Goal: Task Accomplishment & Management: Manage account settings

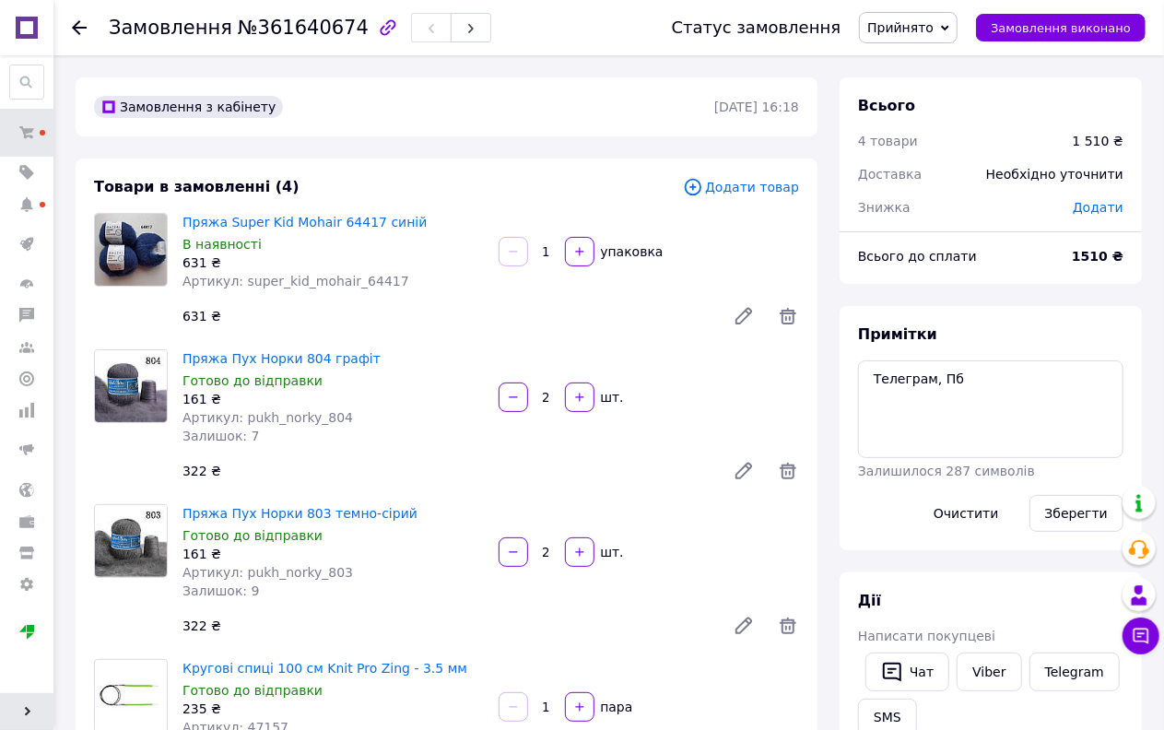
scroll to position [546, 0]
click at [919, 14] on span "Прийнято" at bounding box center [908, 27] width 99 height 31
click at [927, 117] on li "Оплачено" at bounding box center [940, 120] width 160 height 28
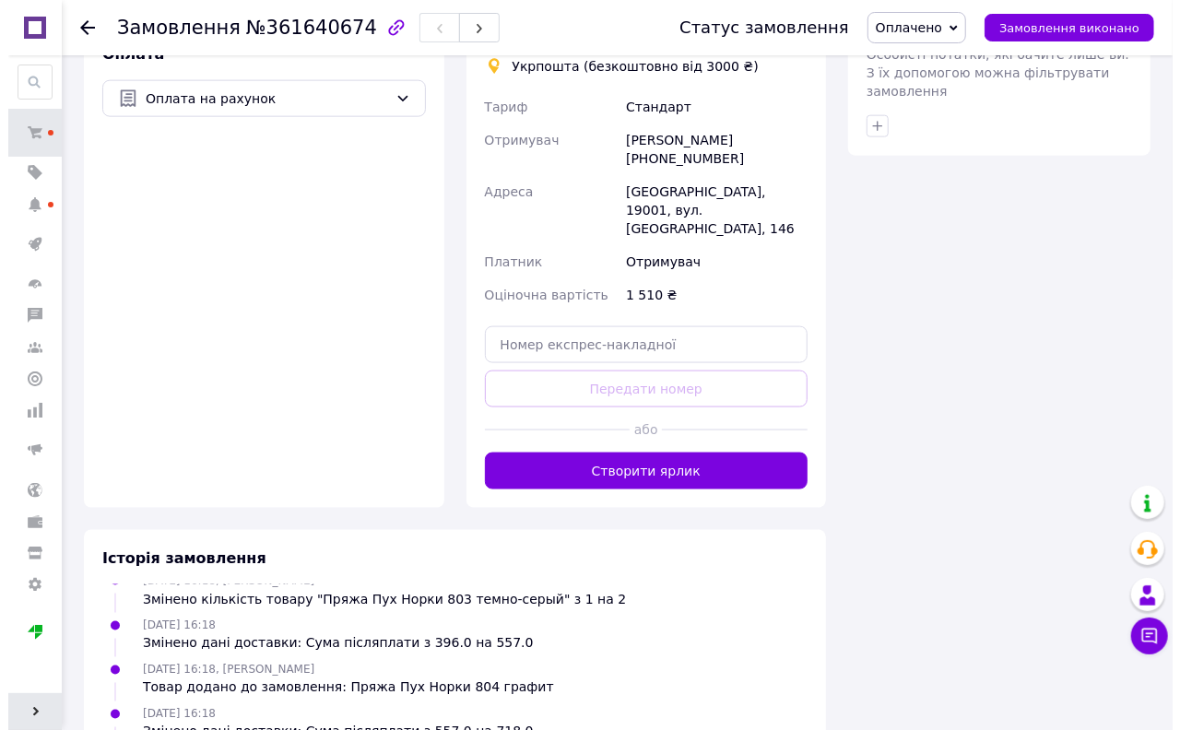
scroll to position [716, 0]
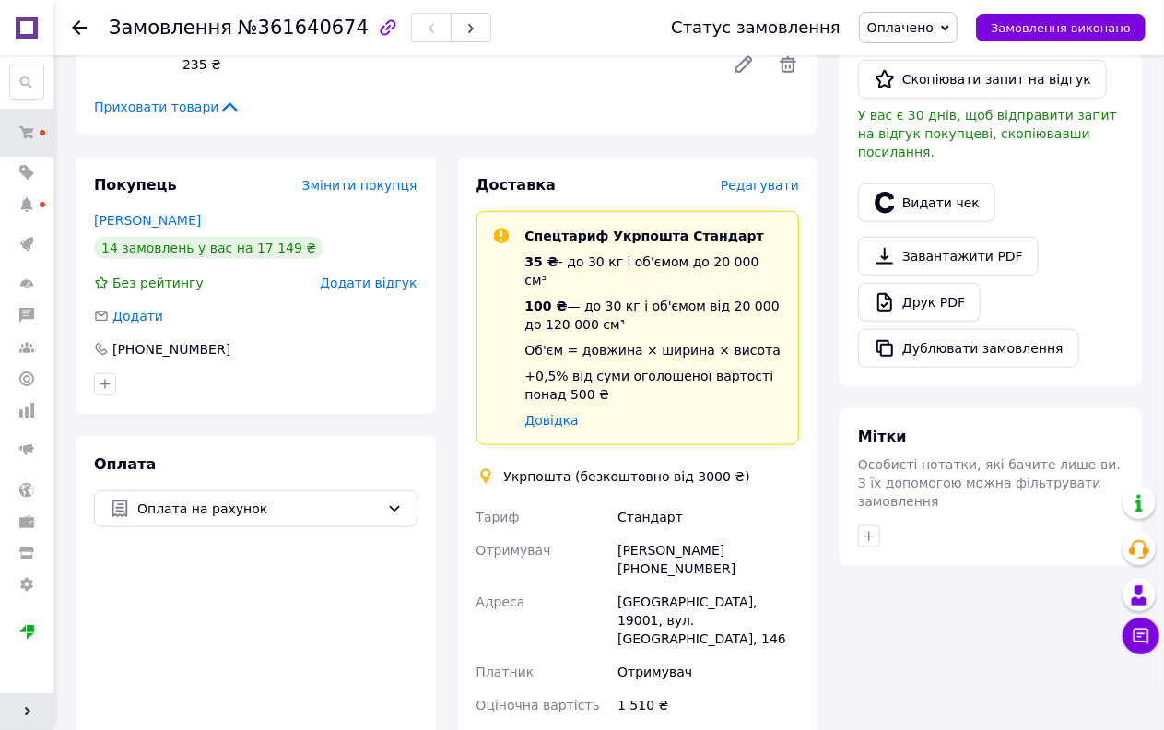
click at [779, 187] on span "Редагувати" at bounding box center [760, 185] width 78 height 15
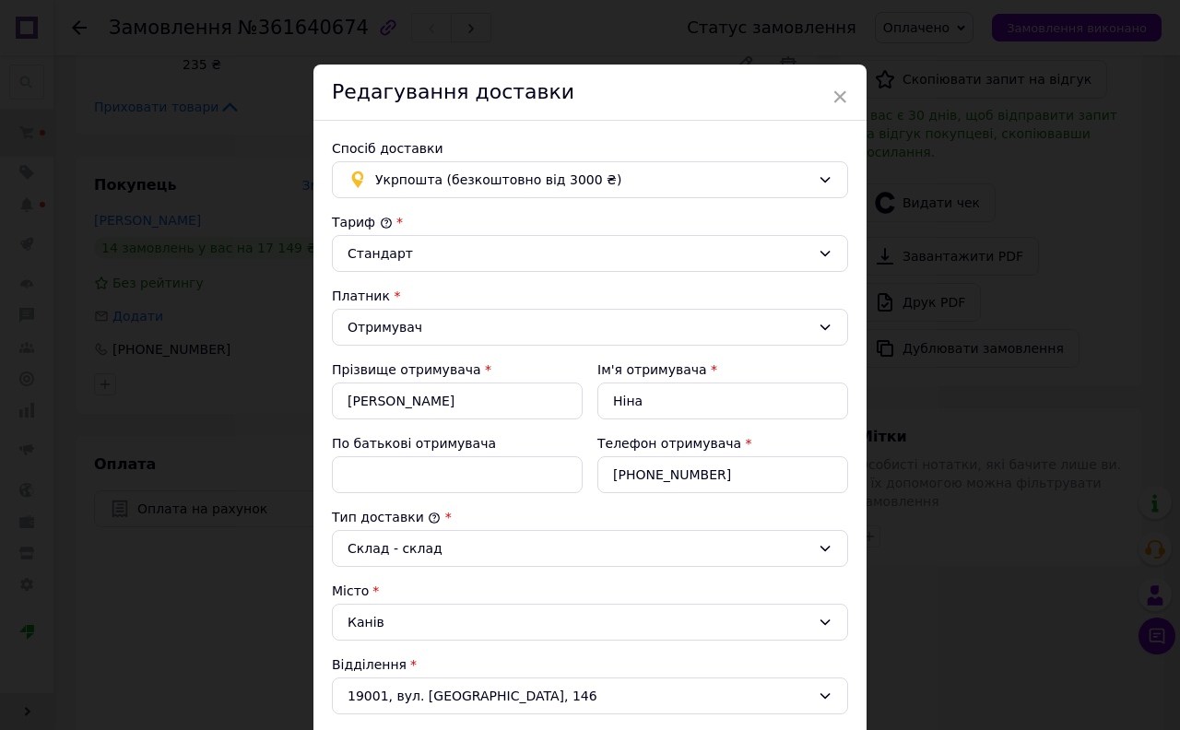
scroll to position [491, 0]
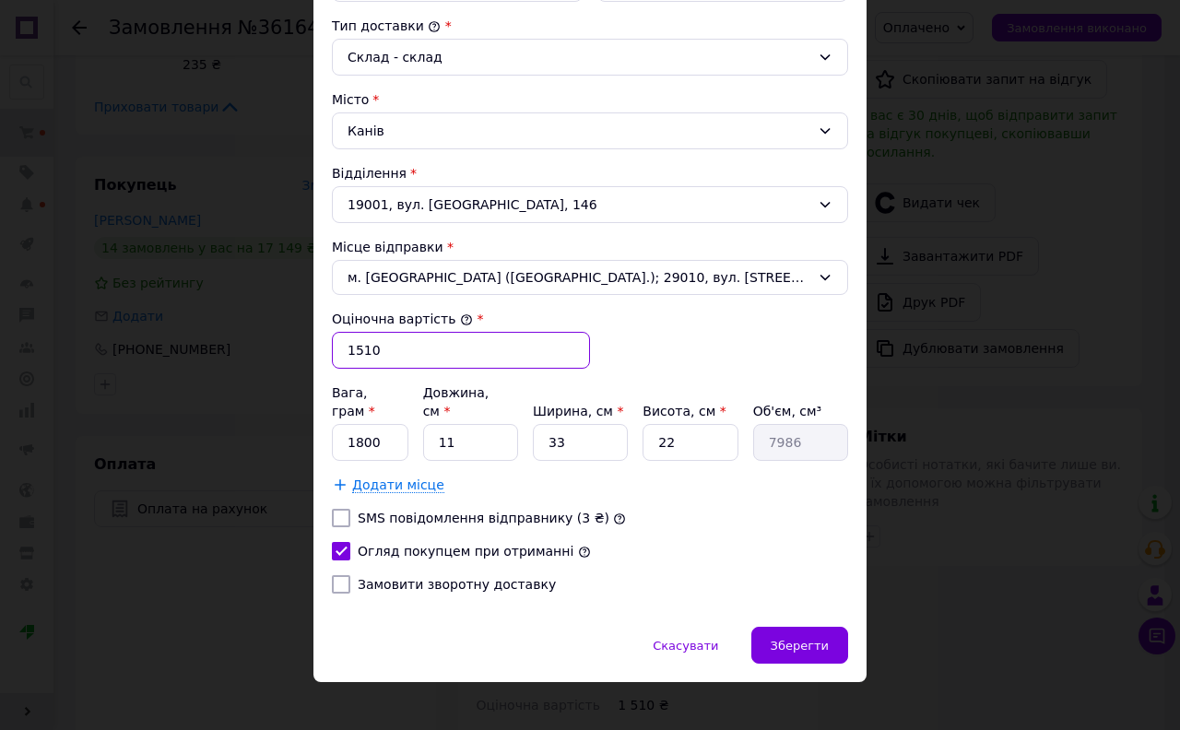
drag, startPoint x: 389, startPoint y: 350, endPoint x: 293, endPoint y: 370, distance: 97.8
click at [293, 370] on div "× Редагування доставки Спосіб доставки Укрпошта (безкоштовно від 3000 ₴) Тариф …" at bounding box center [590, 365] width 1180 height 730
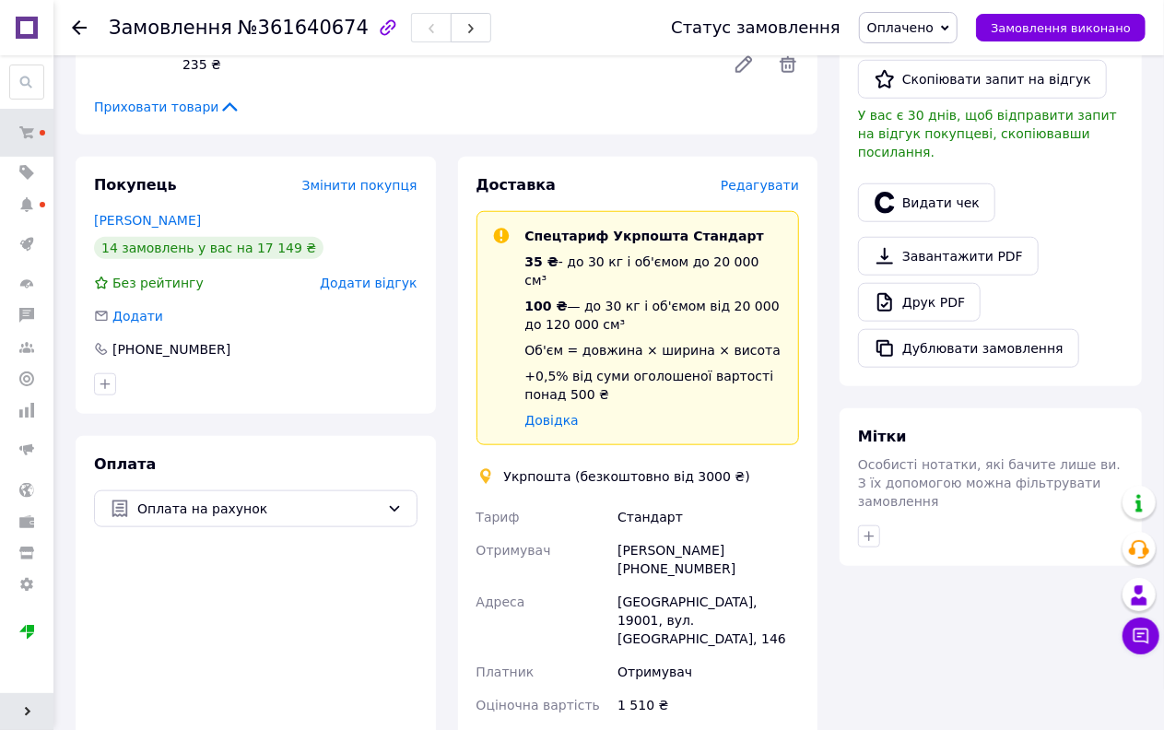
click at [758, 185] on span "Редагувати" at bounding box center [760, 185] width 78 height 15
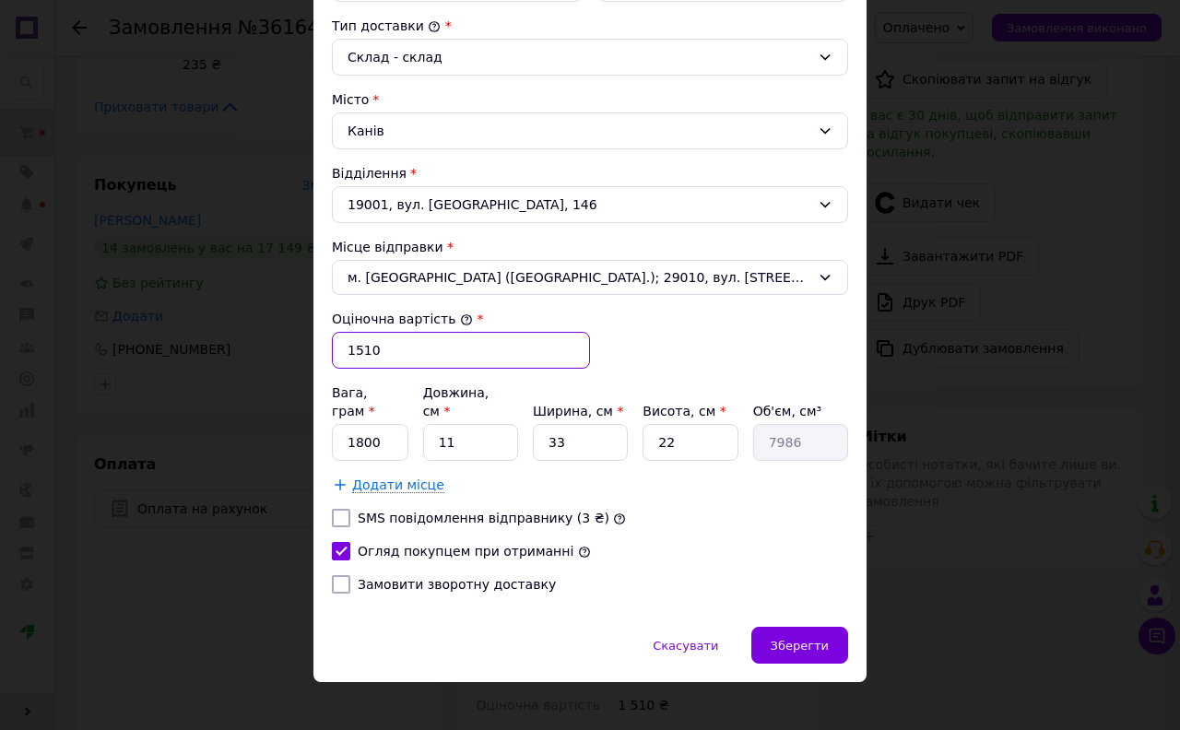
drag, startPoint x: 378, startPoint y: 350, endPoint x: 324, endPoint y: 362, distance: 54.8
click at [324, 362] on div "Спосіб доставки Укрпошта (безкоштовно від 3000 ₴) Тариф * Стандарт Платник * От…" at bounding box center [589, 127] width 553 height 997
type input "500"
click at [789, 639] on span "Зберегти" at bounding box center [800, 646] width 58 height 14
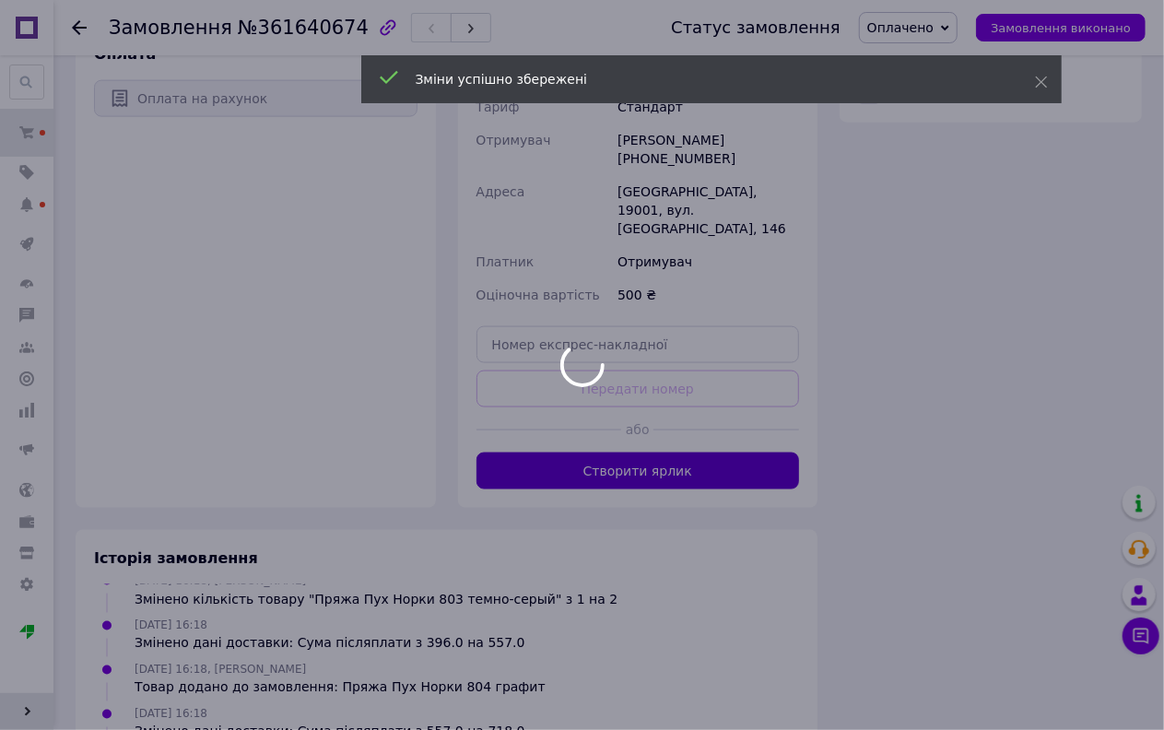
scroll to position [633, 0]
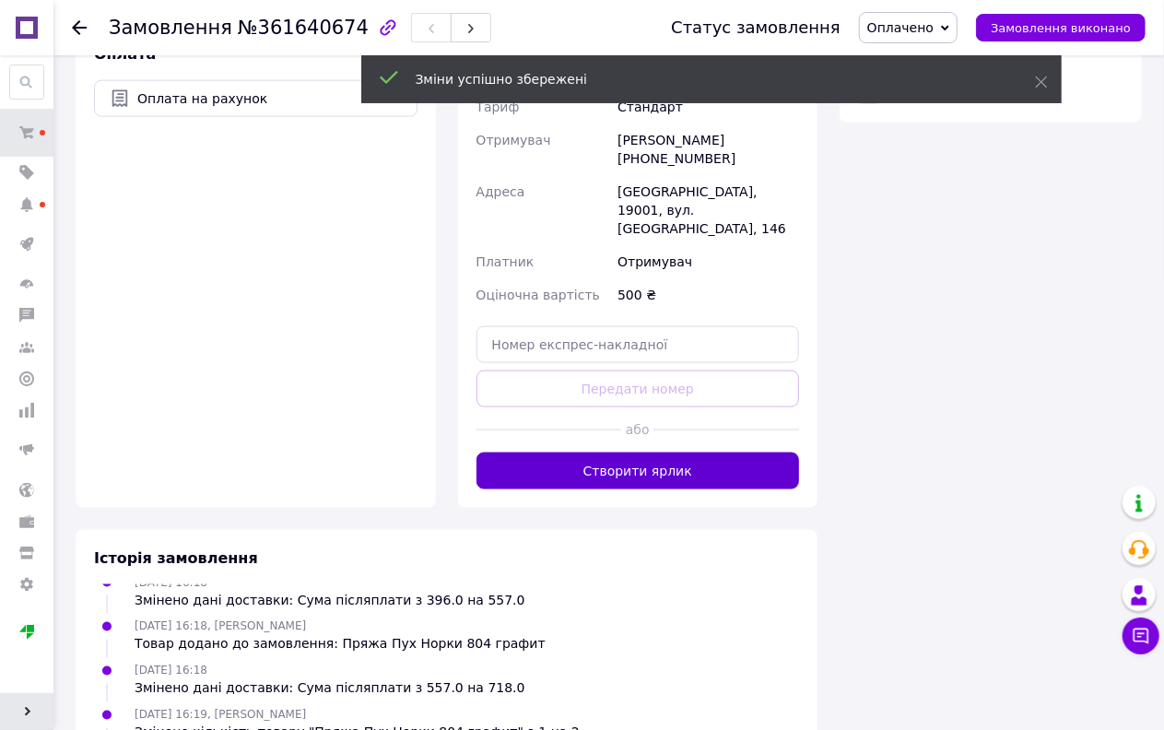
click at [650, 453] on button "Створити ярлик" at bounding box center [639, 471] width 324 height 37
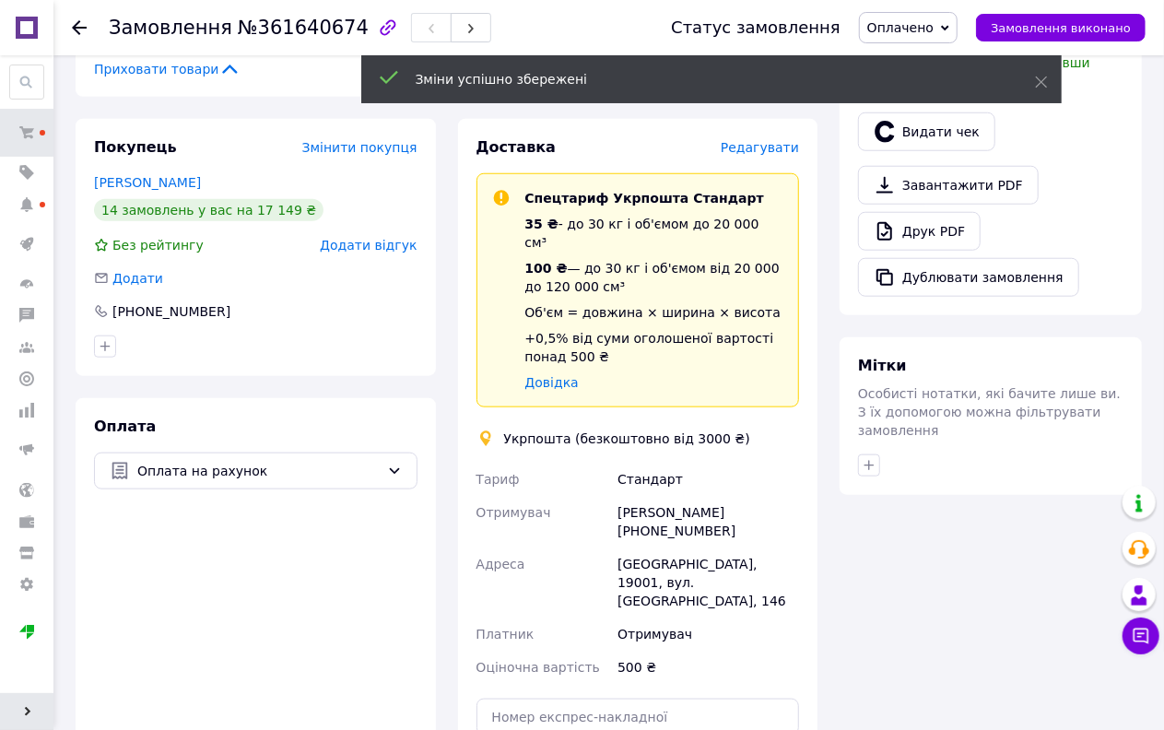
scroll to position [716, 0]
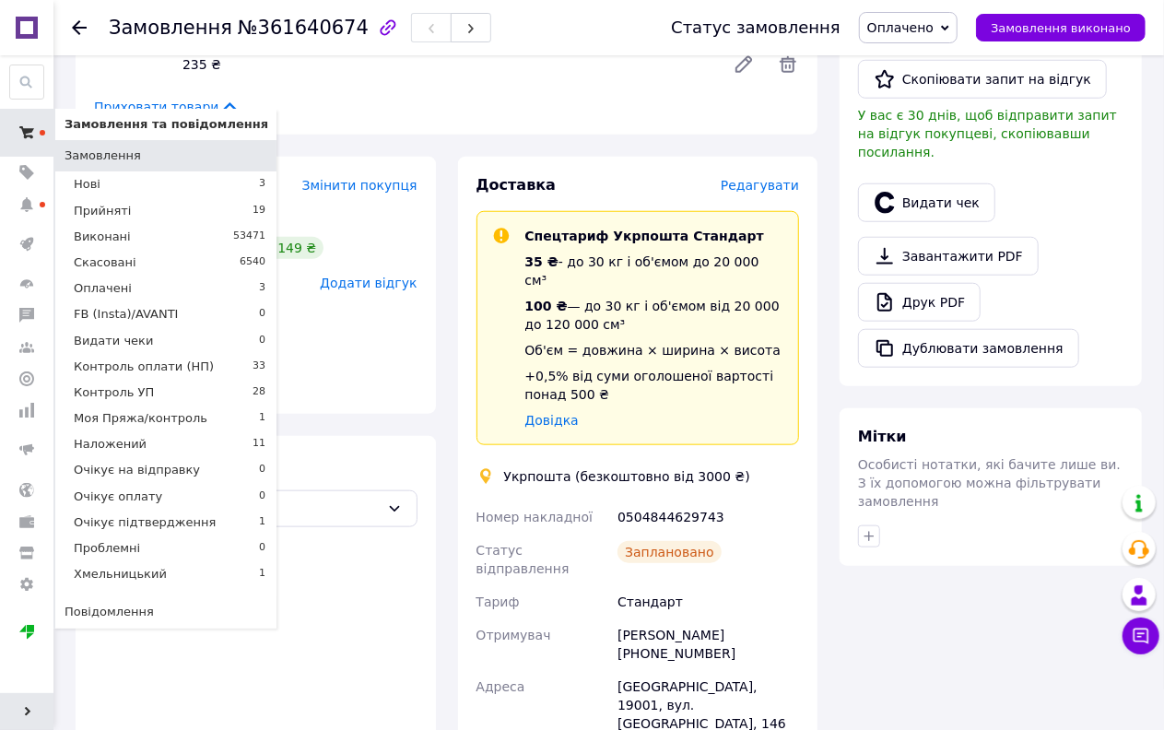
click at [19, 129] on icon at bounding box center [26, 132] width 15 height 15
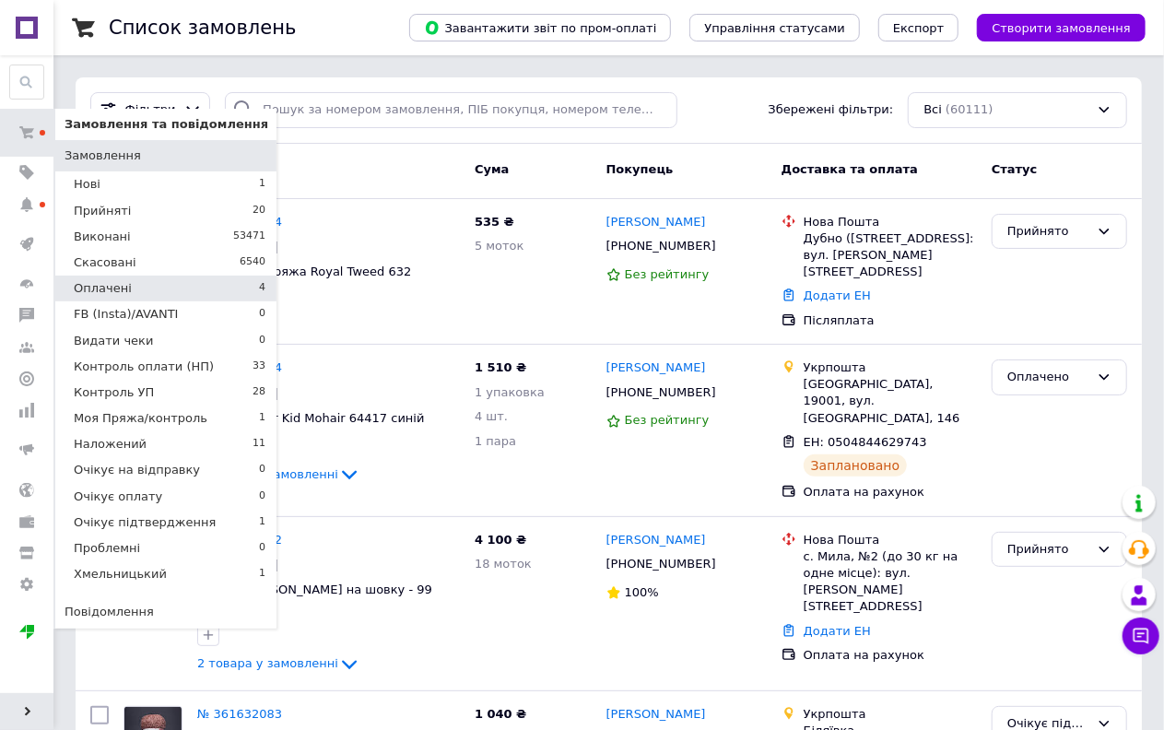
click at [116, 288] on span "Оплачені" at bounding box center [103, 288] width 58 height 17
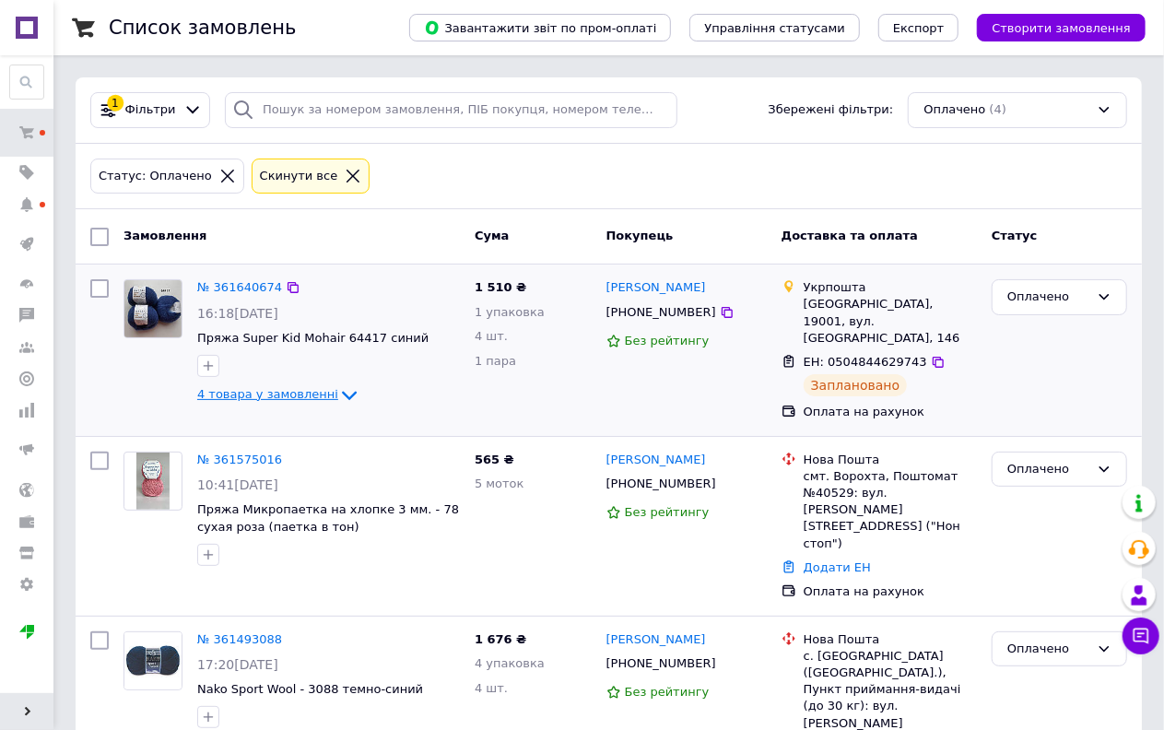
click at [342, 393] on icon at bounding box center [349, 395] width 15 height 9
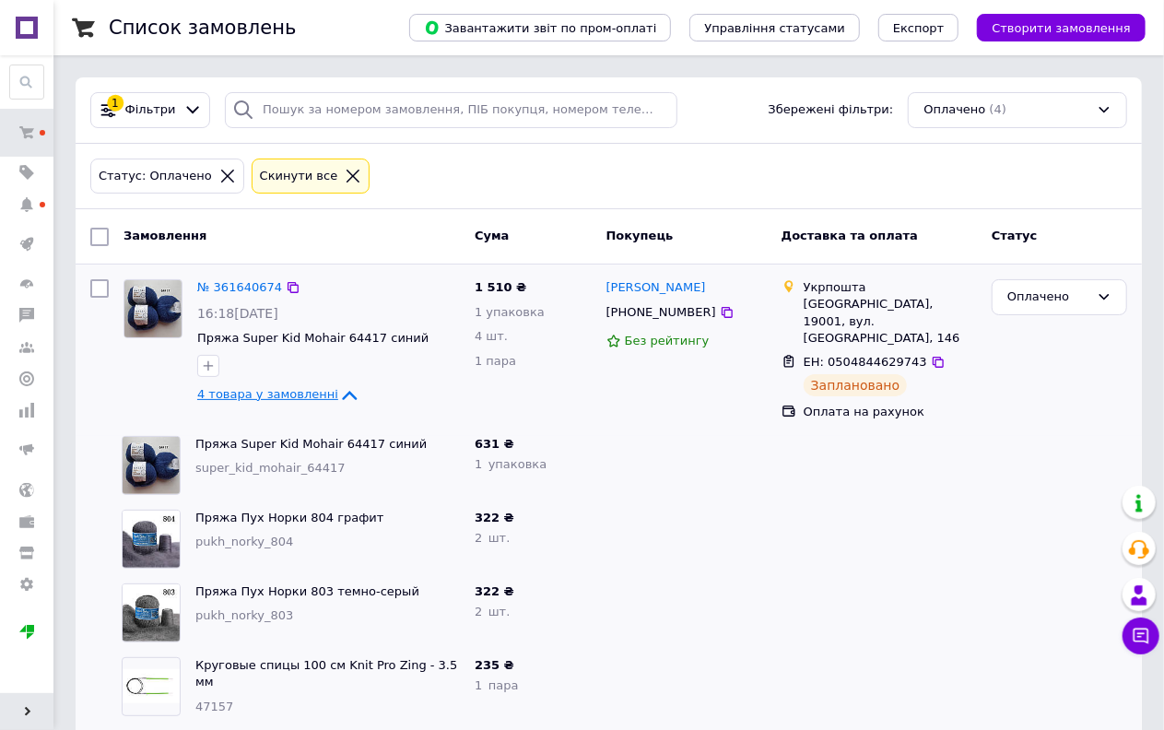
click at [338, 393] on icon at bounding box center [349, 395] width 22 height 22
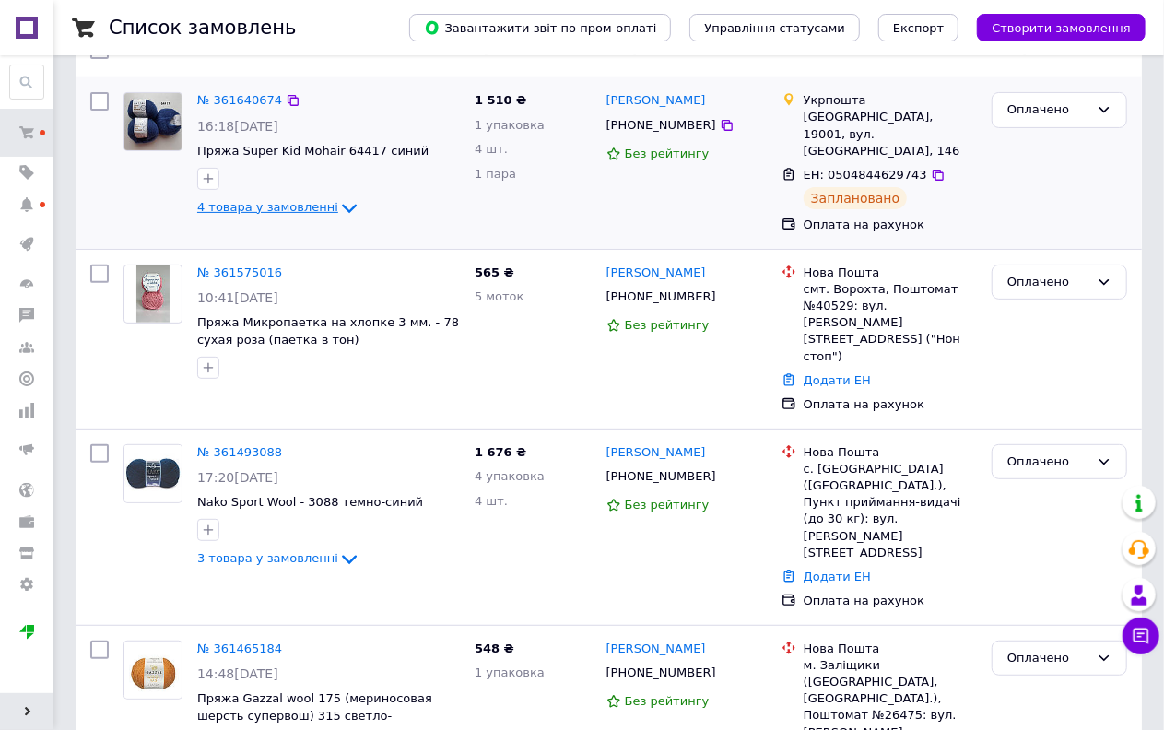
scroll to position [195, 0]
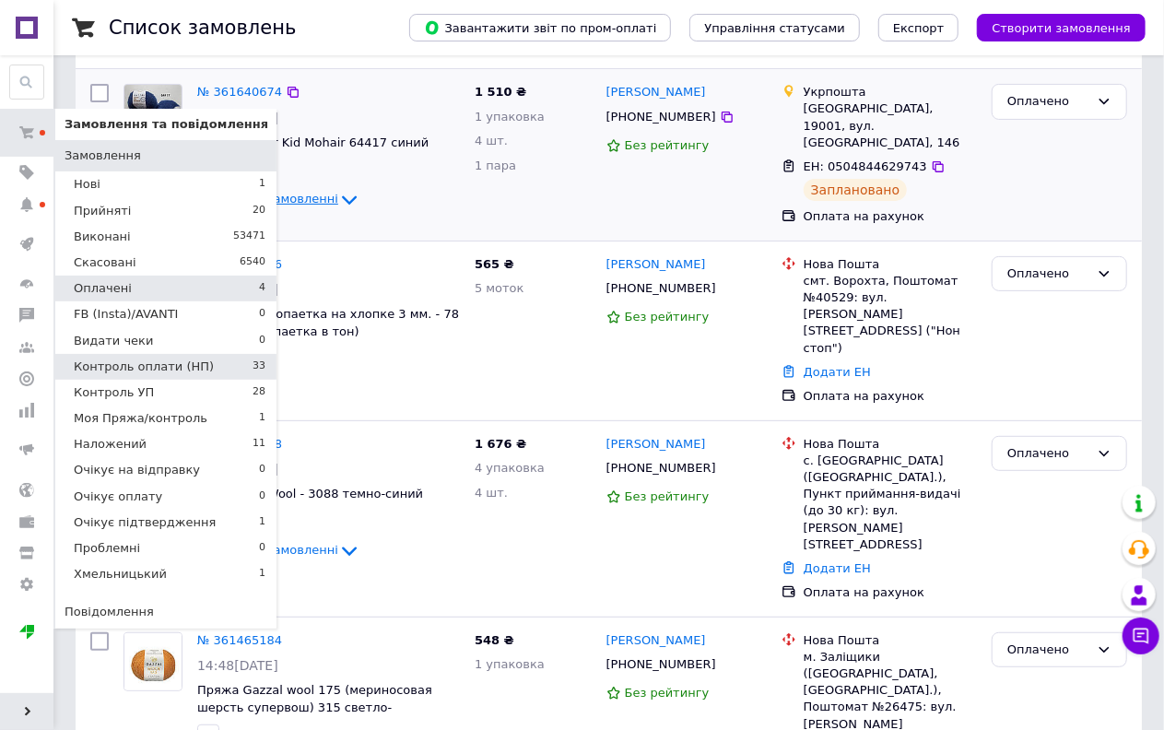
click at [141, 370] on span "Контроль оплати (НП)" at bounding box center [144, 367] width 140 height 17
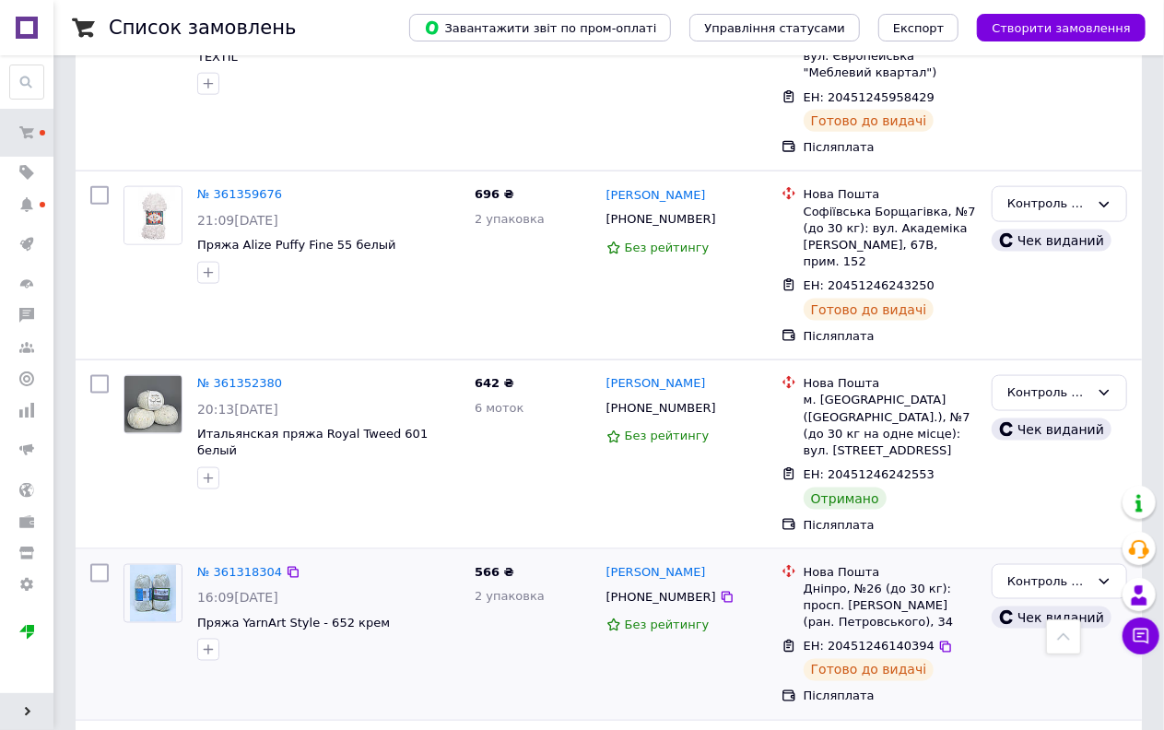
scroll to position [1126, 0]
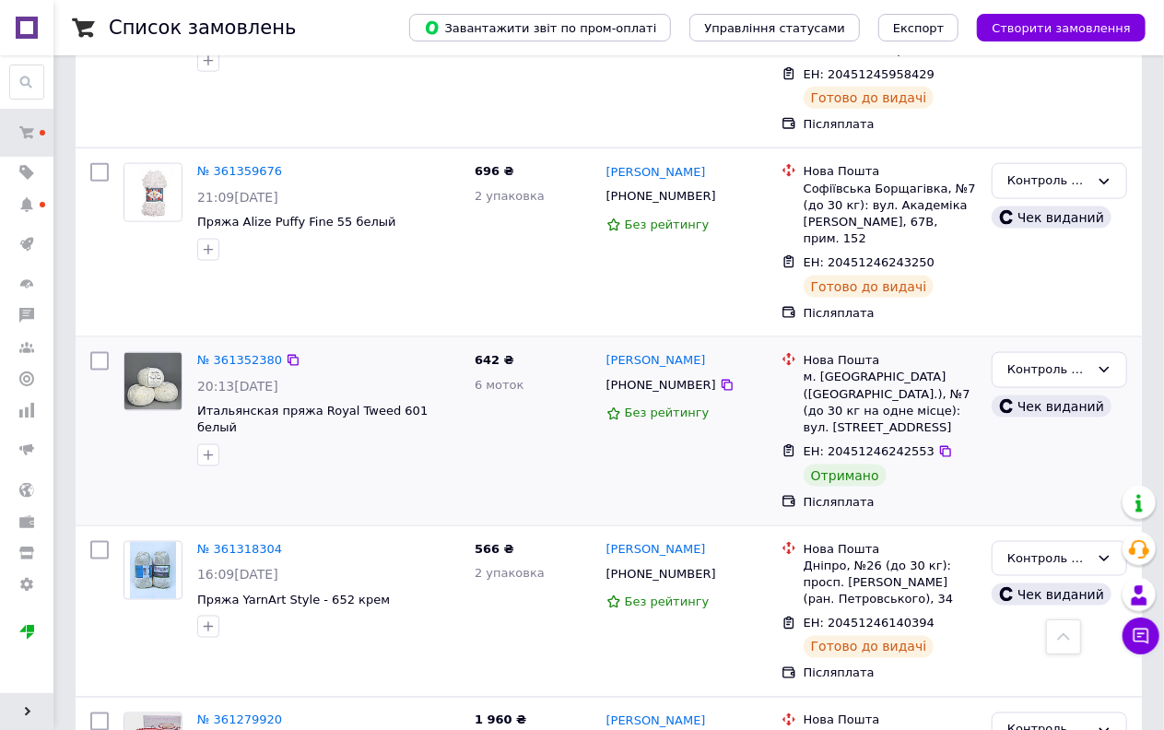
click at [92, 352] on input "checkbox" at bounding box center [99, 361] width 18 height 18
checkbox input "true"
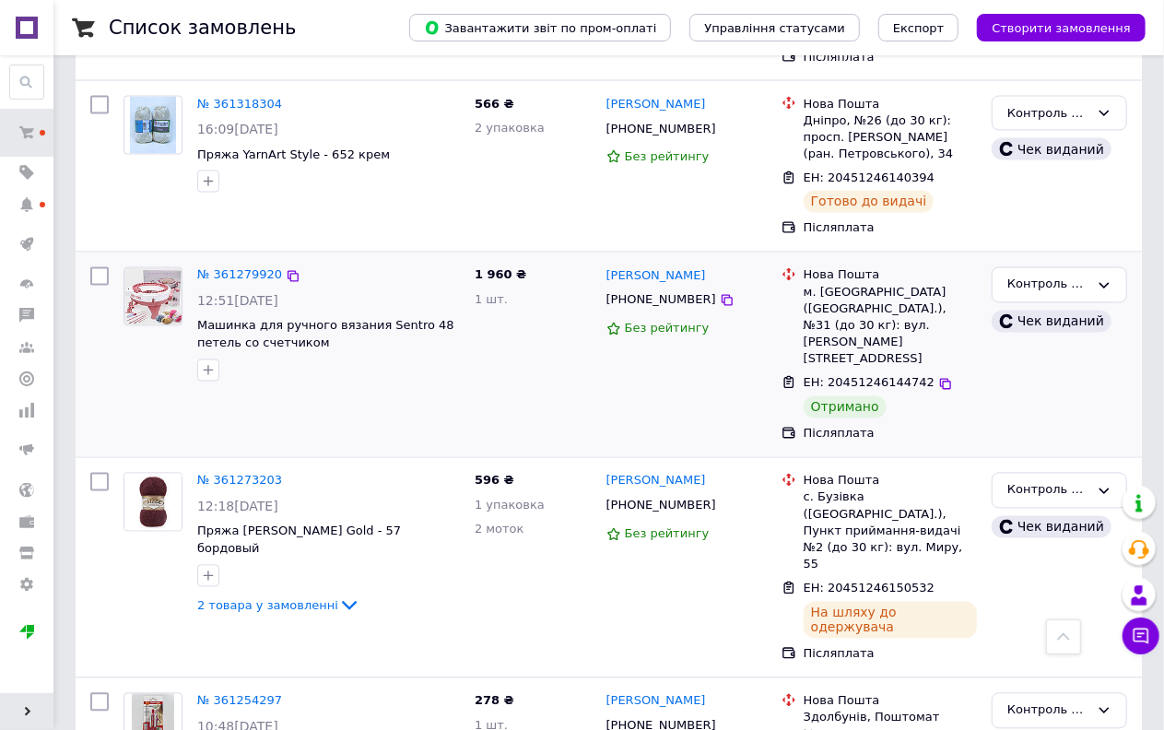
scroll to position [1536, 0]
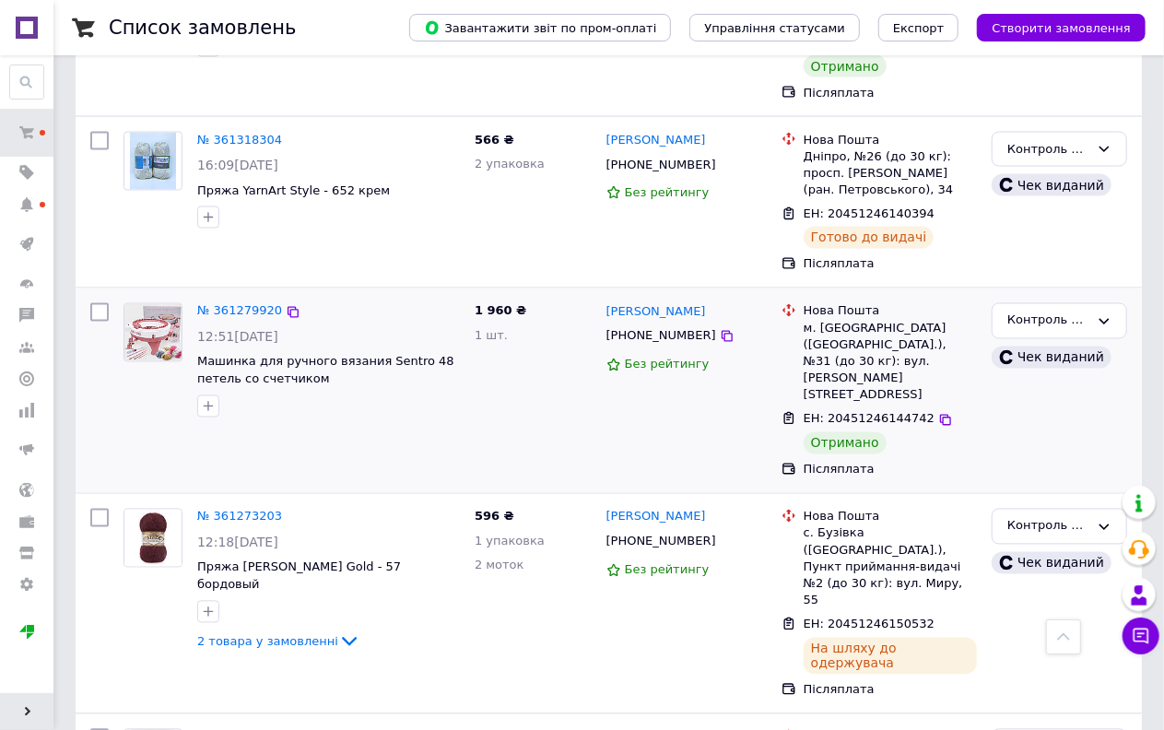
click at [100, 303] on input "checkbox" at bounding box center [99, 312] width 18 height 18
checkbox input "true"
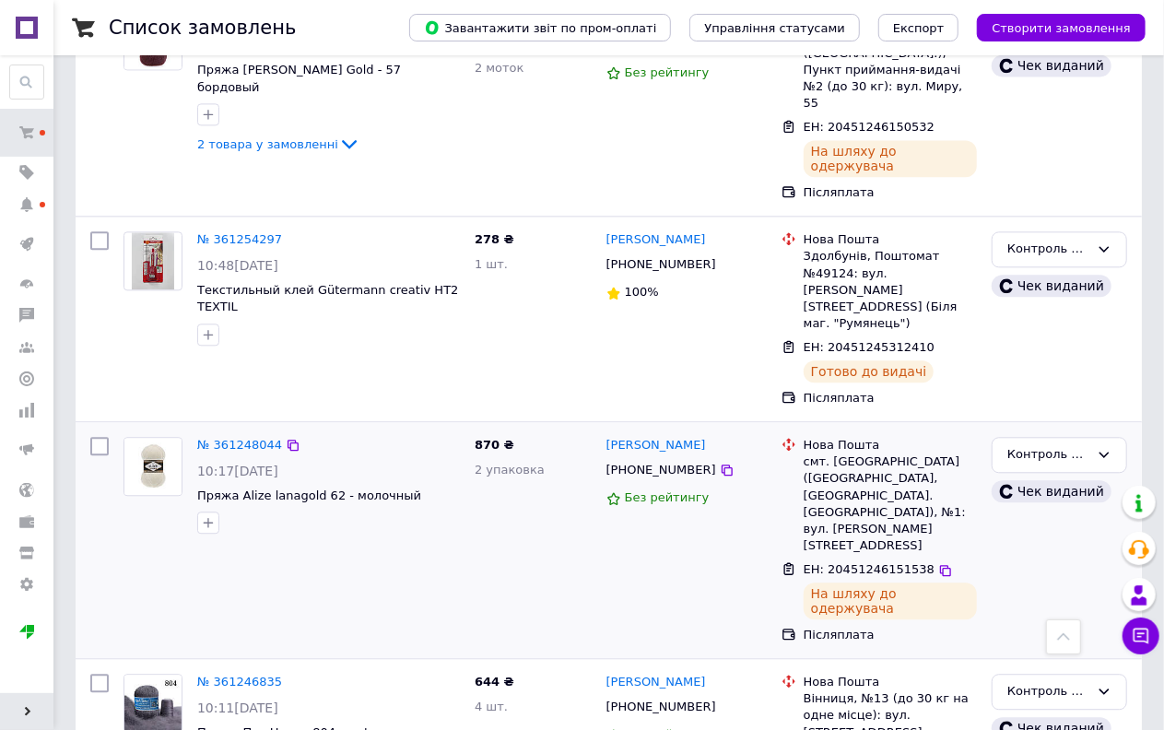
scroll to position [2355, 0]
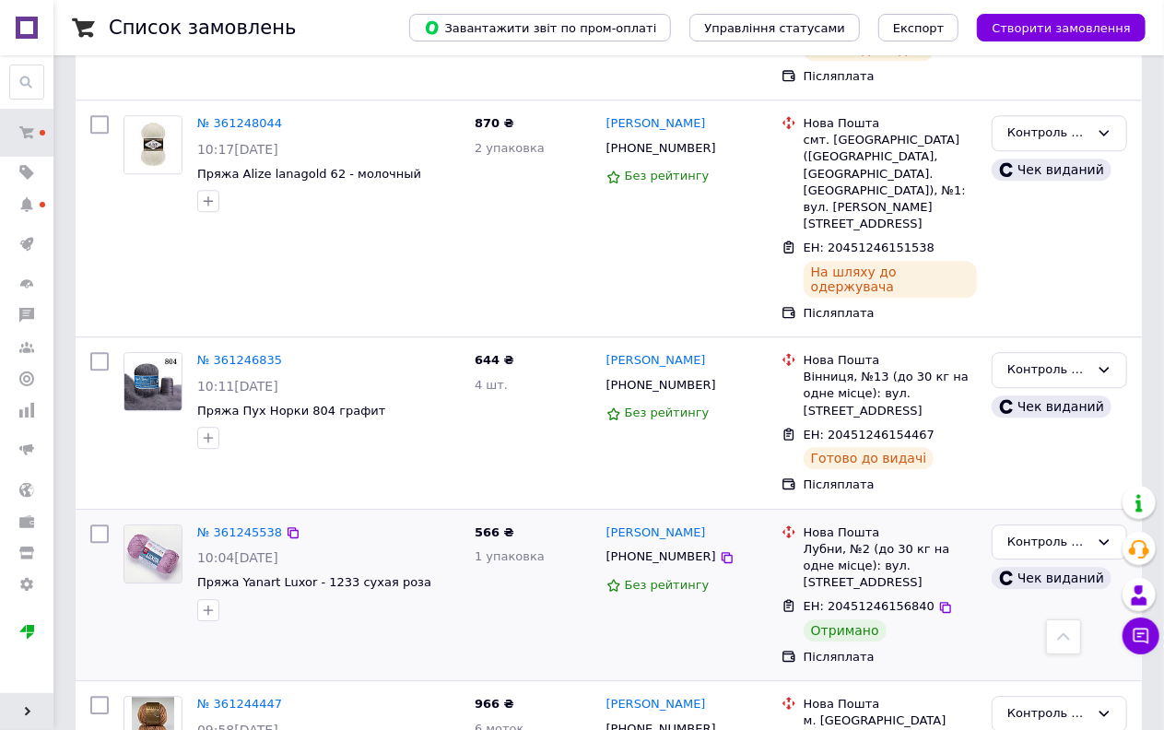
click at [101, 524] on input "checkbox" at bounding box center [99, 533] width 18 height 18
checkbox input "true"
click at [97, 696] on input "checkbox" at bounding box center [99, 705] width 18 height 18
checkbox input "true"
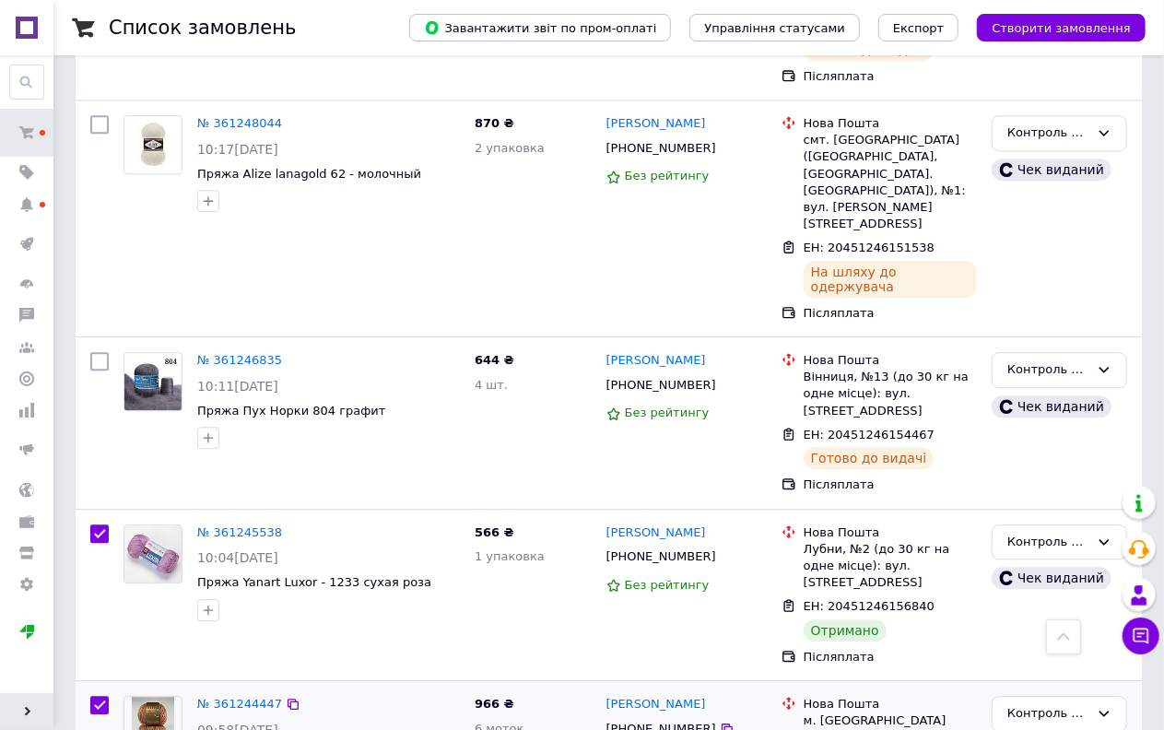
checkbox input "true"
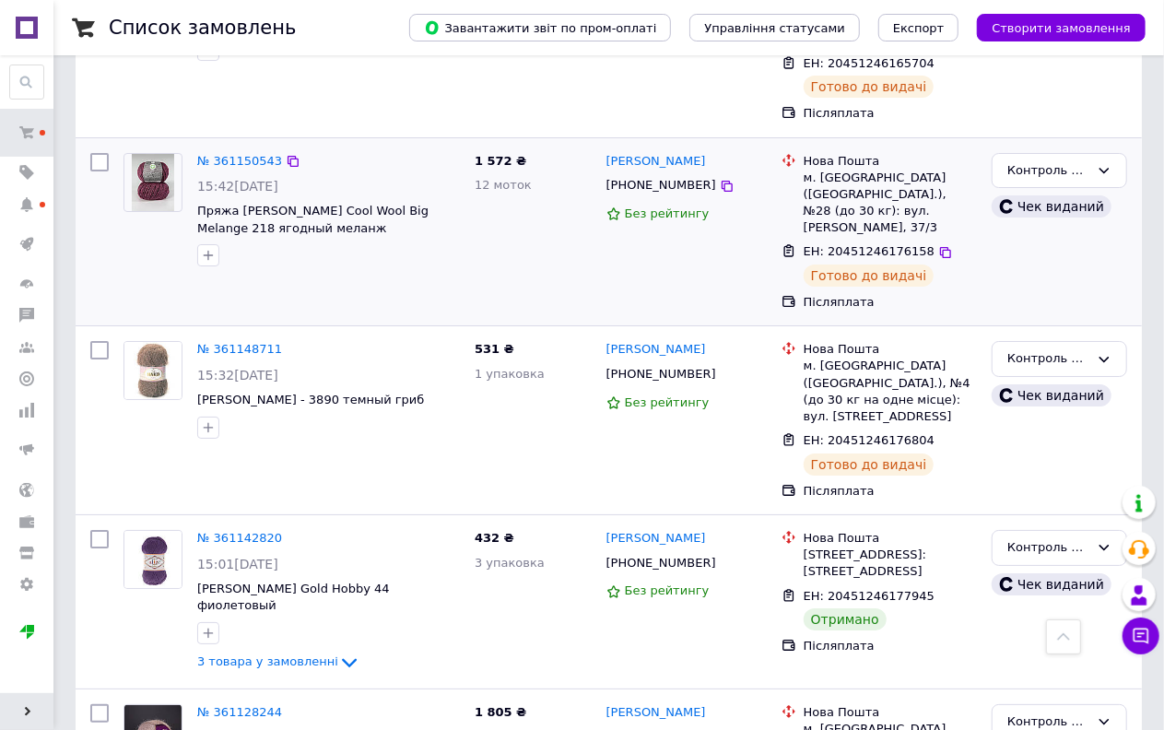
scroll to position [3277, 0]
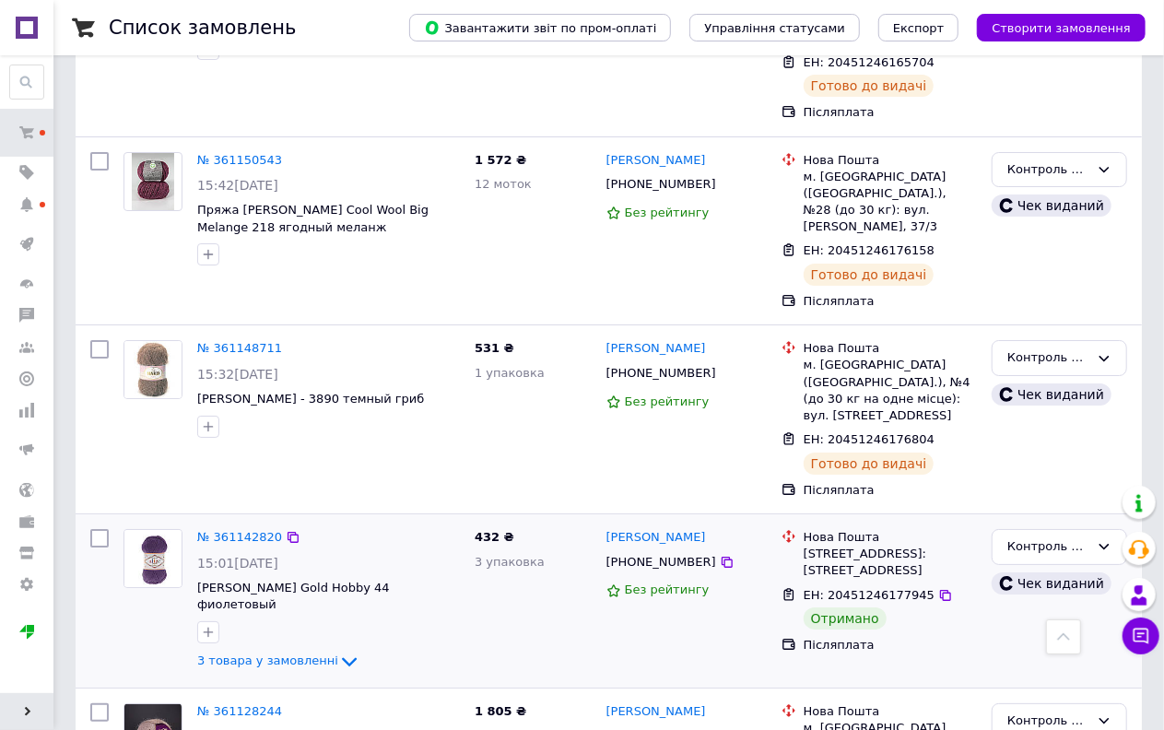
click at [97, 529] on input "checkbox" at bounding box center [99, 538] width 18 height 18
checkbox input "true"
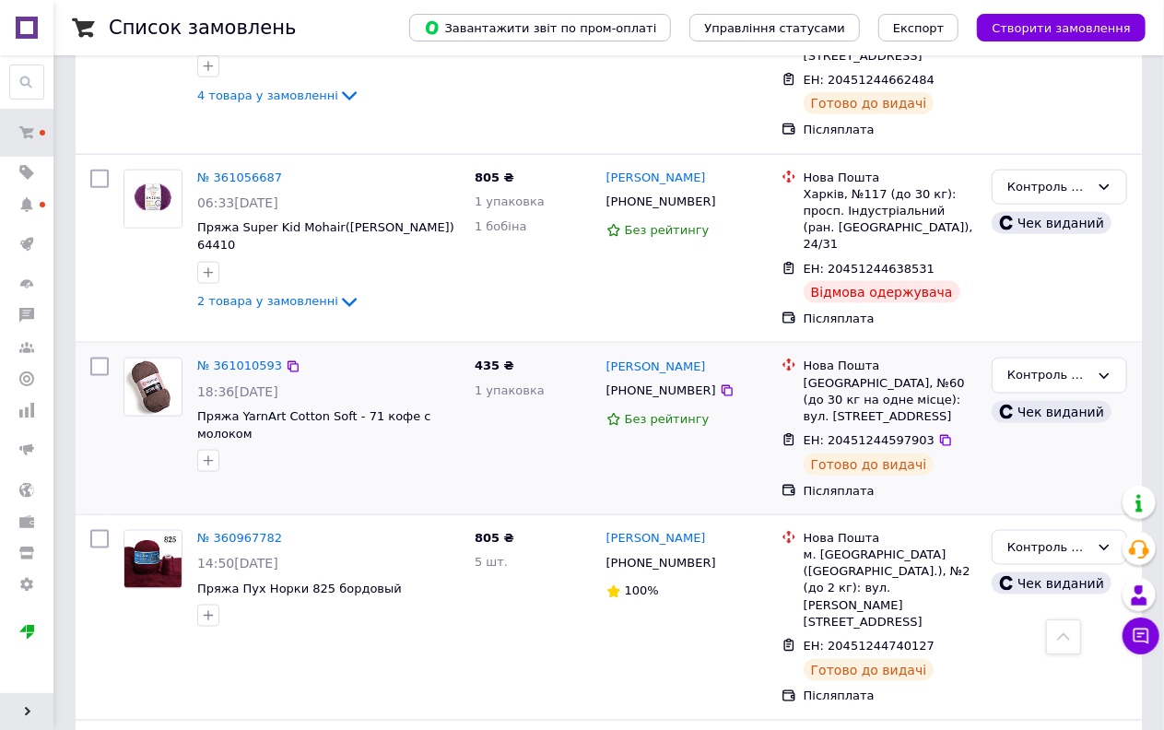
scroll to position [4609, 0]
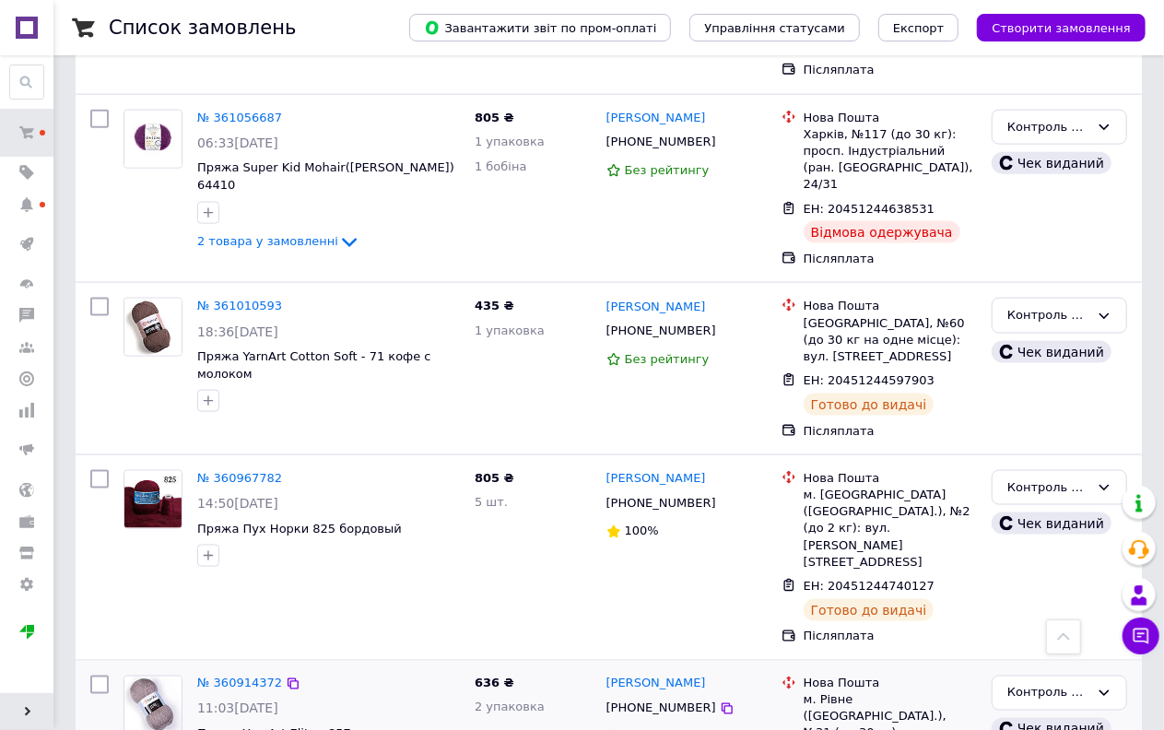
click at [99, 676] on input "checkbox" at bounding box center [99, 685] width 18 height 18
checkbox input "true"
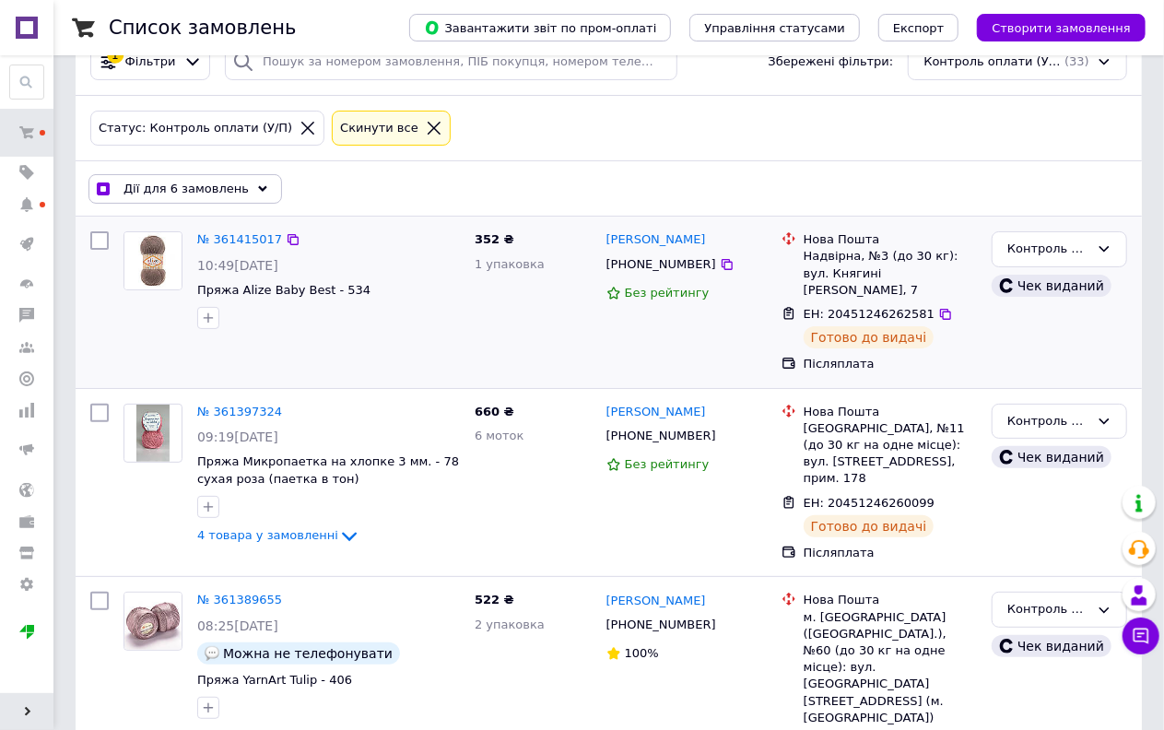
scroll to position [0, 0]
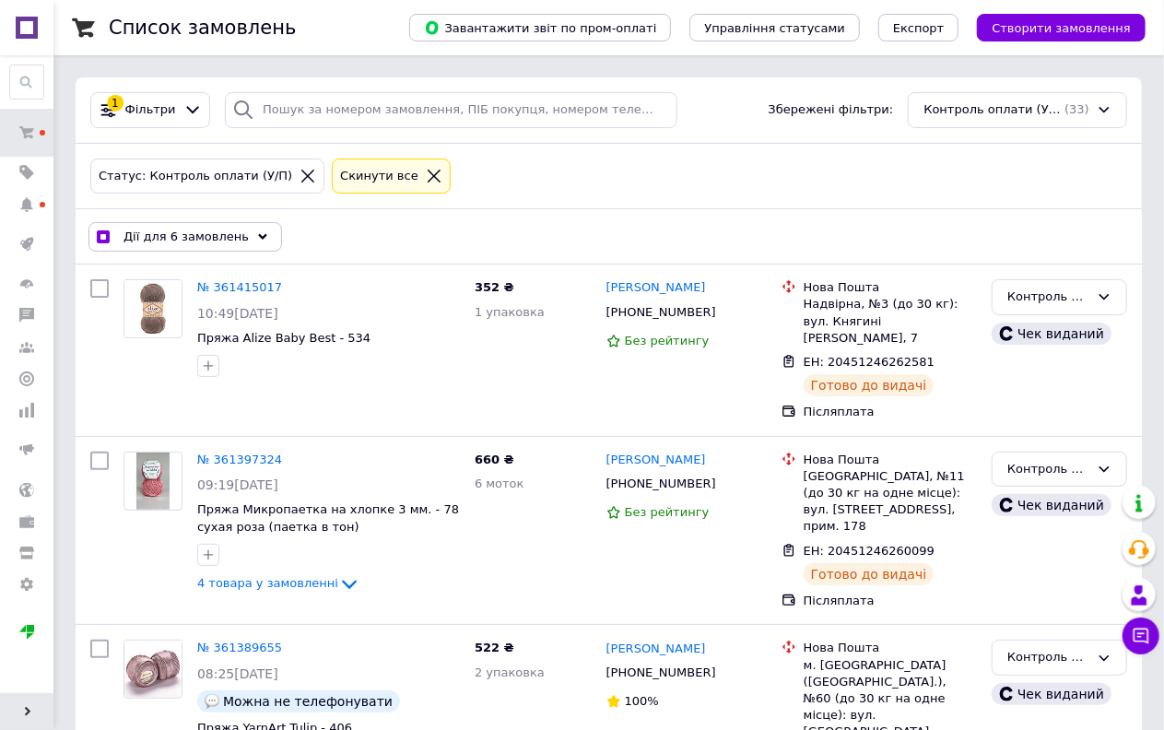
click at [258, 233] on icon at bounding box center [262, 236] width 9 height 9
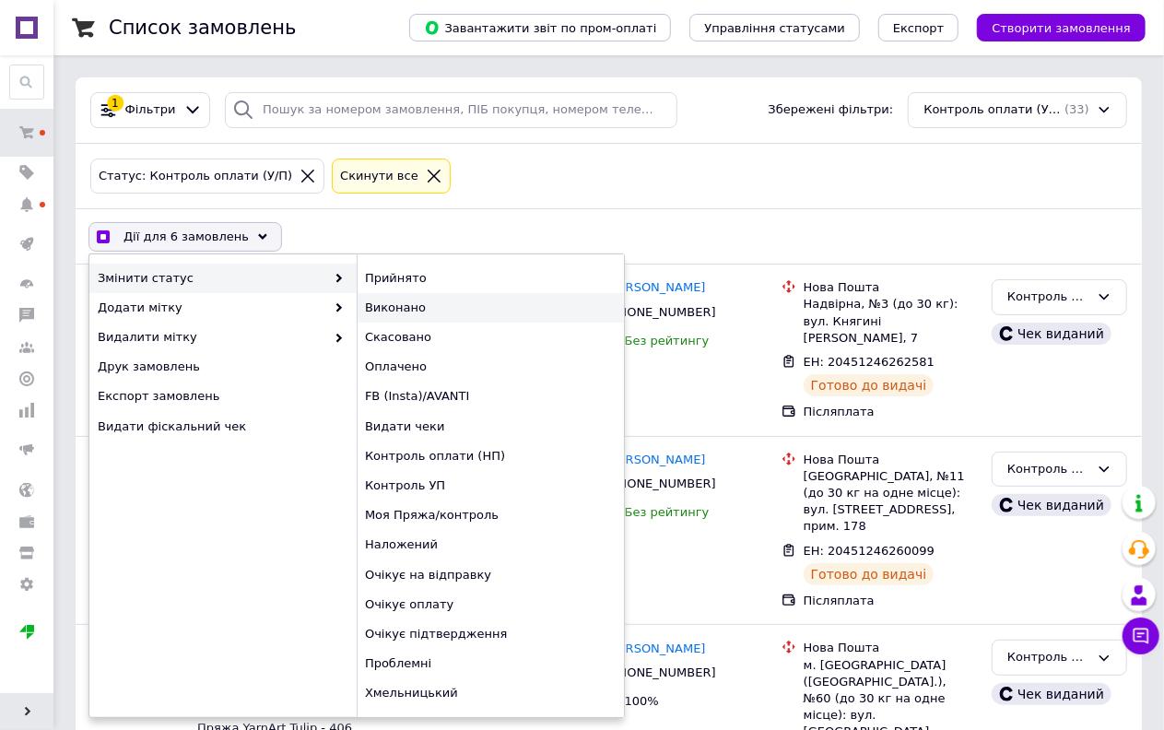
checkbox input "true"
click at [398, 305] on div "Виконано" at bounding box center [490, 307] width 267 height 29
checkbox input "false"
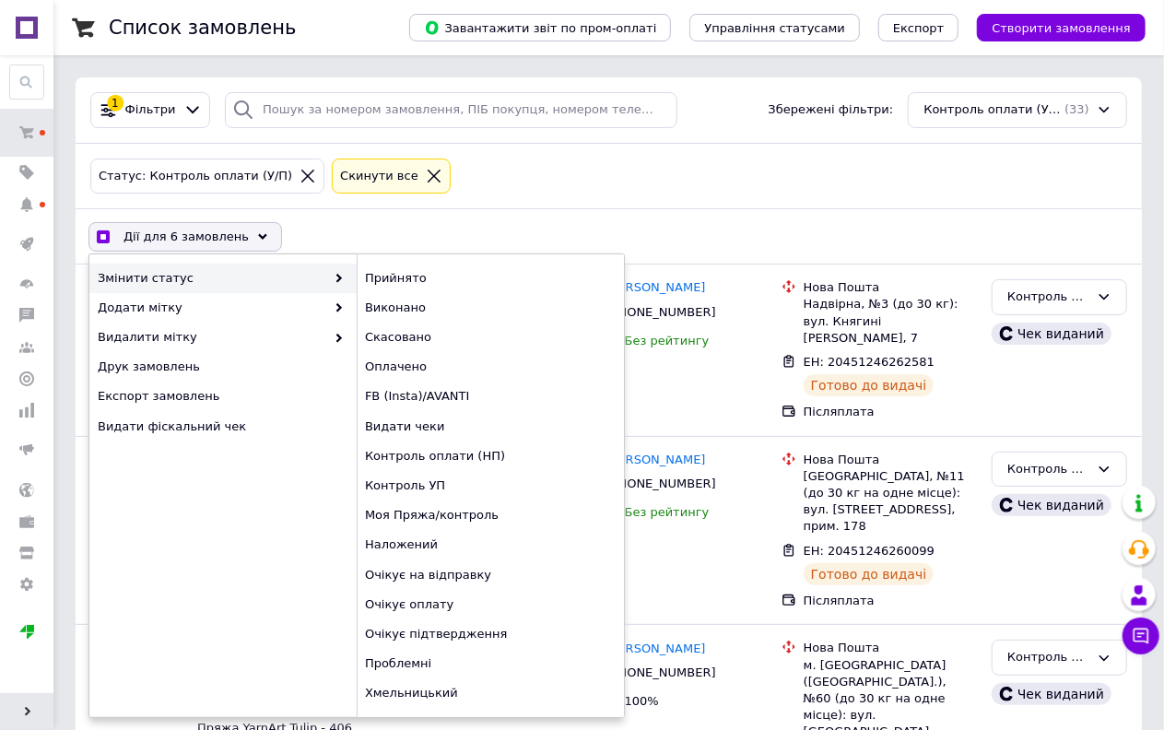
checkbox input "false"
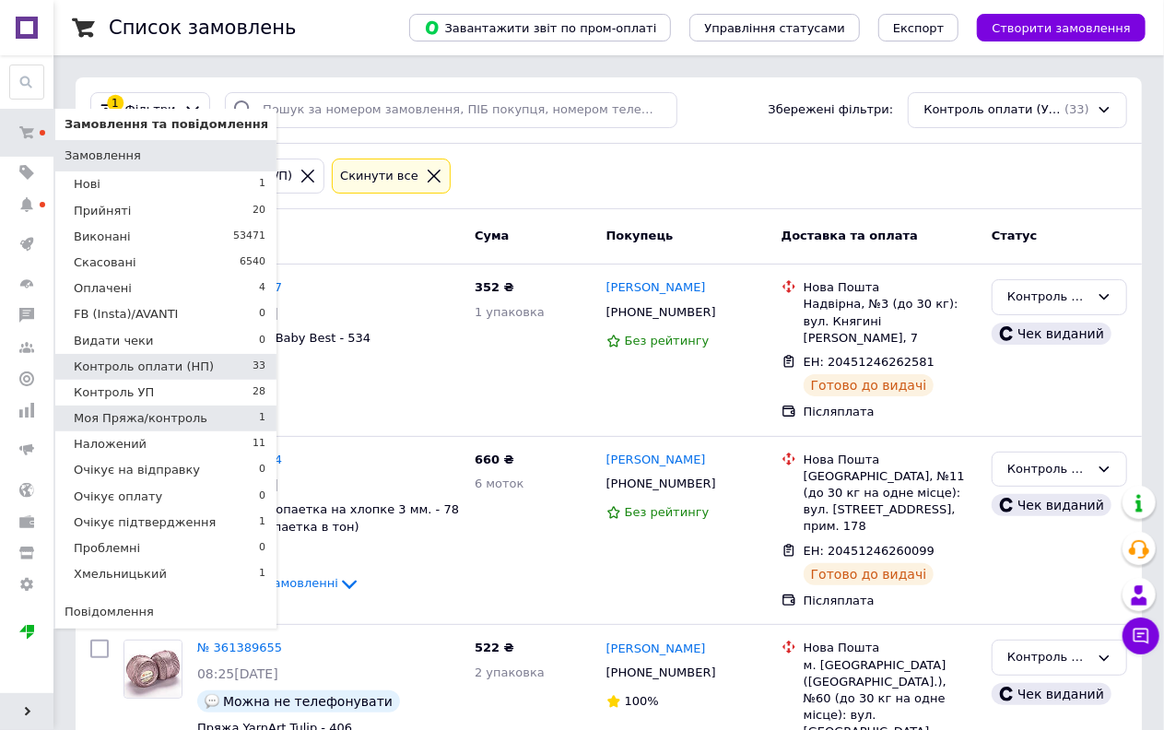
click at [130, 411] on span "Моя Пряжа/контроль" at bounding box center [141, 418] width 134 height 17
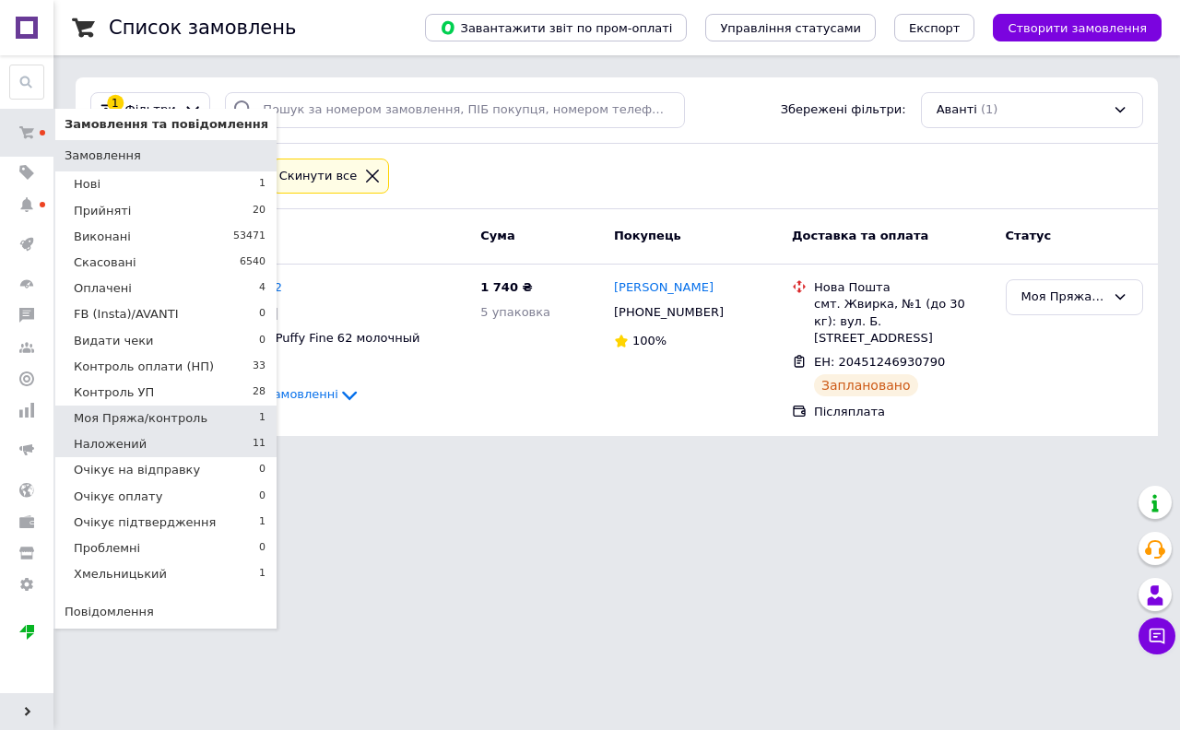
click at [123, 439] on span "Наложений" at bounding box center [110, 444] width 73 height 17
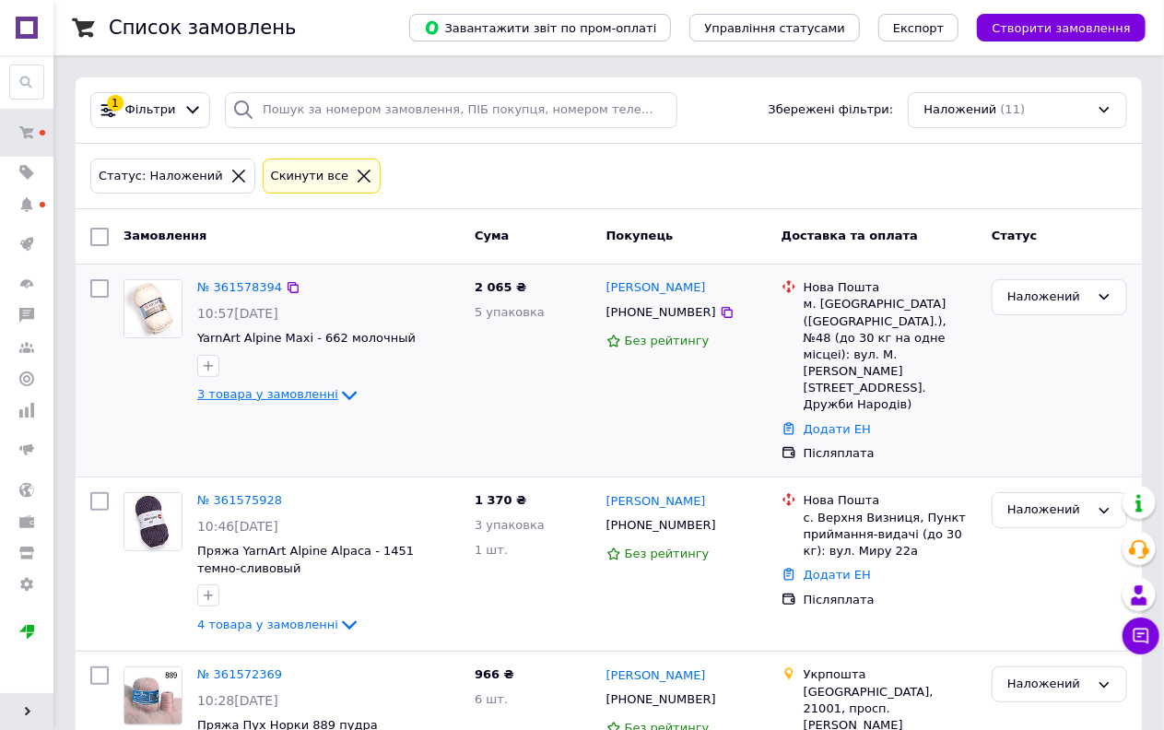
click at [338, 391] on icon at bounding box center [349, 395] width 22 height 22
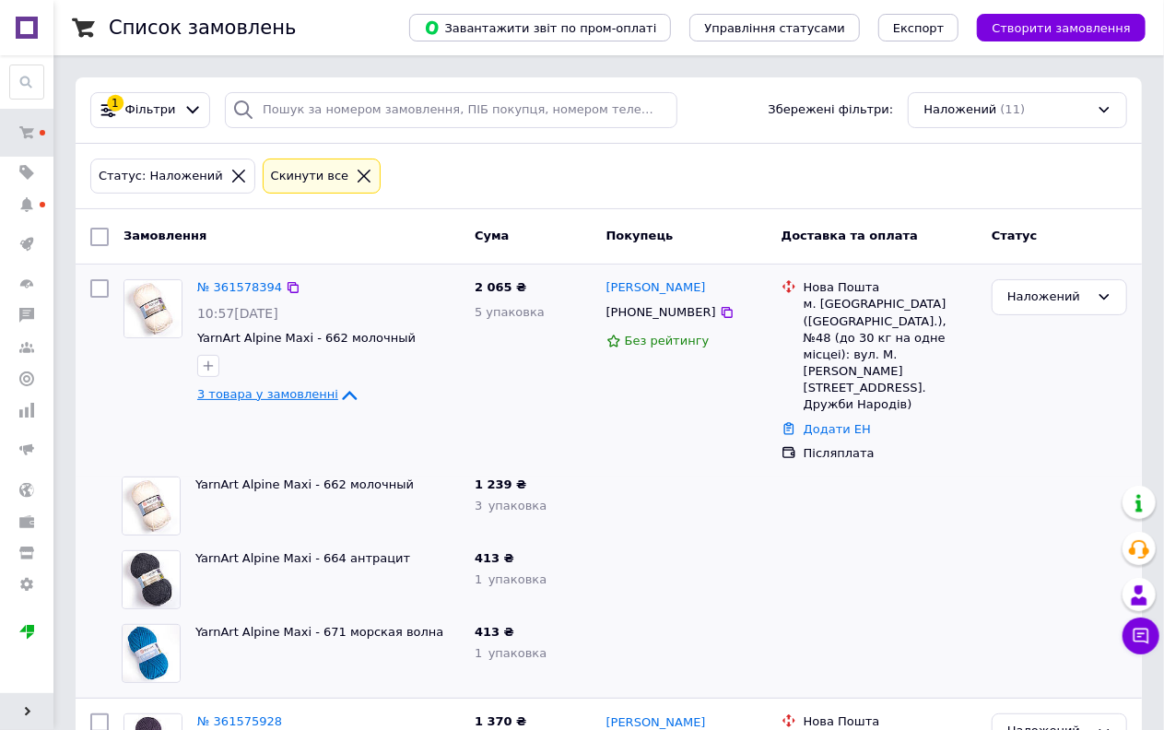
click at [342, 391] on icon at bounding box center [349, 395] width 15 height 9
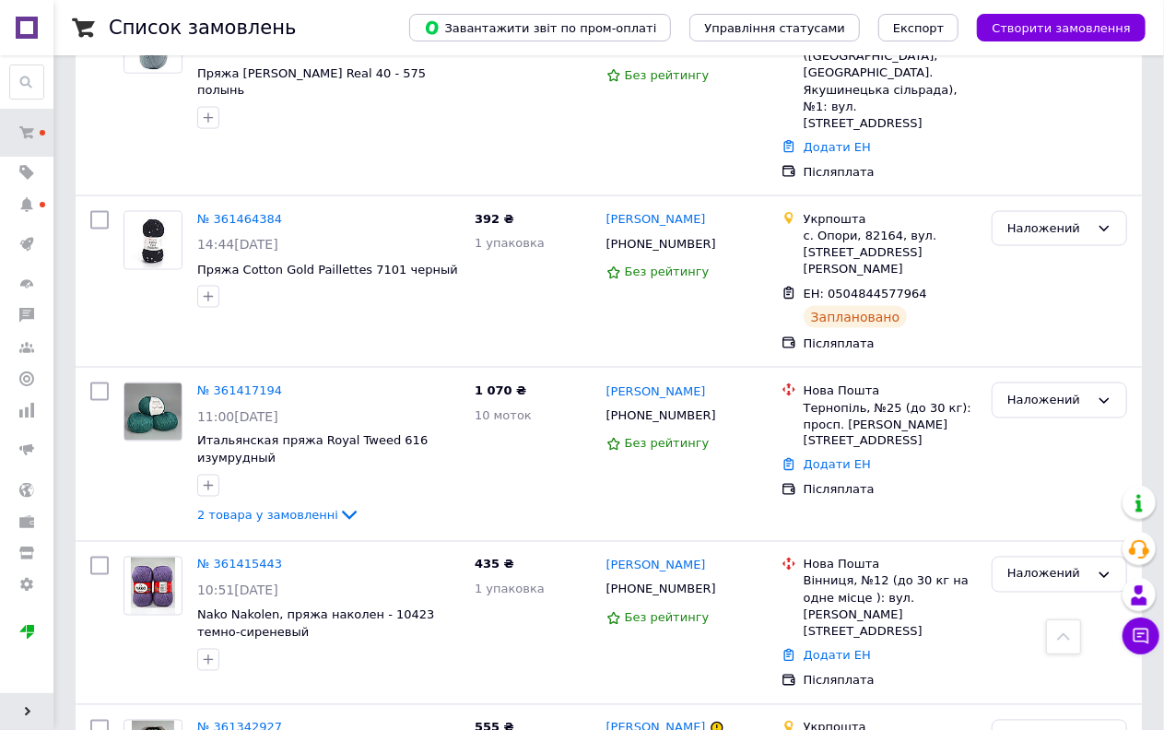
scroll to position [1316, 0]
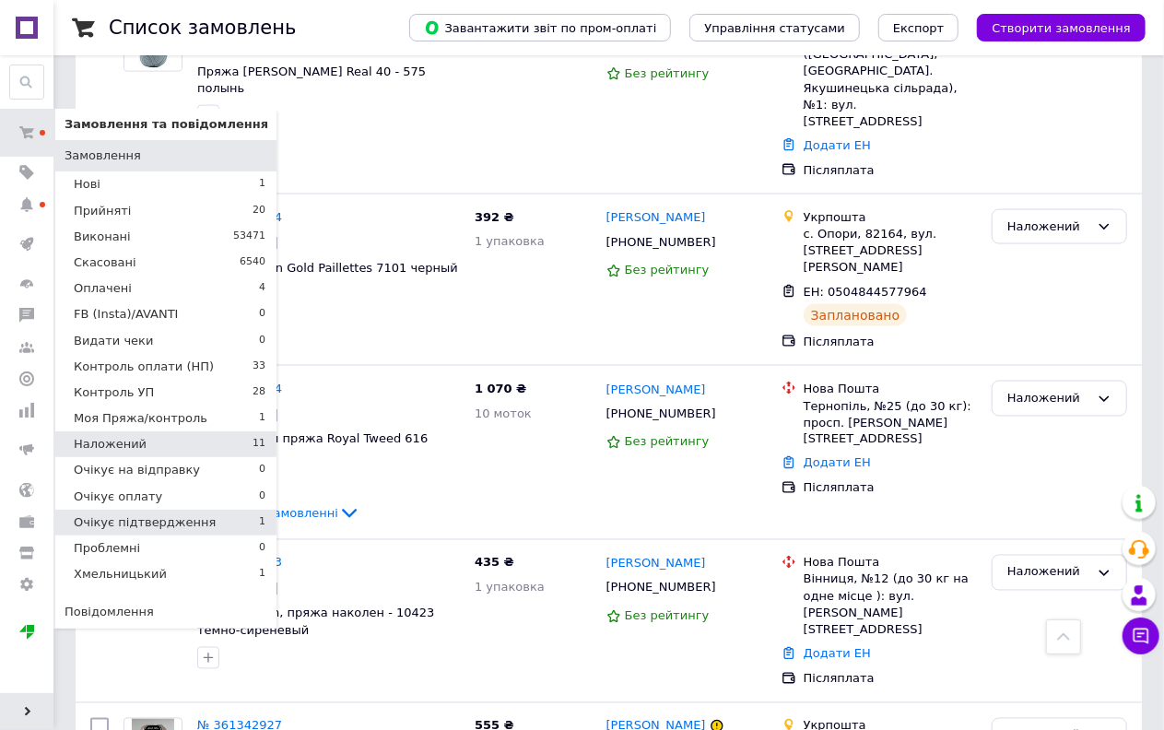
click at [173, 526] on span "Очікує підтвердження" at bounding box center [145, 522] width 142 height 17
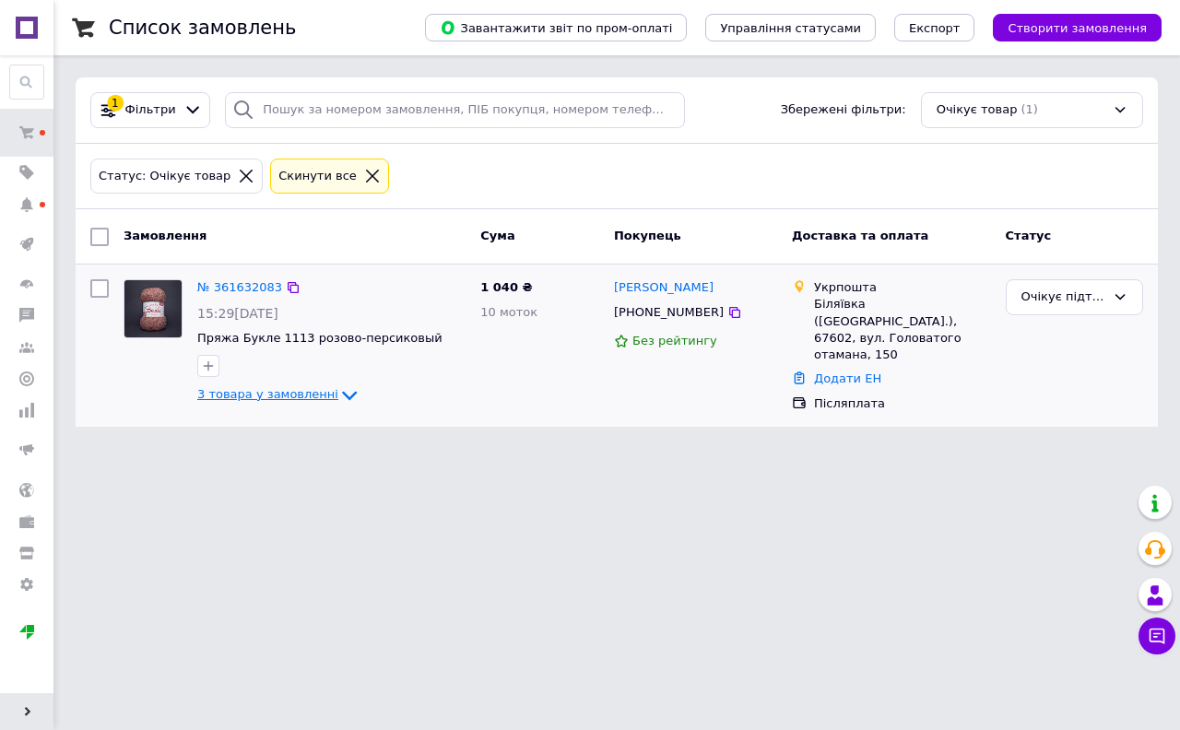
click at [342, 392] on icon at bounding box center [349, 395] width 15 height 9
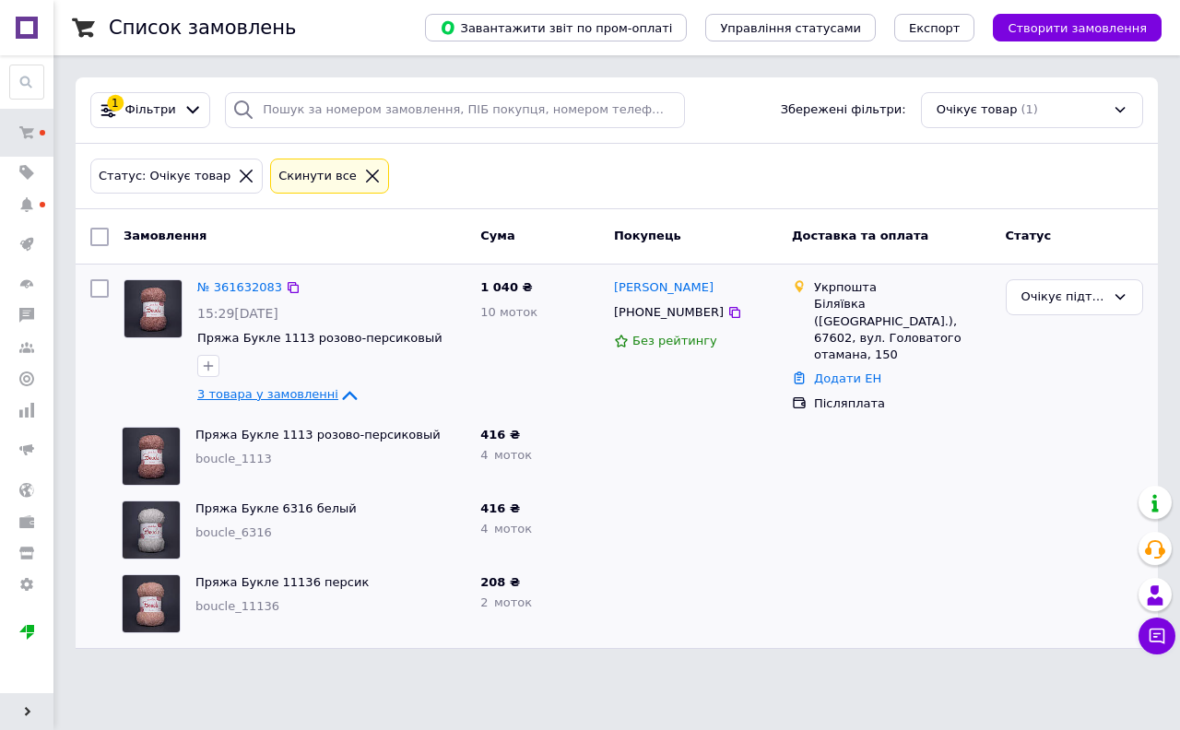
click at [338, 392] on icon at bounding box center [349, 395] width 22 height 22
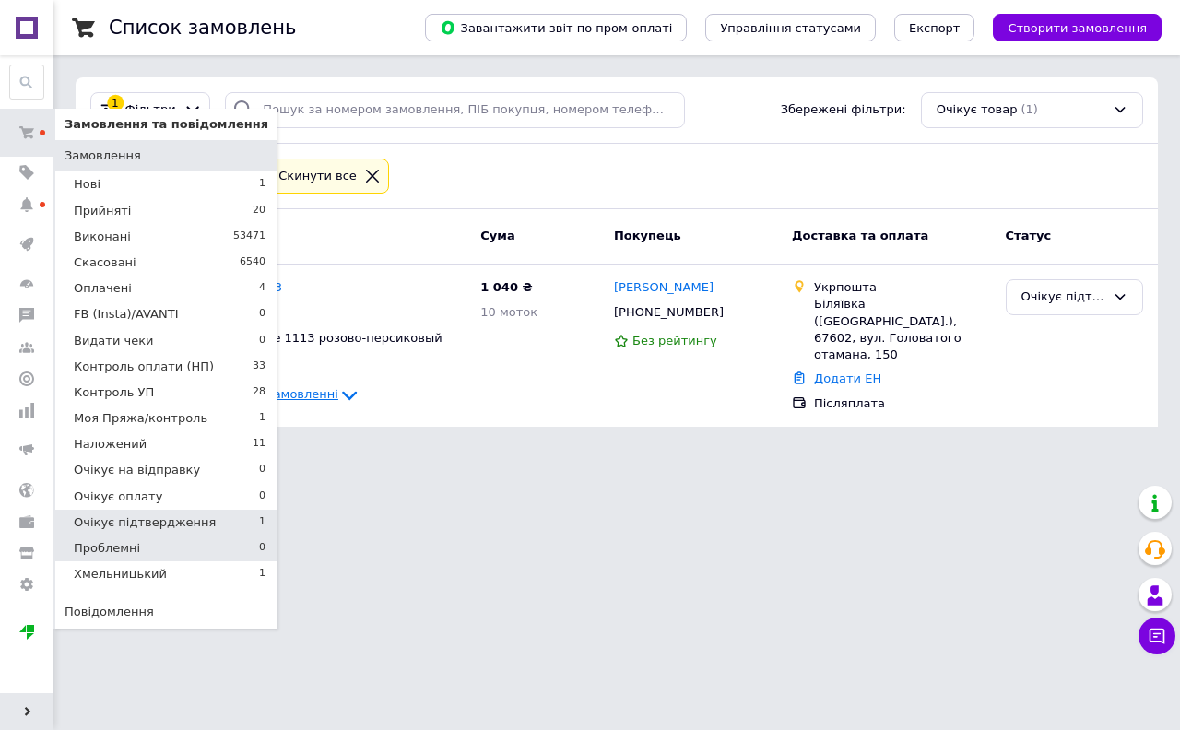
click at [170, 548] on li "Проблемні 0" at bounding box center [165, 549] width 221 height 26
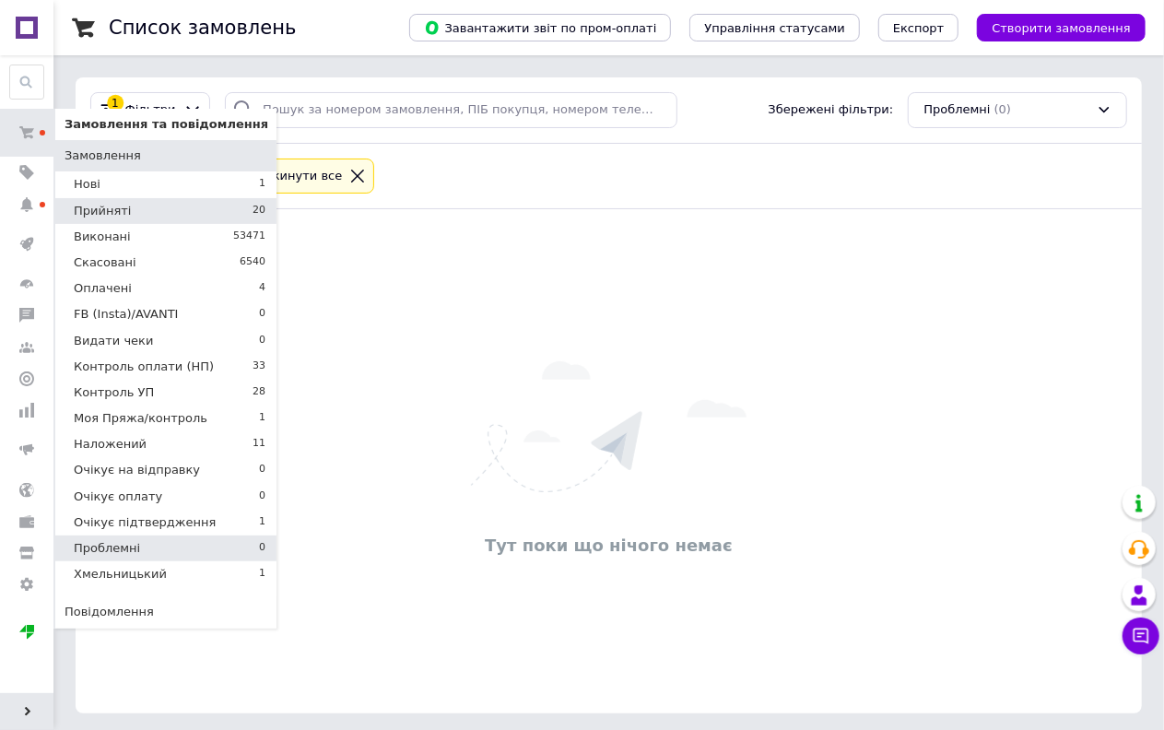
click at [171, 216] on li "Прийняті 20" at bounding box center [165, 211] width 221 height 26
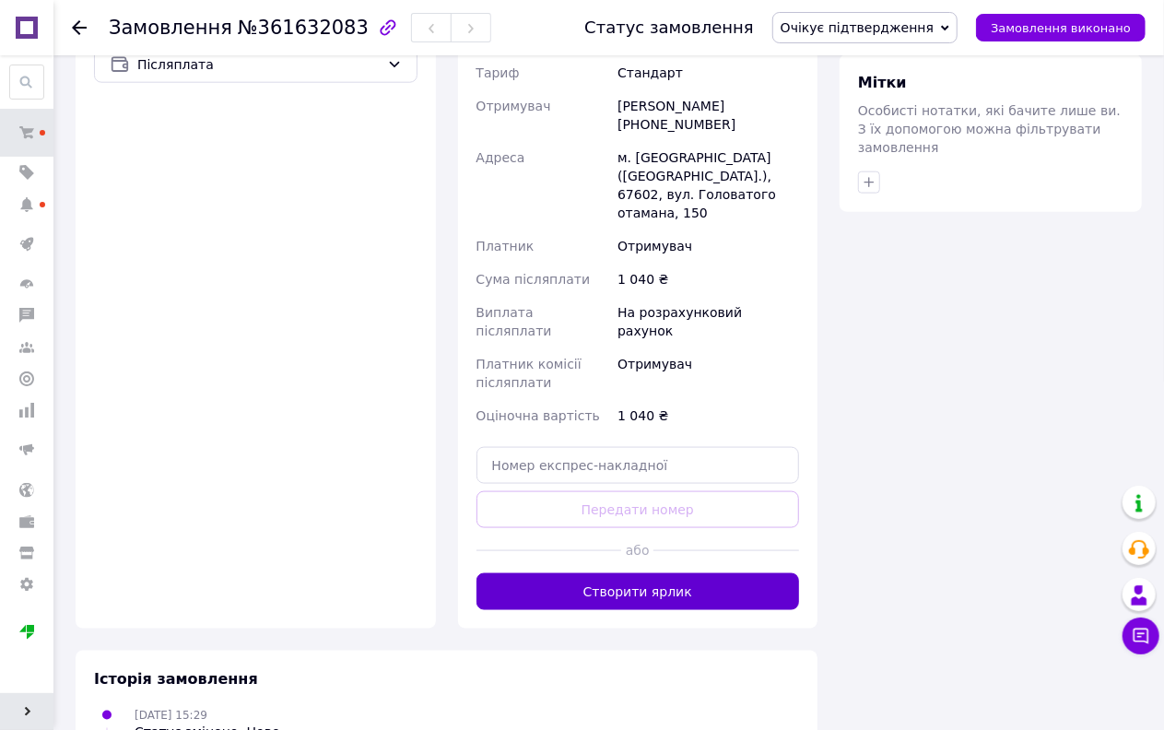
click at [618, 573] on button "Створити ярлик" at bounding box center [639, 591] width 324 height 37
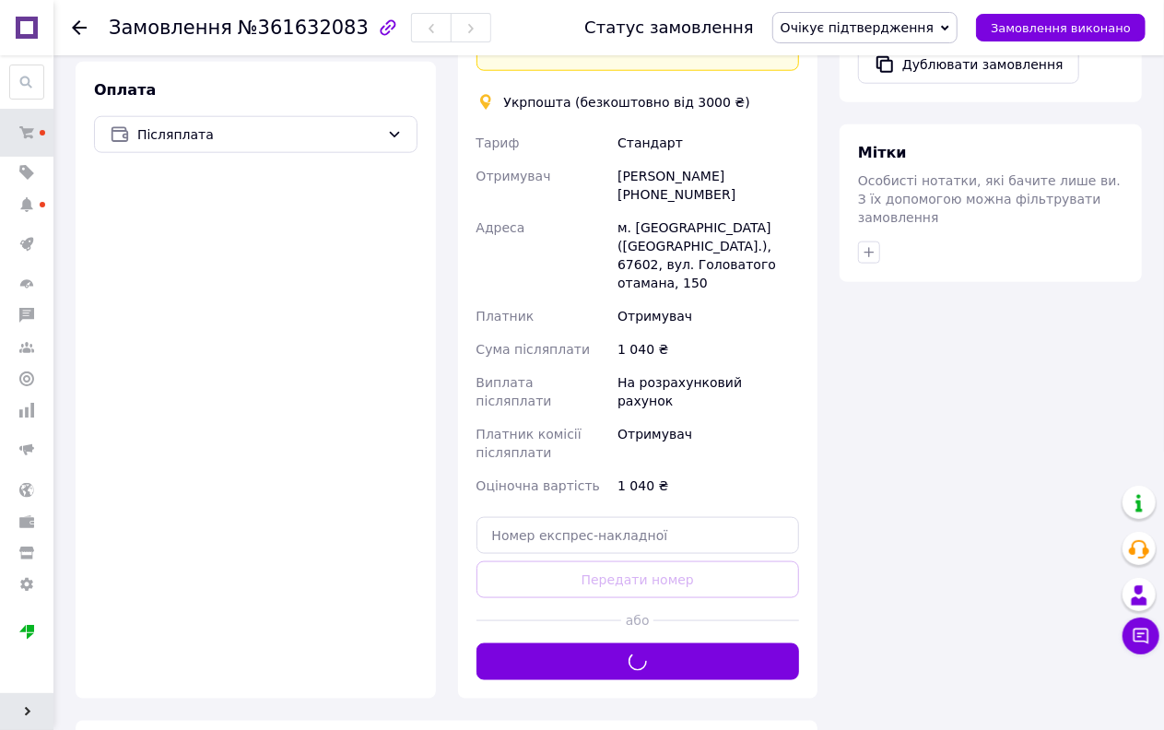
scroll to position [1024, 0]
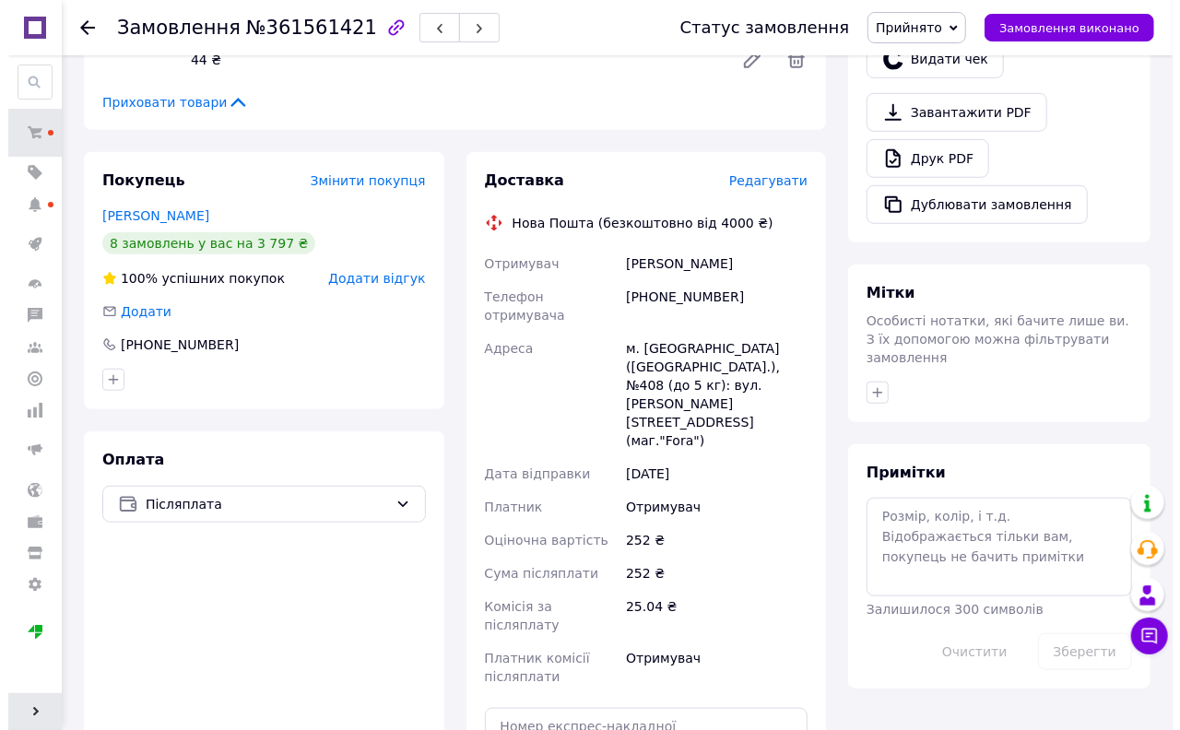
scroll to position [614, 0]
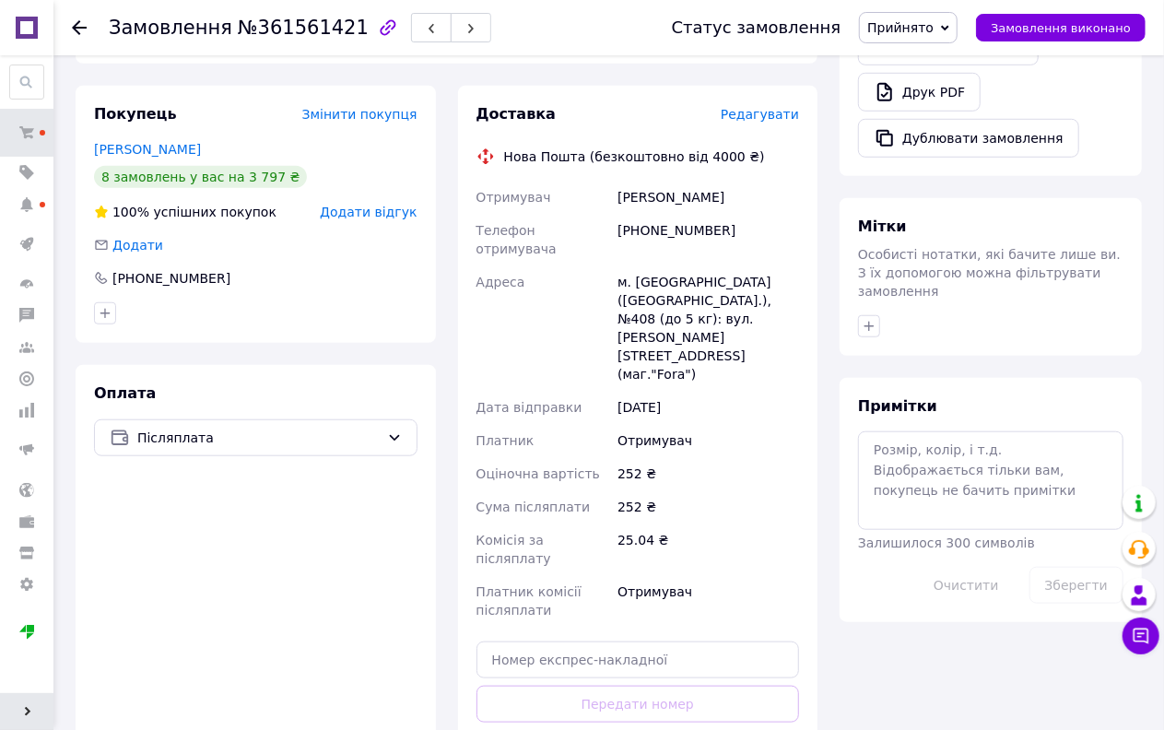
click at [770, 114] on span "Редагувати" at bounding box center [760, 114] width 78 height 15
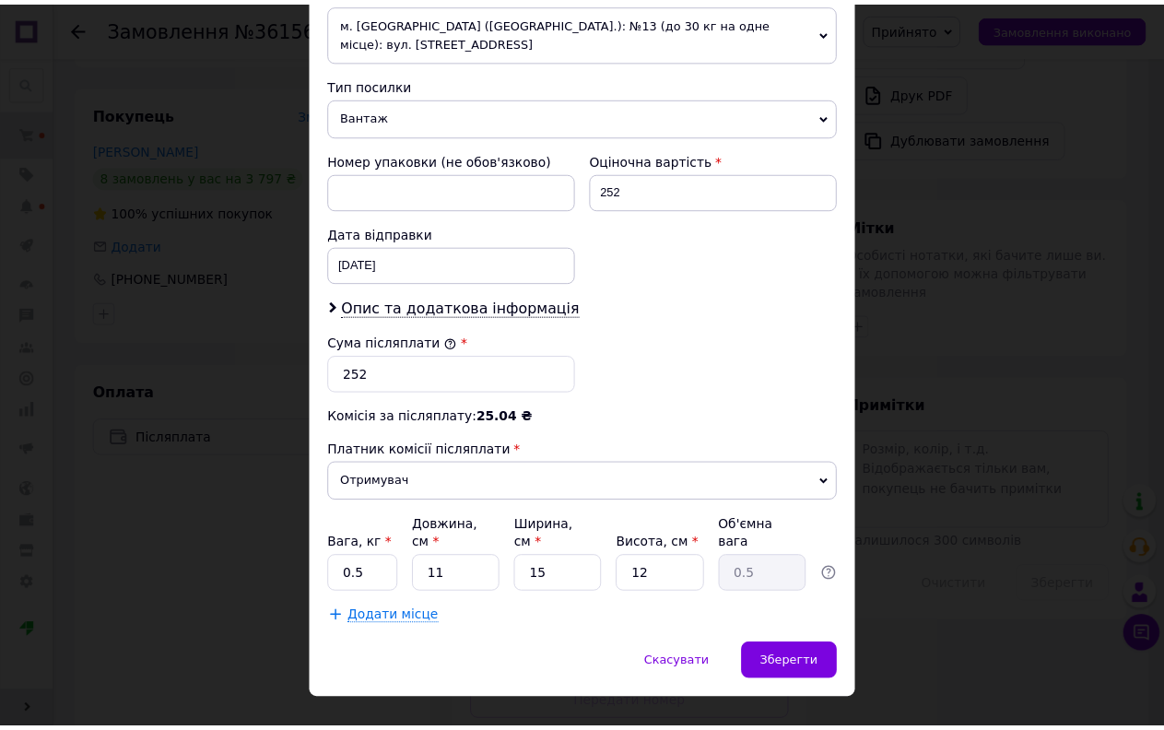
scroll to position [697, 0]
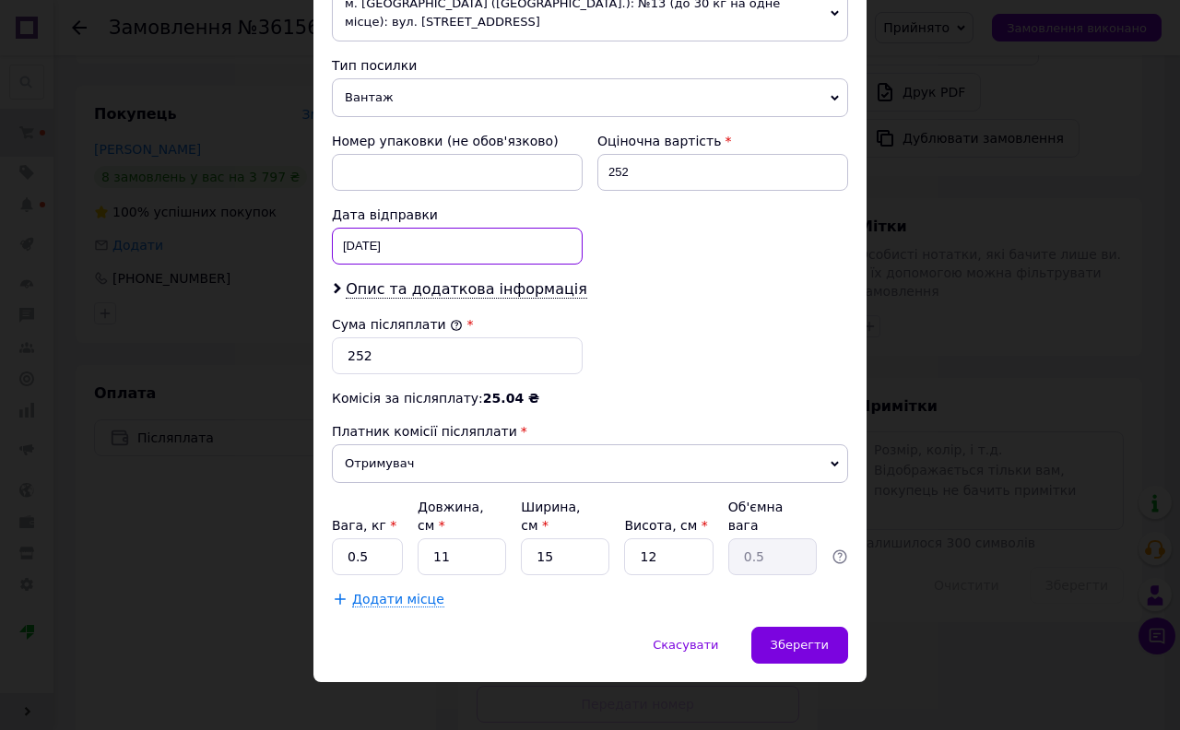
click at [388, 256] on div "12.09.2025 < 2025 > < Сентябрь > Пн Вт Ср Чт Пт Сб Вс 1 2 3 4 5 6 7 8 9 10 11 1…" at bounding box center [457, 246] width 251 height 37
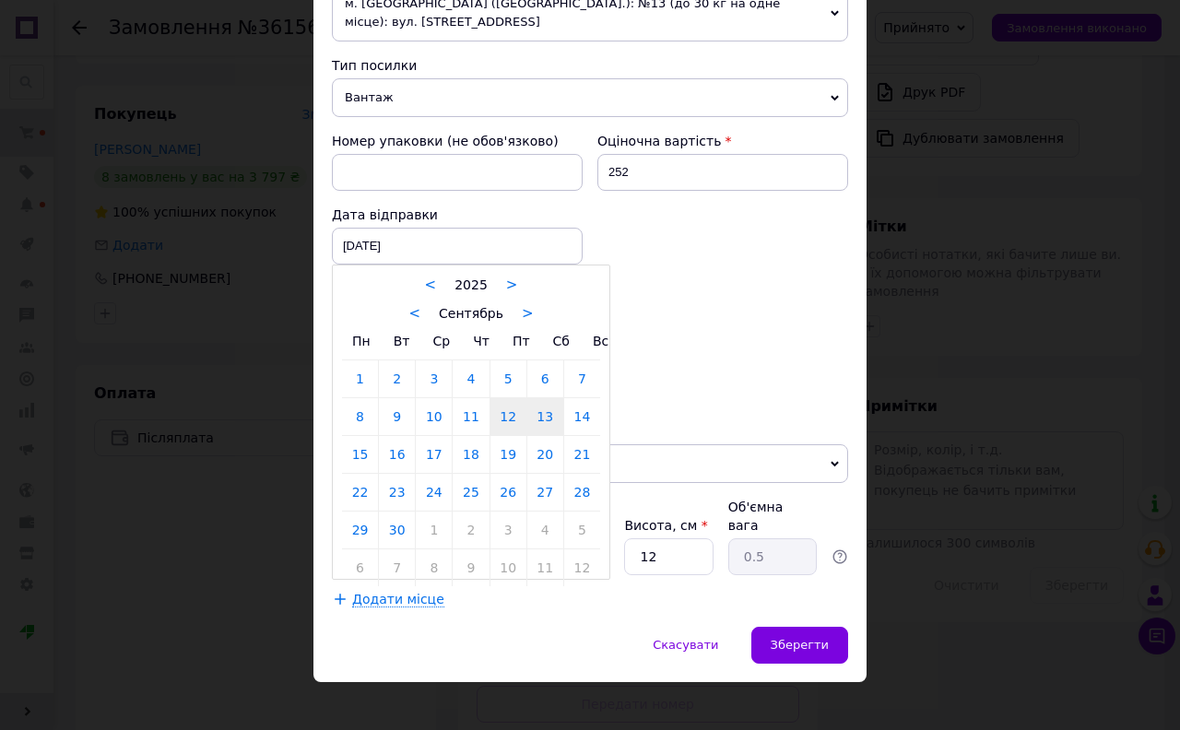
click at [548, 426] on link "13" at bounding box center [545, 416] width 36 height 37
type input "13.09.2025"
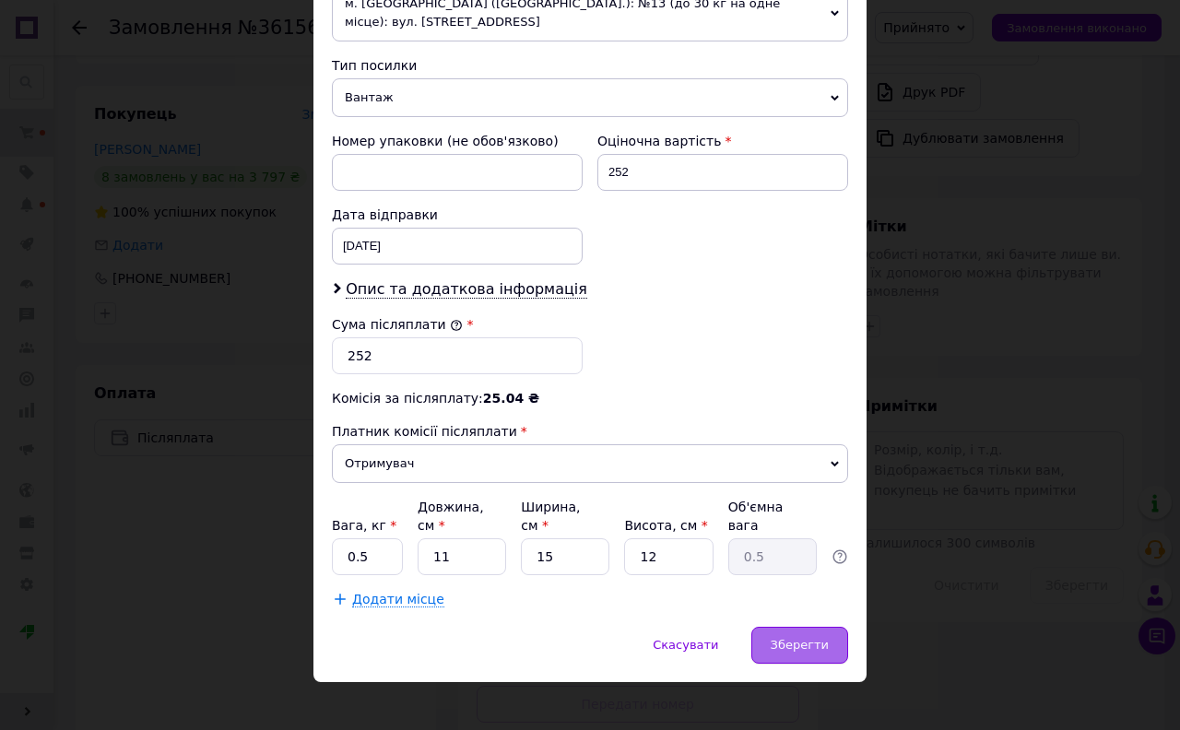
click at [794, 638] on span "Зберегти" at bounding box center [800, 645] width 58 height 14
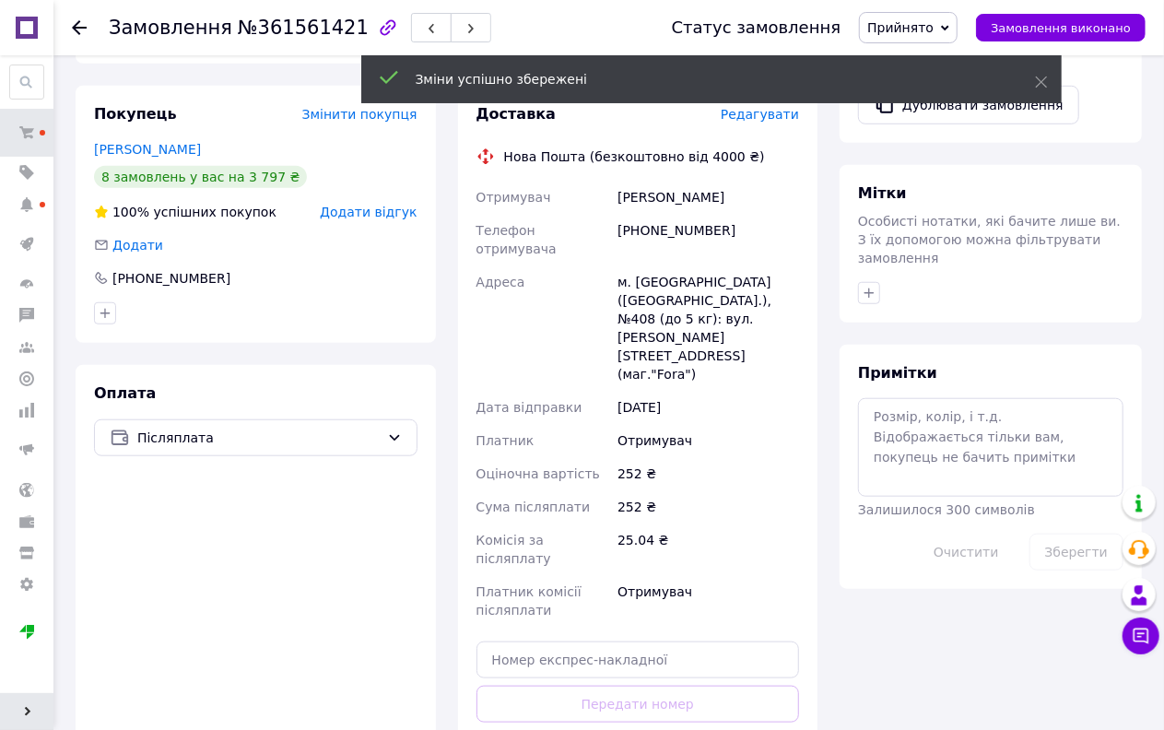
click at [924, 22] on span "Прийнято" at bounding box center [900, 27] width 66 height 15
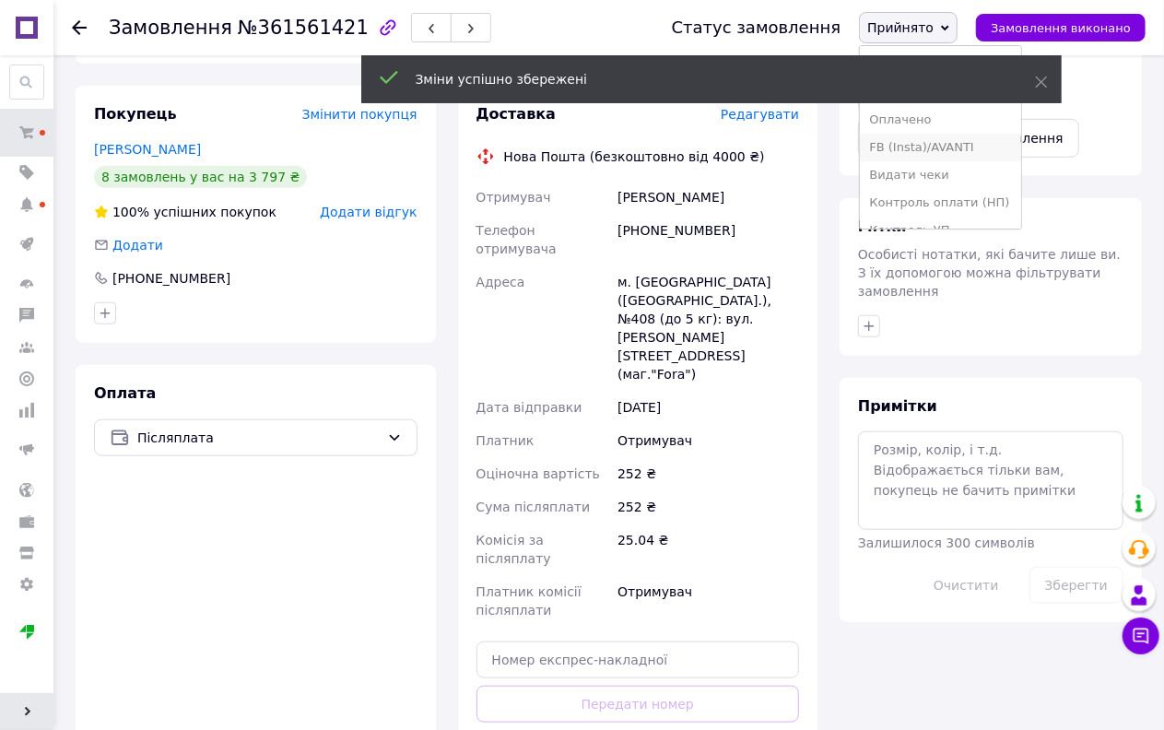
scroll to position [102, 0]
click at [947, 182] on li "Наложений" at bounding box center [940, 184] width 160 height 28
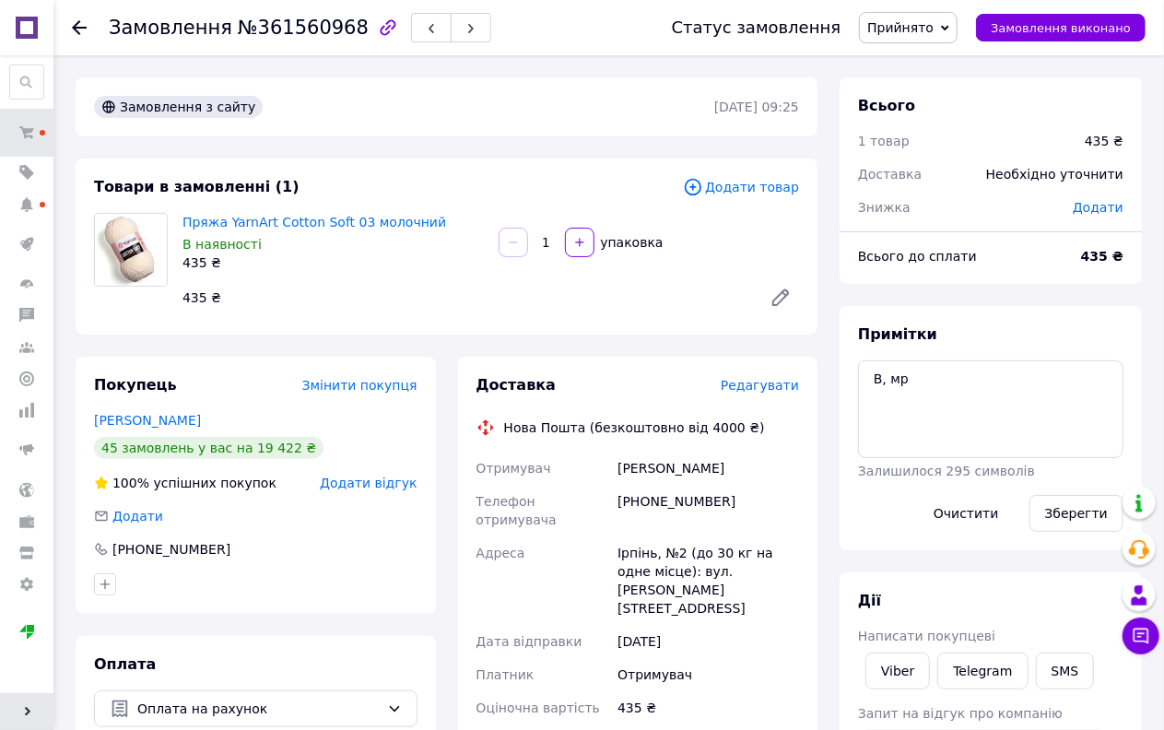
click at [949, 24] on icon at bounding box center [945, 28] width 8 height 8
click at [932, 121] on li "Оплачено" at bounding box center [940, 120] width 160 height 28
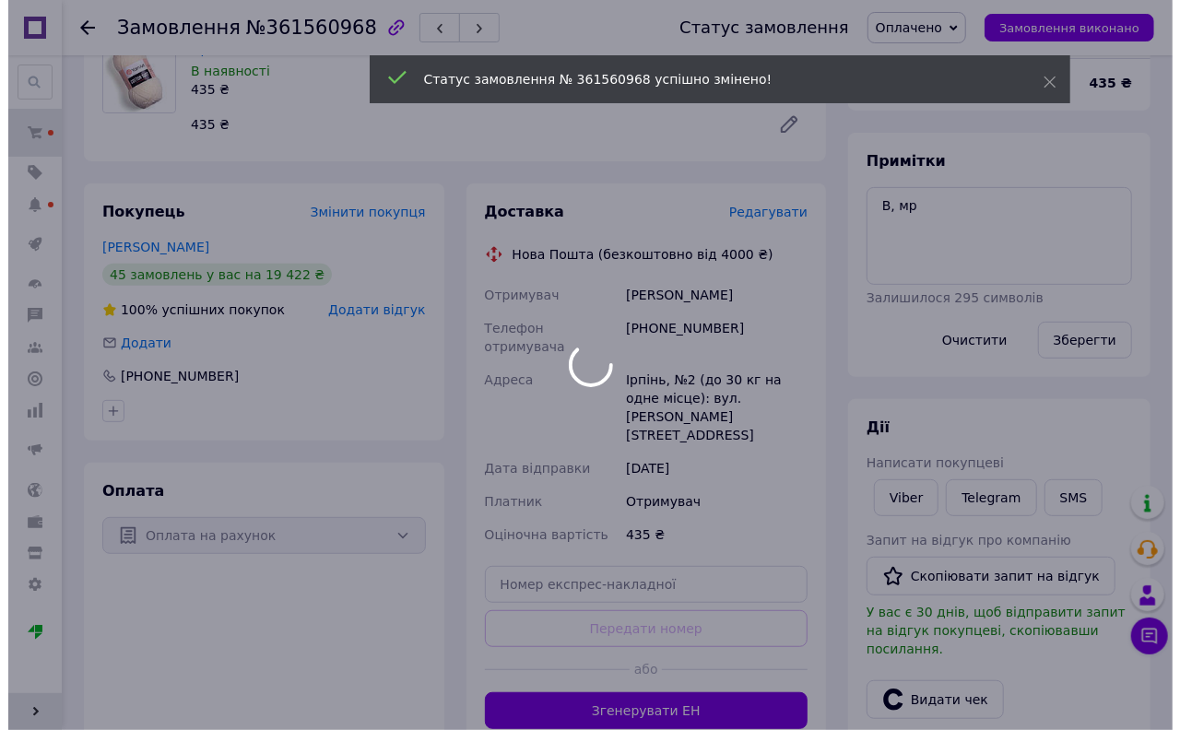
scroll to position [102, 0]
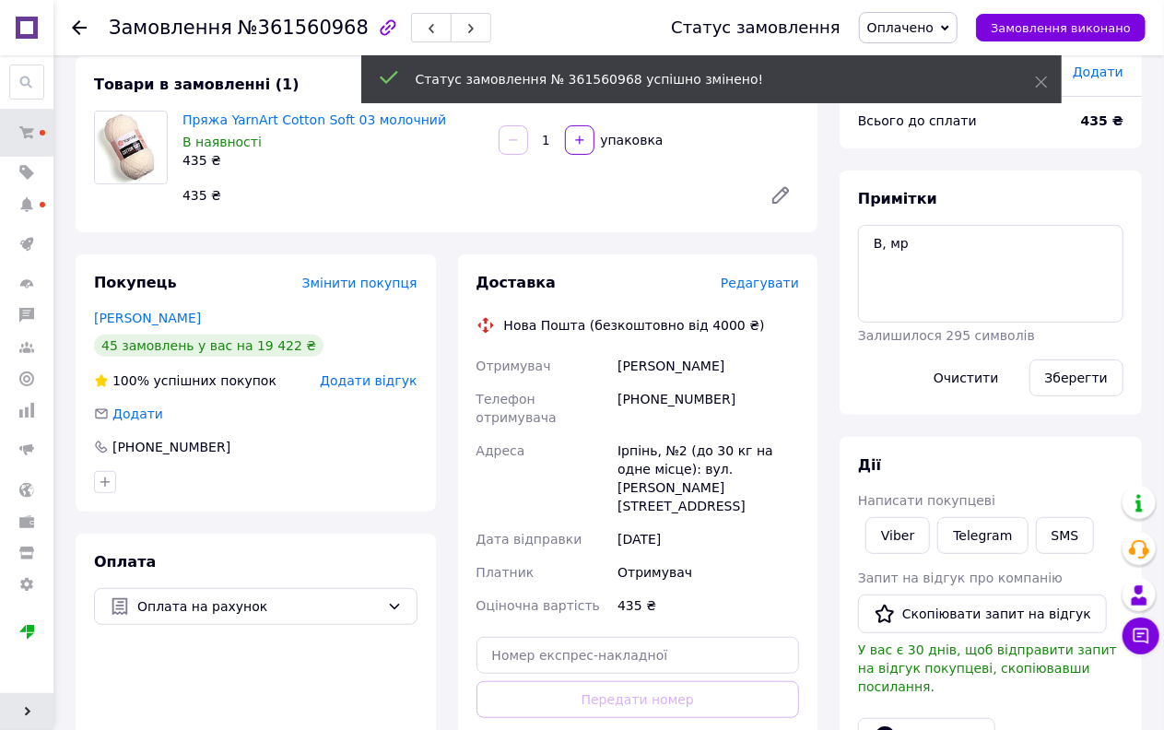
click at [766, 287] on span "Редагувати" at bounding box center [760, 283] width 78 height 15
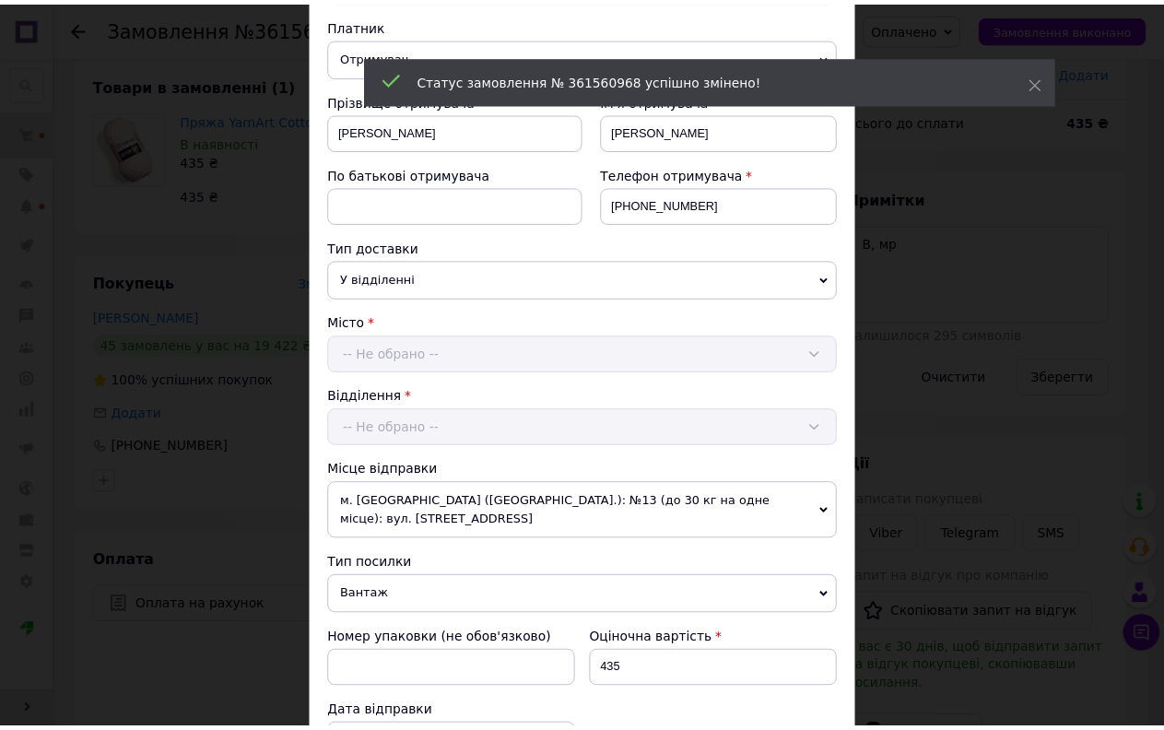
scroll to position [548, 0]
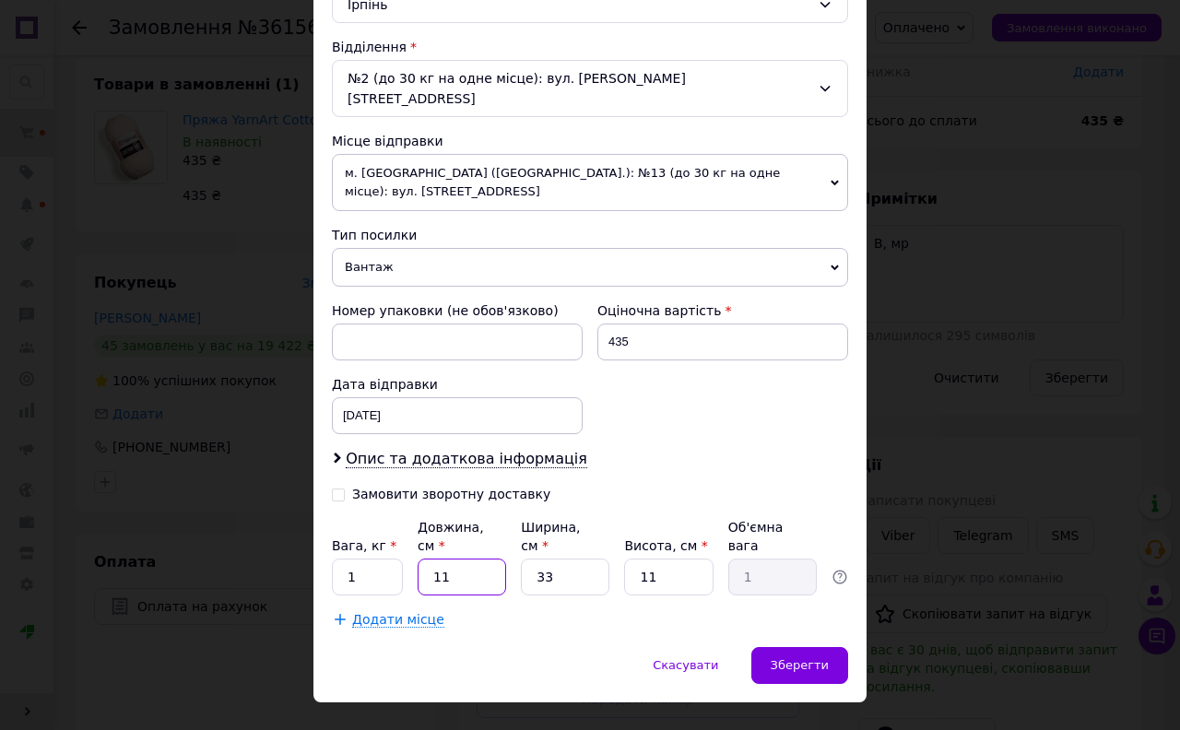
drag, startPoint x: 456, startPoint y: 546, endPoint x: 407, endPoint y: 562, distance: 51.6
click at [407, 562] on div "Платник Отримувач Відправник Прізвище отримувача Кузьменко Ім'я отримувача Дарь…" at bounding box center [590, 146] width 516 height 963
type input "2"
type input "0.18"
type input "22"
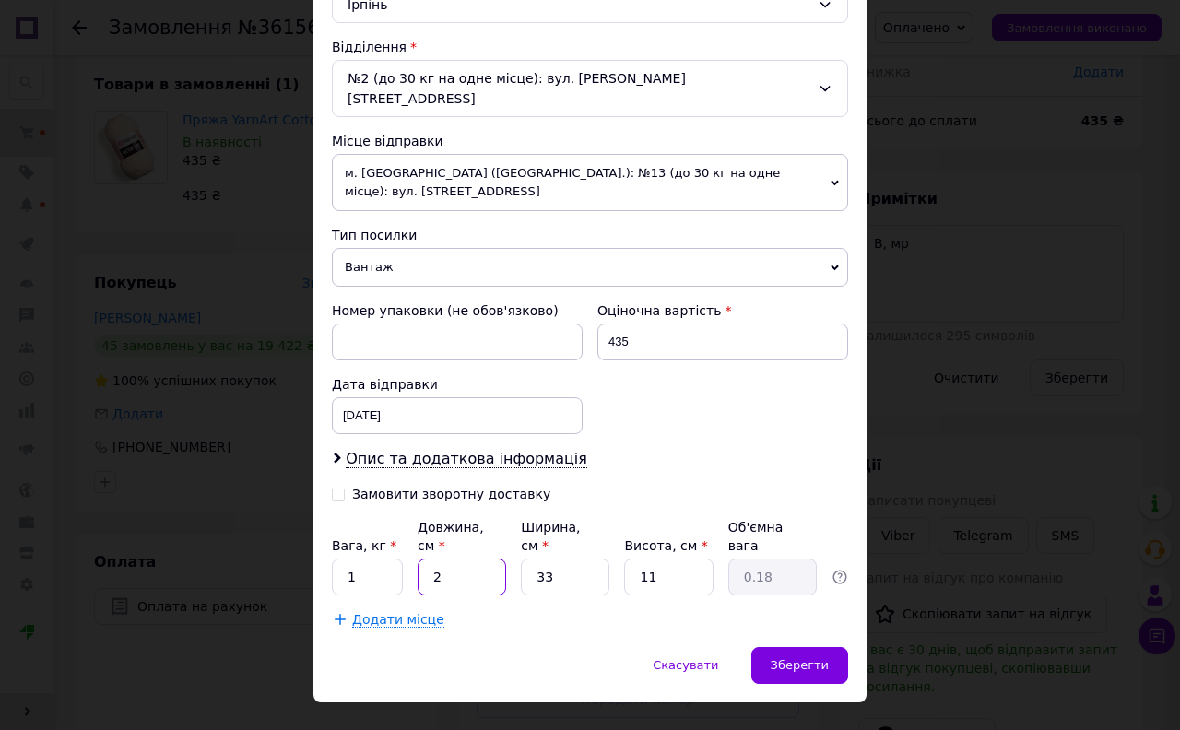
type input "2"
type input "22"
click at [536, 356] on div "Номер упаковки (не обов'язково) Оціночна вартість 435 Дата відправки 12.09.2025…" at bounding box center [589, 367] width 531 height 147
type input "500"
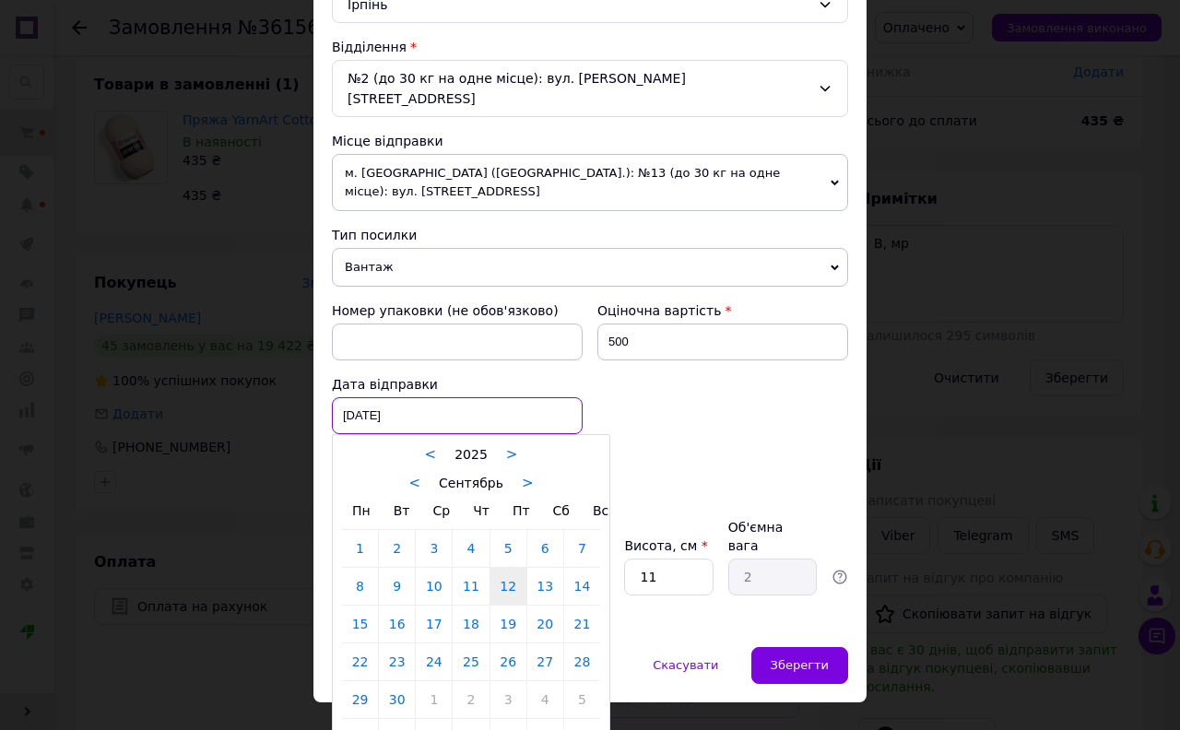
click at [412, 402] on div "[DATE] < 2025 > < Сентябрь > Пн Вт Ср Чт Пт Сб Вс 1 2 3 4 5 6 7 8 9 10 11 12 13…" at bounding box center [457, 415] width 251 height 37
click at [555, 576] on link "13" at bounding box center [545, 586] width 36 height 37
type input "[DATE]"
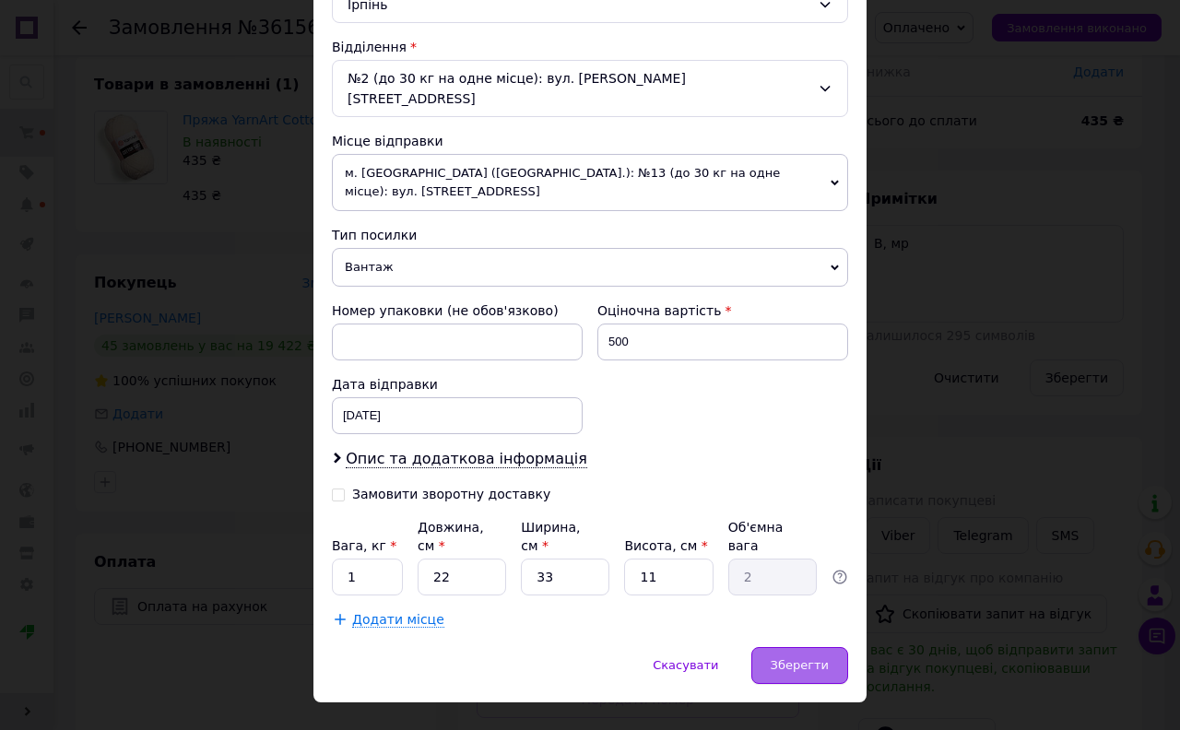
click at [795, 658] on span "Зберегти" at bounding box center [800, 665] width 58 height 14
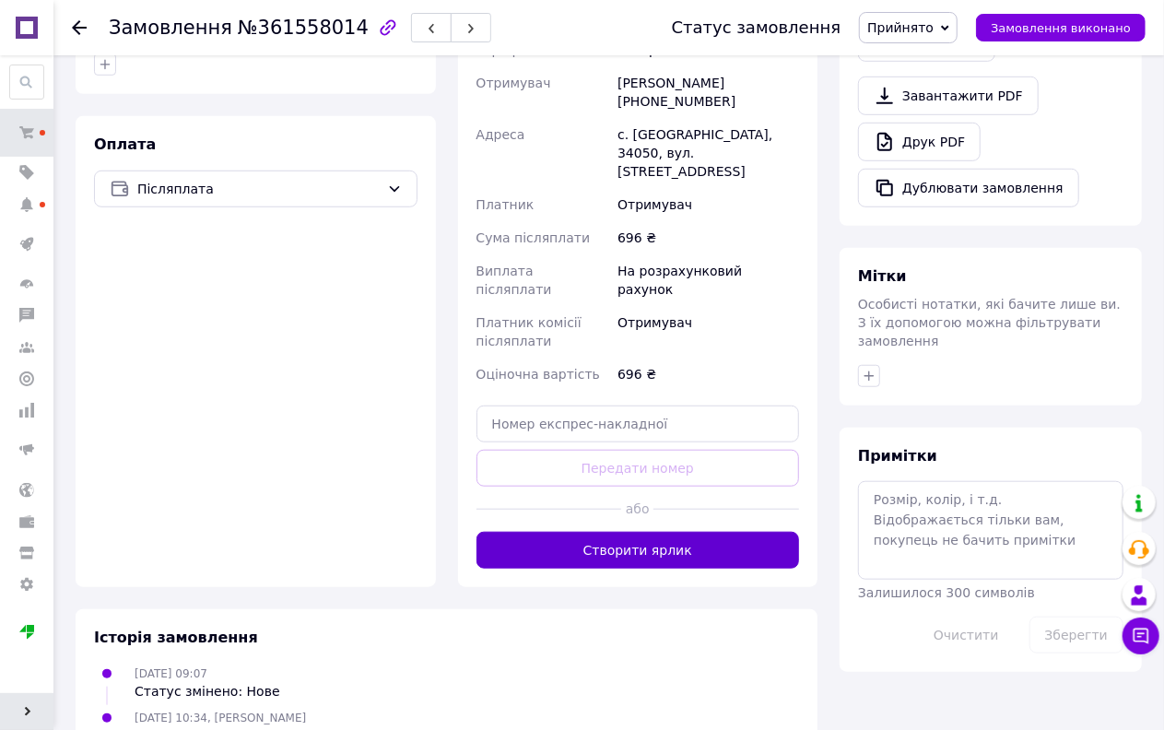
click at [650, 532] on button "Створити ярлик" at bounding box center [639, 550] width 324 height 37
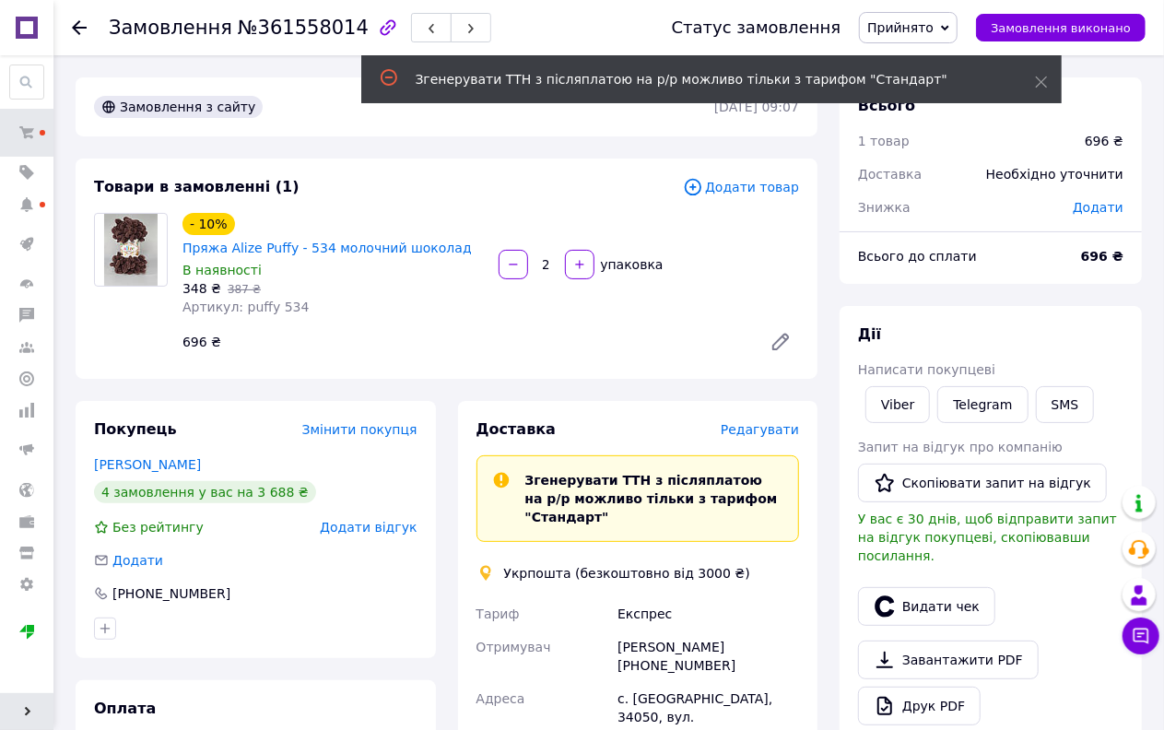
click at [753, 434] on span "Редагувати" at bounding box center [760, 429] width 78 height 15
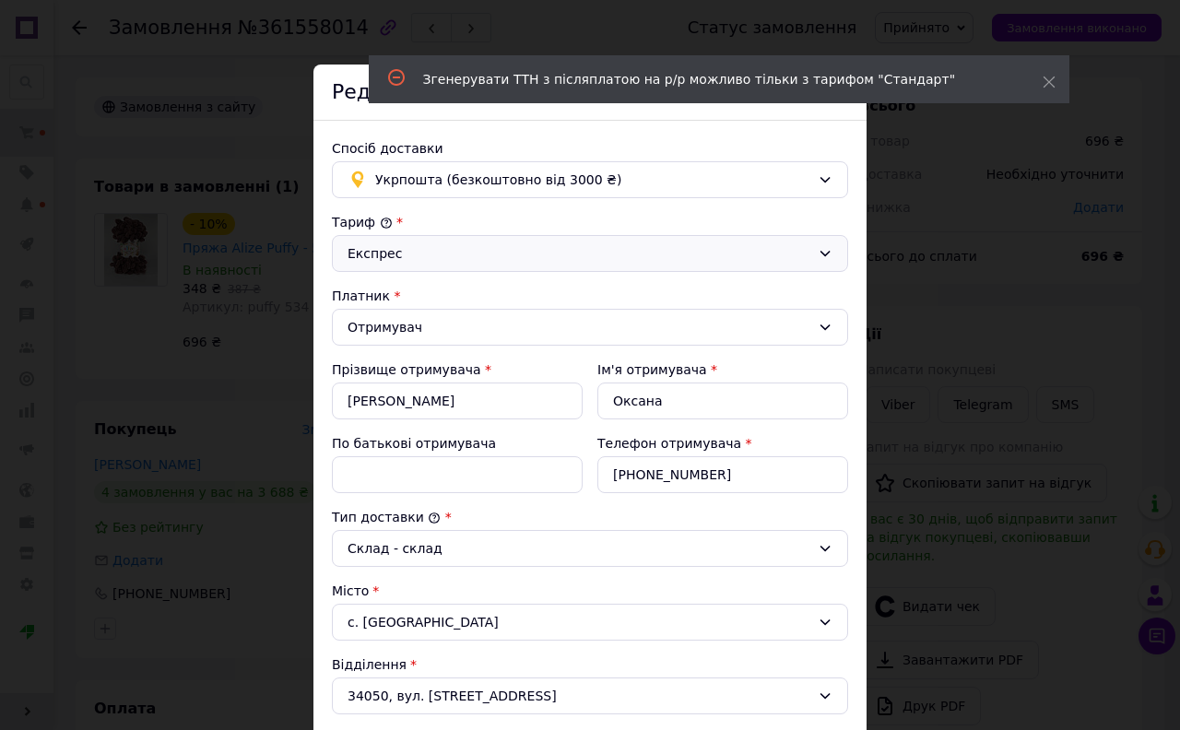
click at [437, 262] on div "Експрес" at bounding box center [578, 253] width 463 height 20
click at [406, 298] on li "Стандарт" at bounding box center [590, 293] width 514 height 35
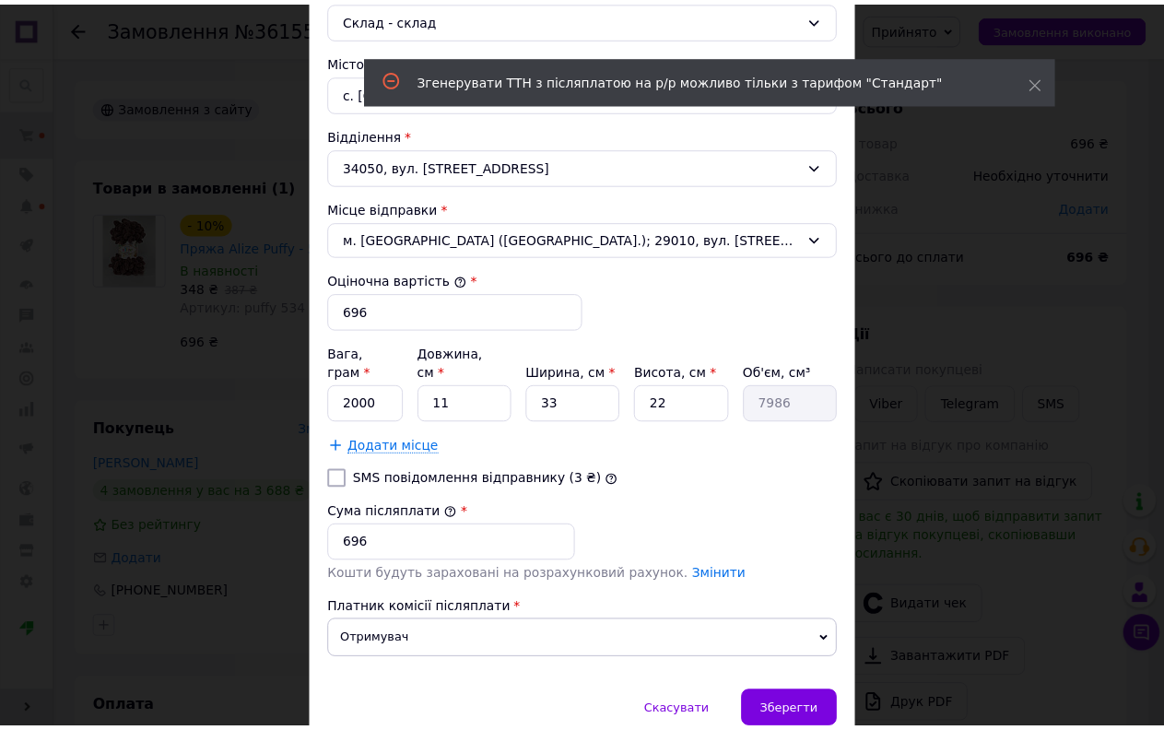
scroll to position [494, 0]
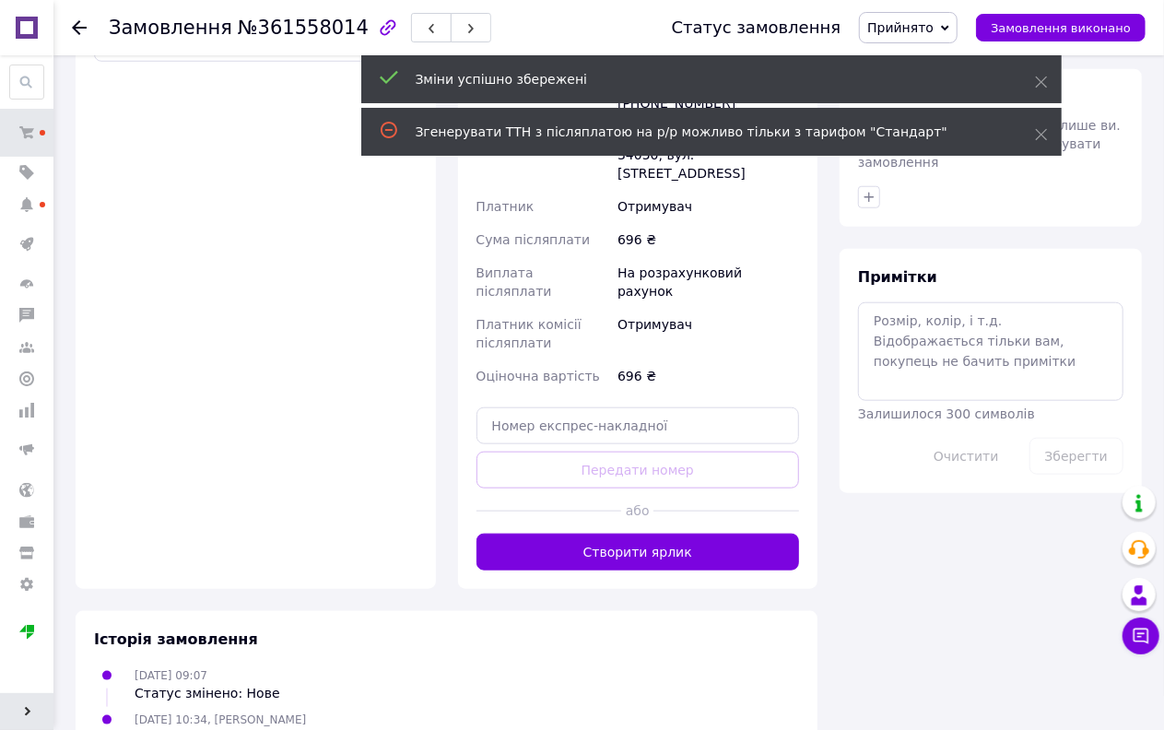
scroll to position [716, 0]
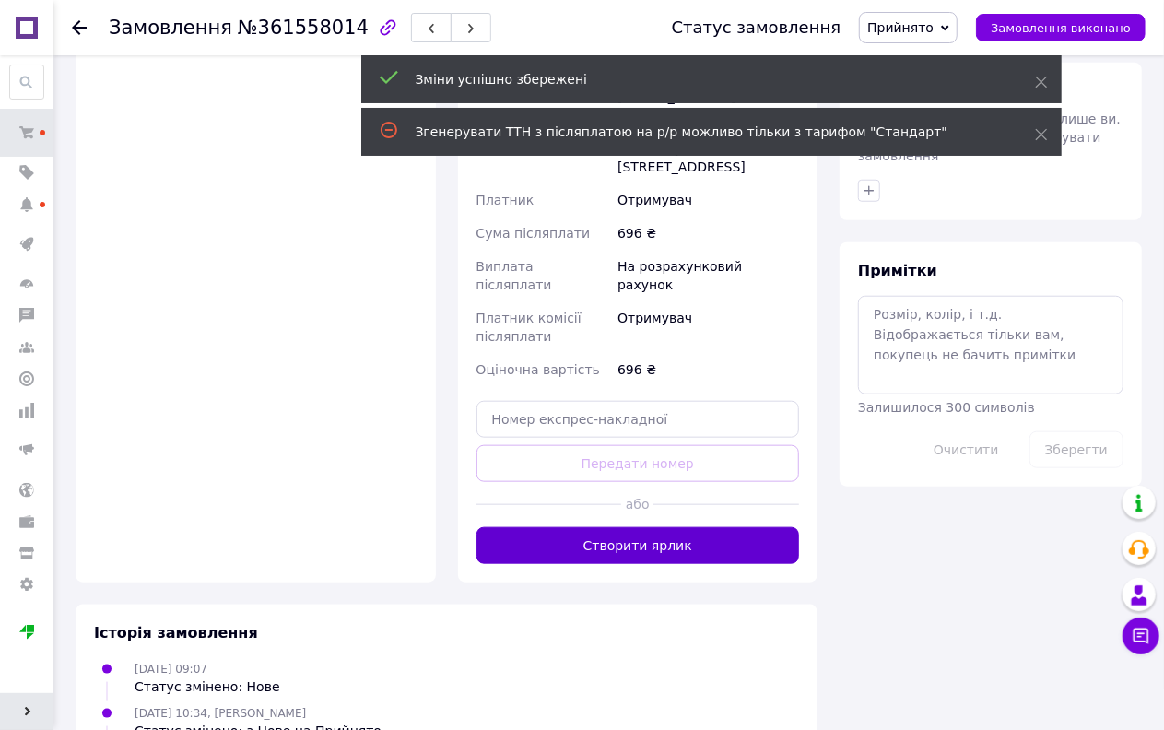
click at [641, 527] on button "Створити ярлик" at bounding box center [639, 545] width 324 height 37
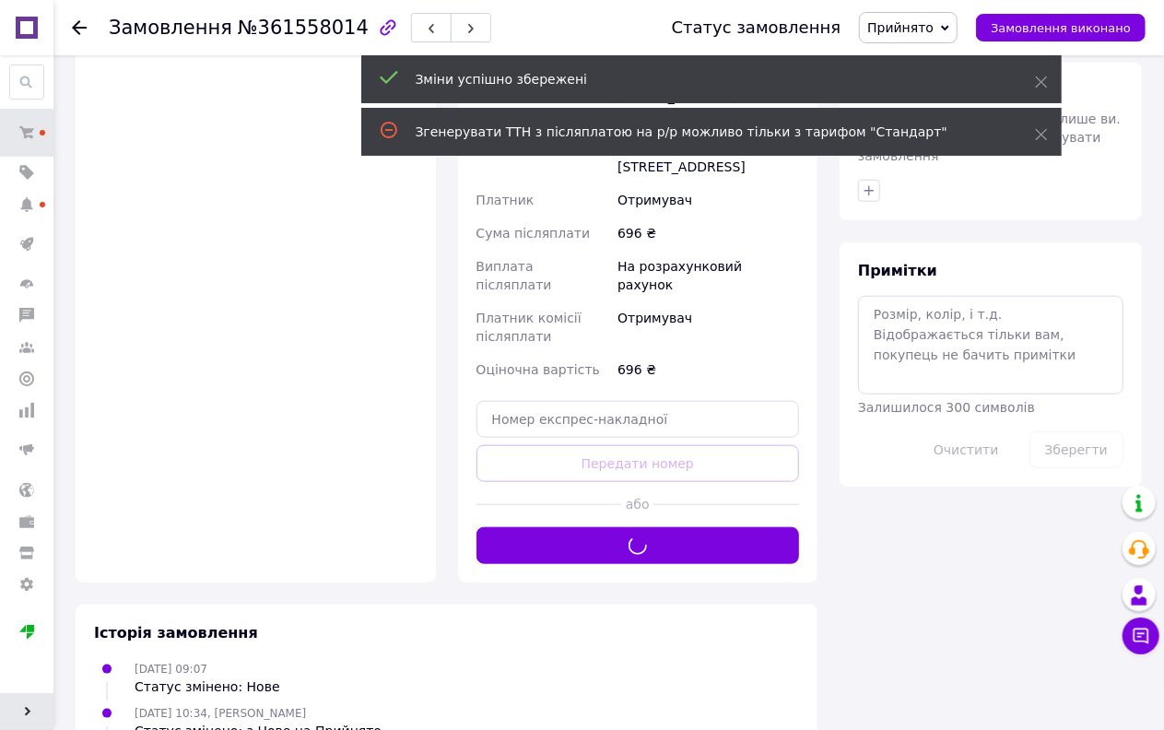
click at [910, 28] on span "Прийнято" at bounding box center [900, 27] width 66 height 15
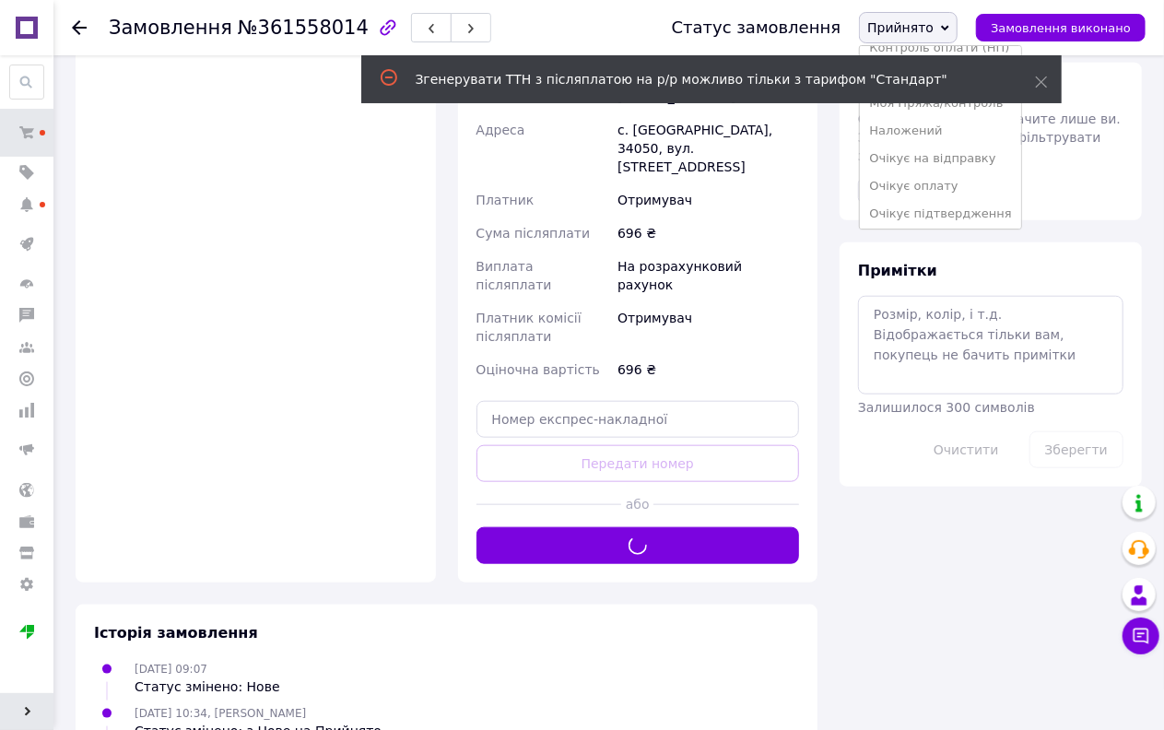
scroll to position [205, 0]
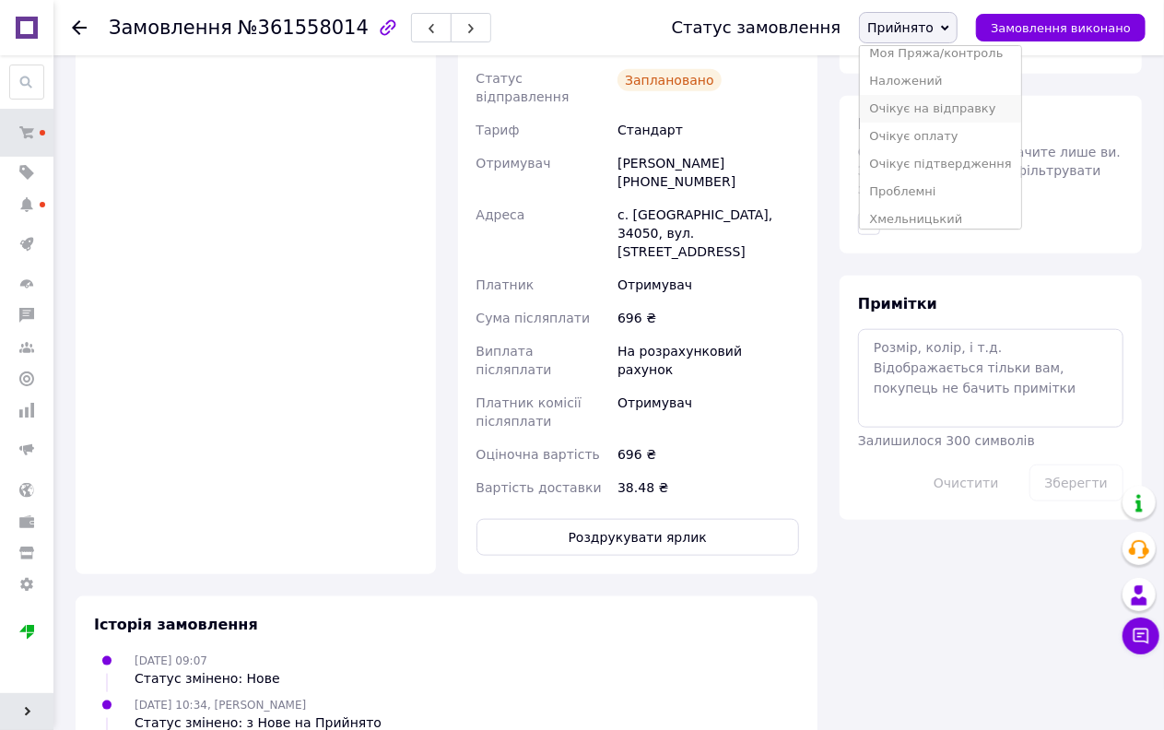
click at [966, 104] on li "Очікує на відправку" at bounding box center [940, 109] width 160 height 28
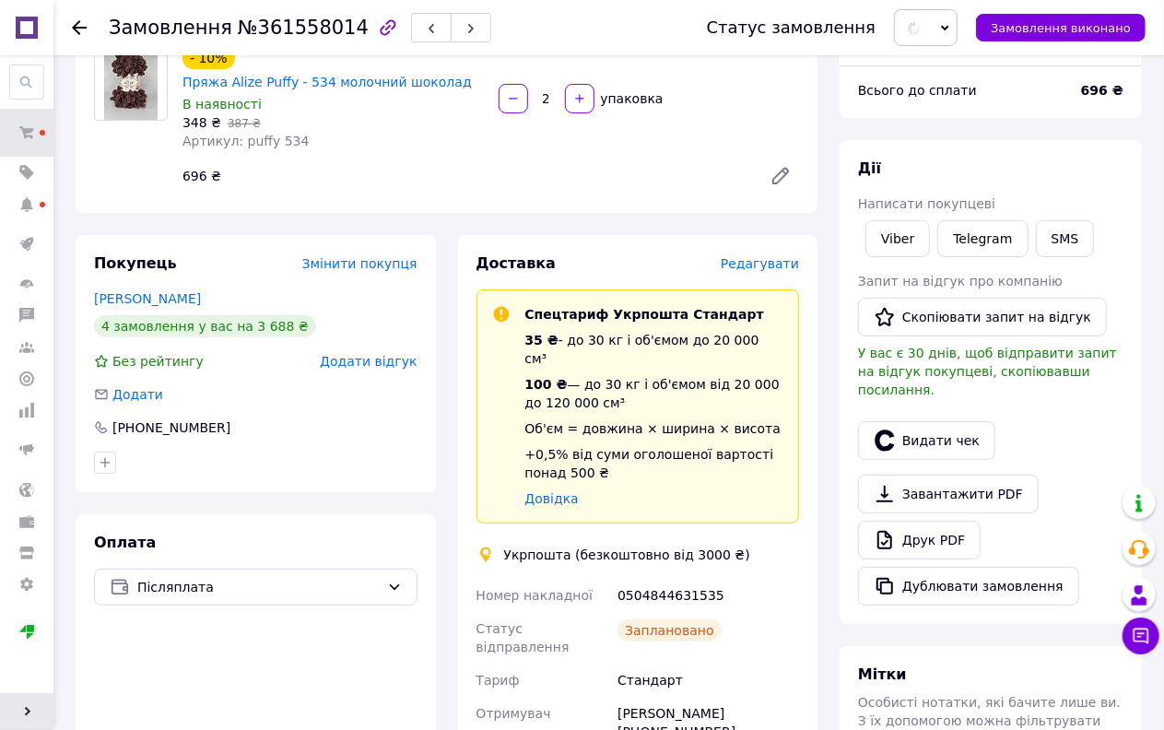
scroll to position [102, 0]
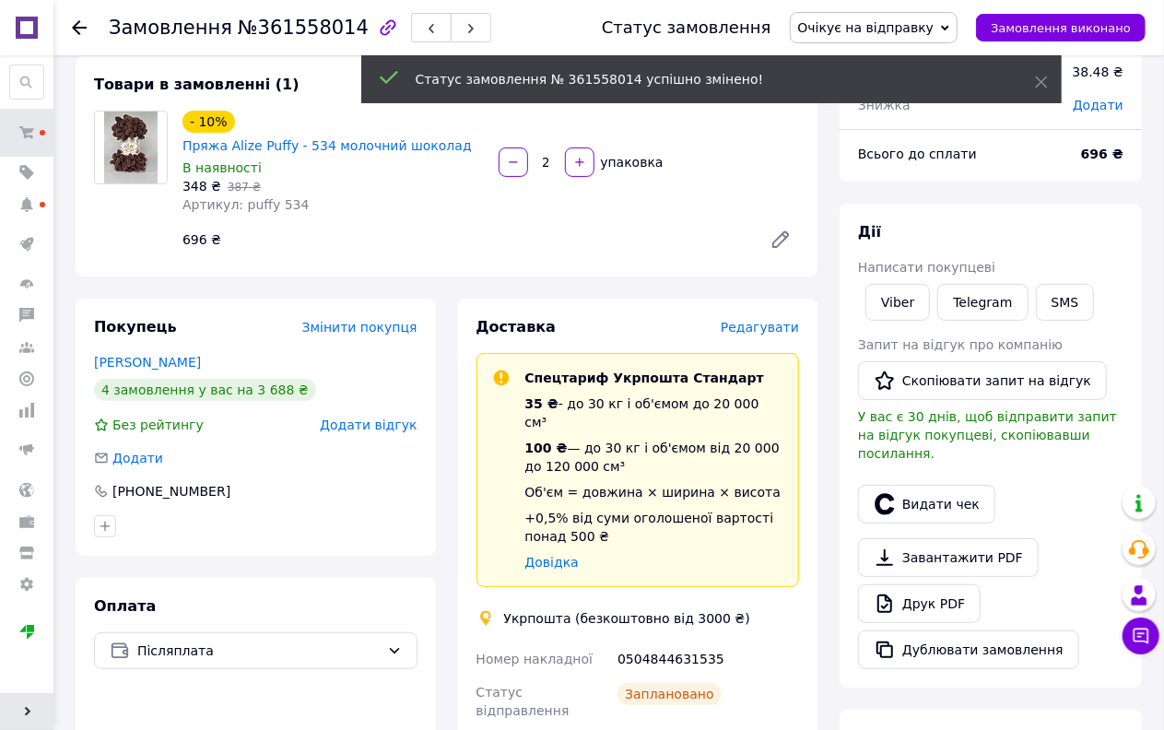
click at [929, 26] on span "Очікує на відправку" at bounding box center [866, 27] width 136 height 15
click at [885, 203] on li "Наложений" at bounding box center [874, 211] width 167 height 28
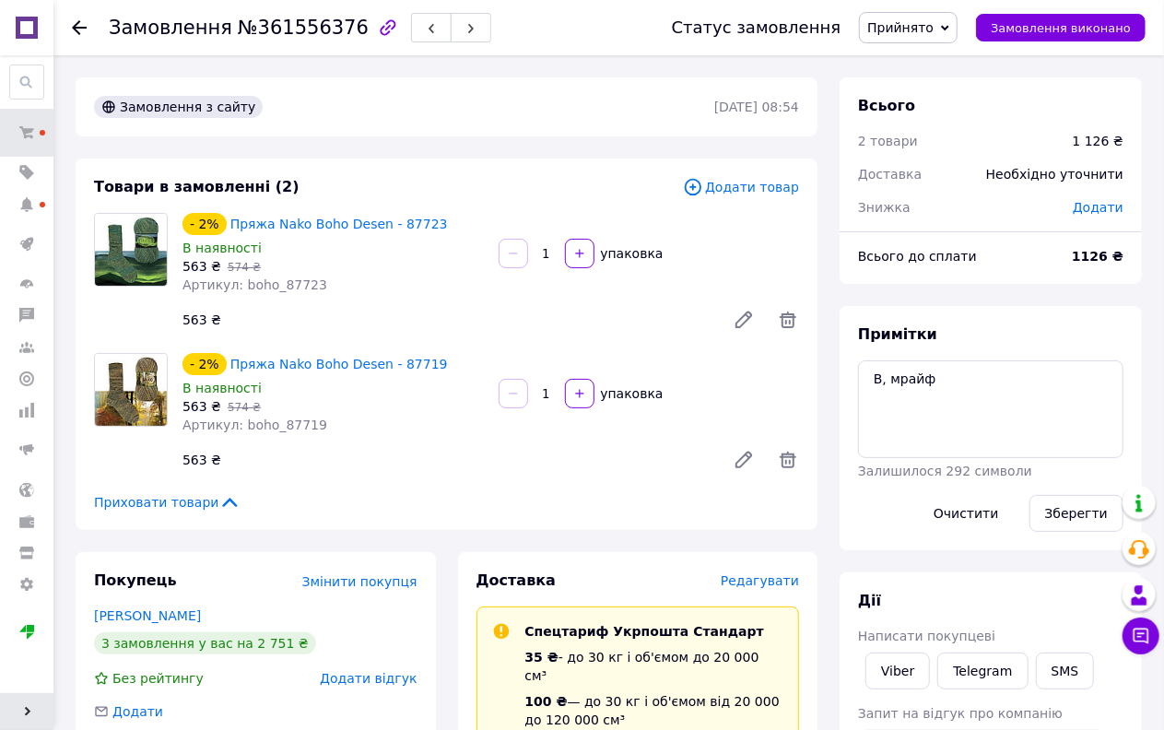
click at [934, 20] on span "Прийнято" at bounding box center [900, 27] width 66 height 15
click at [929, 120] on li "Оплачено" at bounding box center [940, 120] width 160 height 28
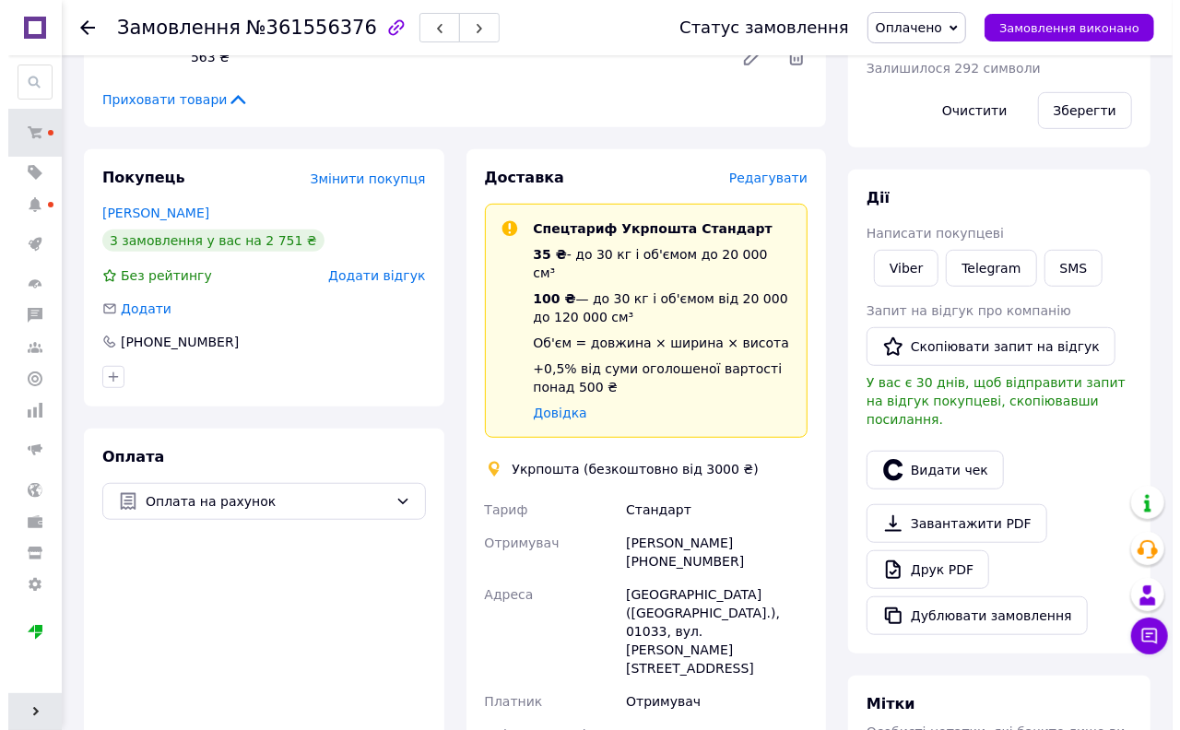
scroll to position [409, 0]
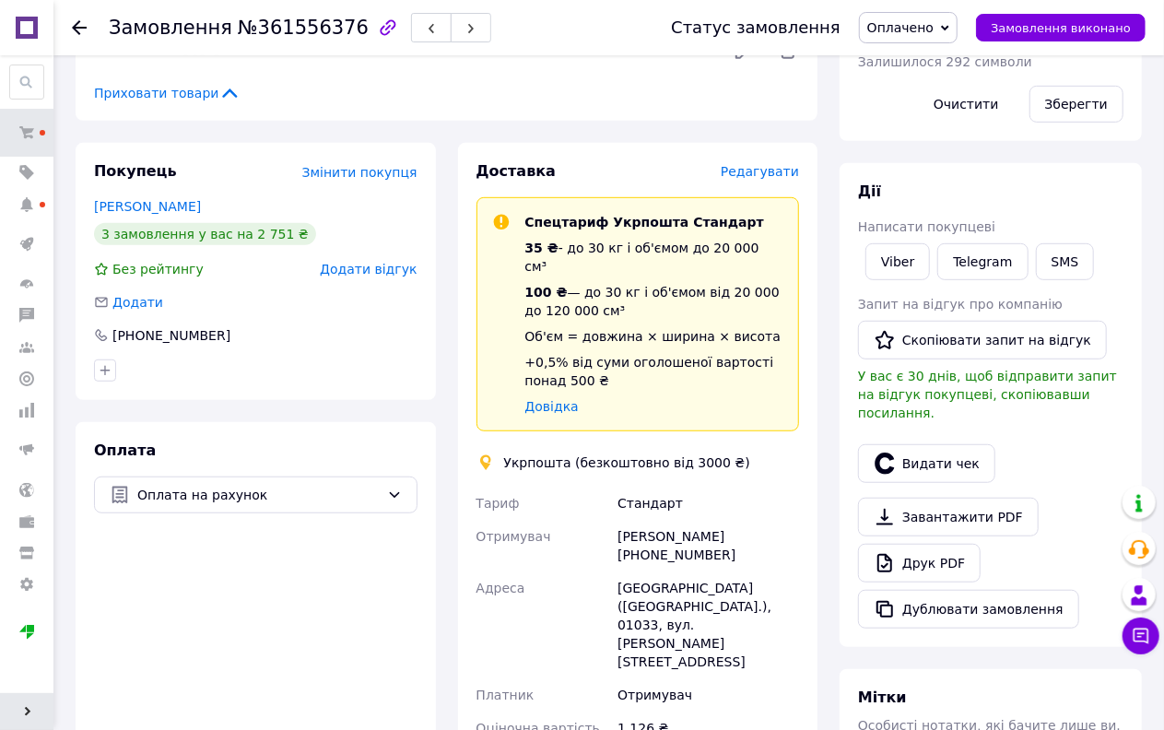
click at [760, 169] on span "Редагувати" at bounding box center [760, 171] width 78 height 15
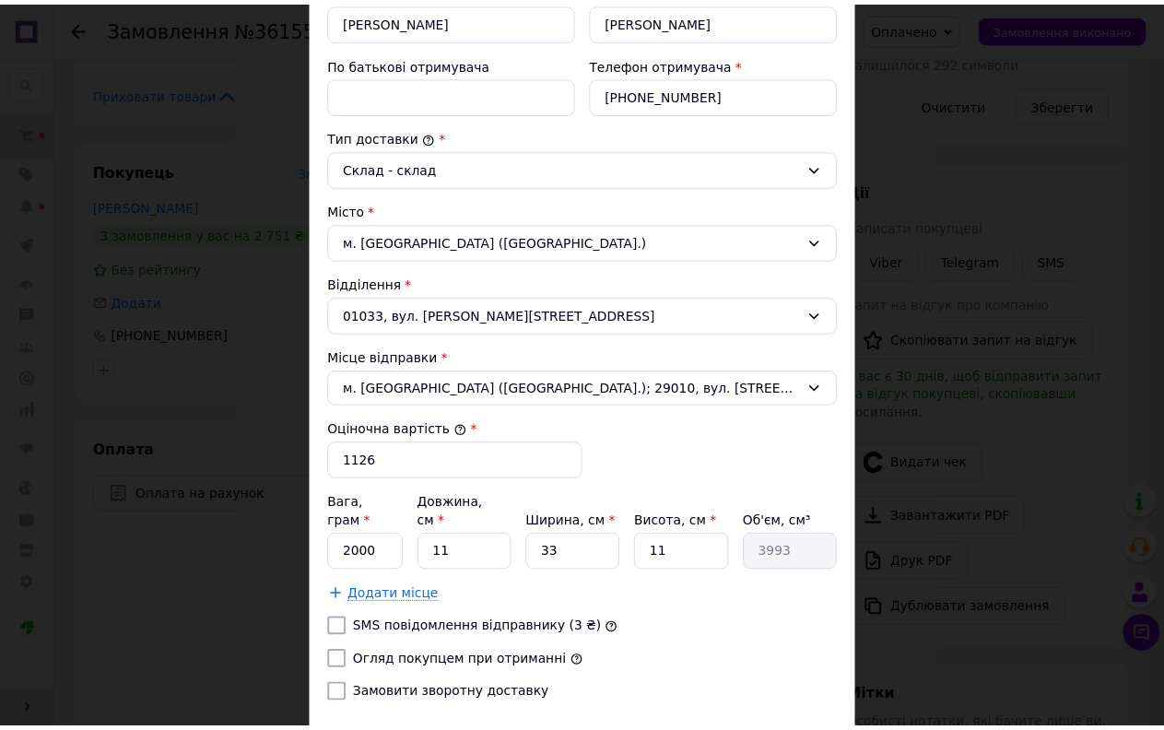
scroll to position [491, 0]
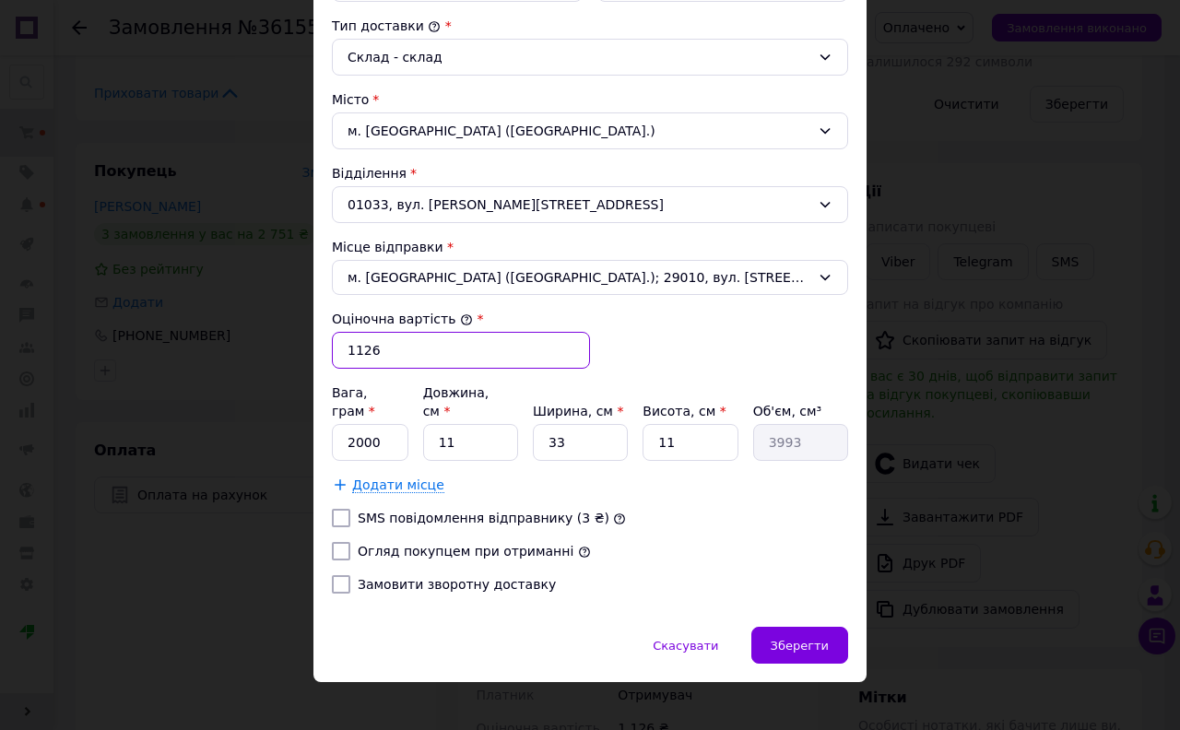
drag, startPoint x: 346, startPoint y: 352, endPoint x: 325, endPoint y: 353, distance: 20.3
click at [327, 352] on div "Спосіб доставки Укрпошта (безкоштовно від 3000 ₴) Тариф * Стандарт Платник * От…" at bounding box center [589, 127] width 553 height 997
type input "500"
drag, startPoint x: 337, startPoint y: 533, endPoint x: 508, endPoint y: 532, distance: 170.5
click at [337, 542] on input "Огляд покупцем при отриманні" at bounding box center [341, 551] width 18 height 18
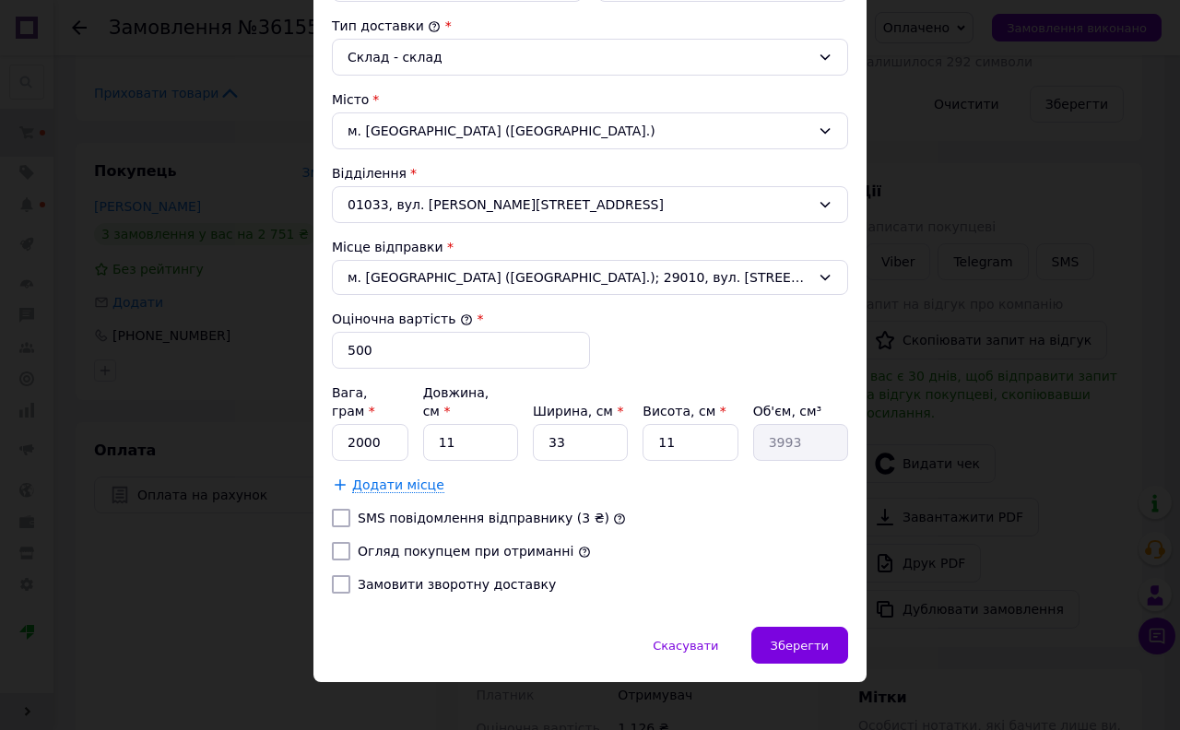
checkbox input "true"
click at [821, 639] on span "Зберегти" at bounding box center [800, 646] width 58 height 14
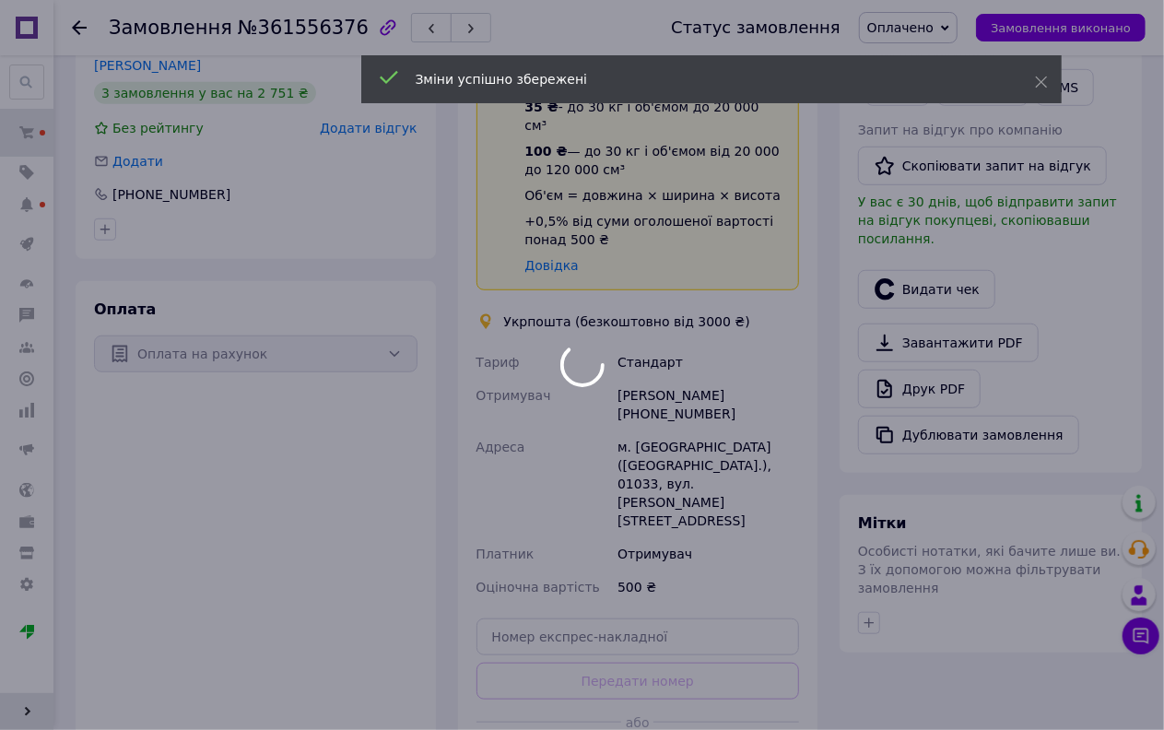
scroll to position [716, 0]
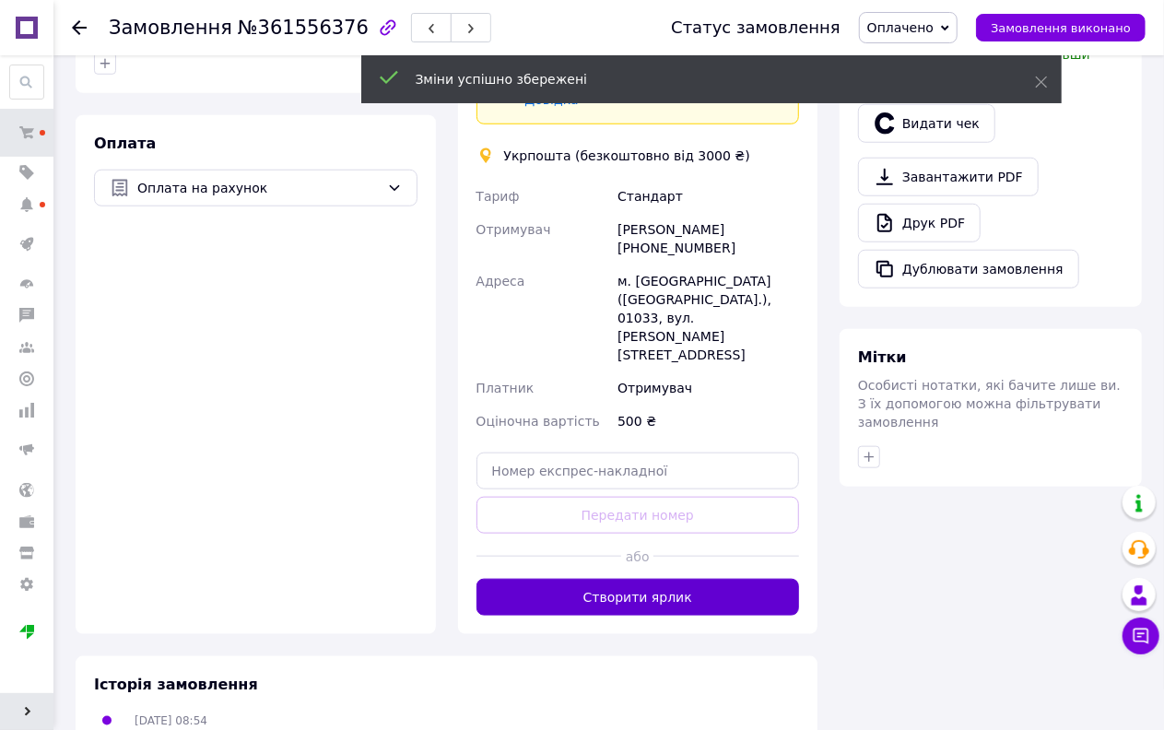
click at [639, 579] on button "Створити ярлик" at bounding box center [639, 597] width 324 height 37
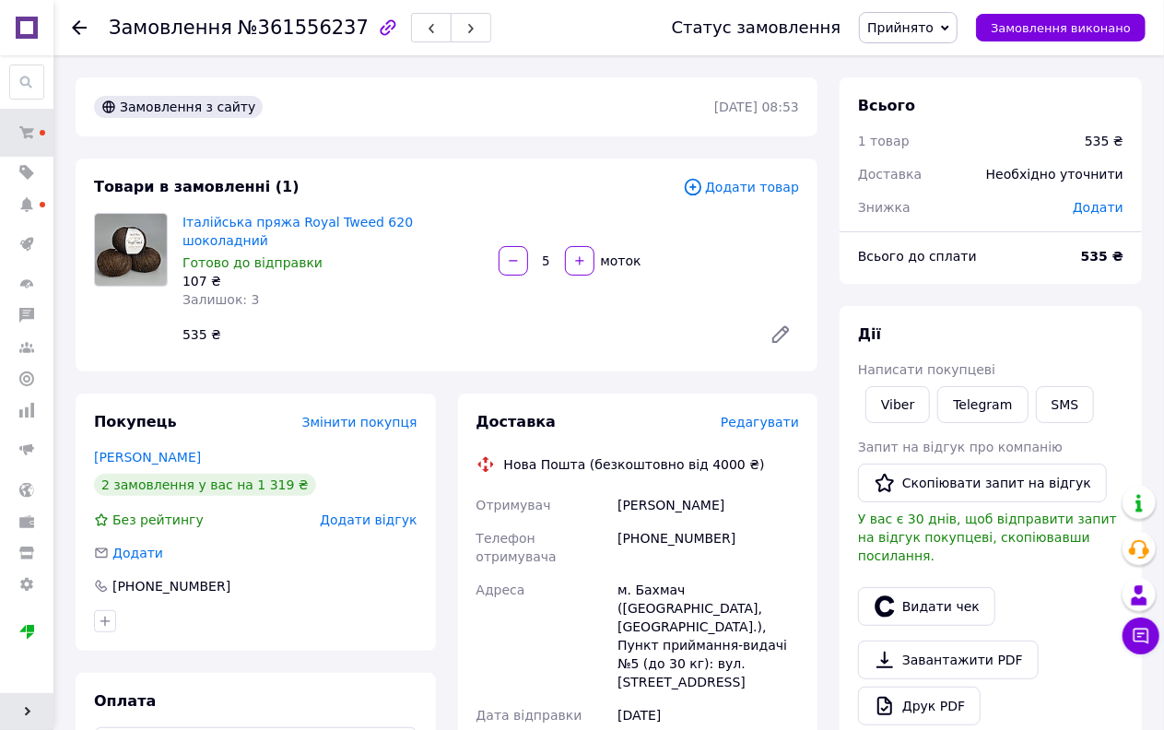
click at [936, 16] on span "Прийнято" at bounding box center [908, 27] width 99 height 31
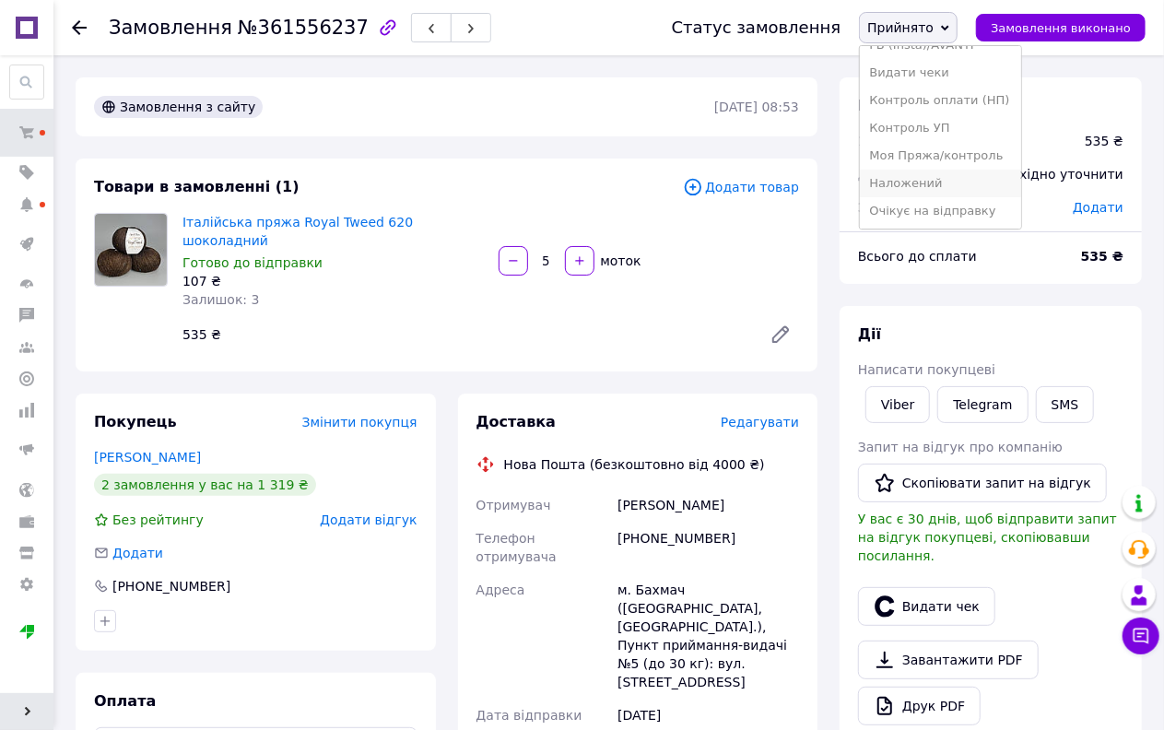
click at [919, 181] on li "Наложений" at bounding box center [940, 184] width 160 height 28
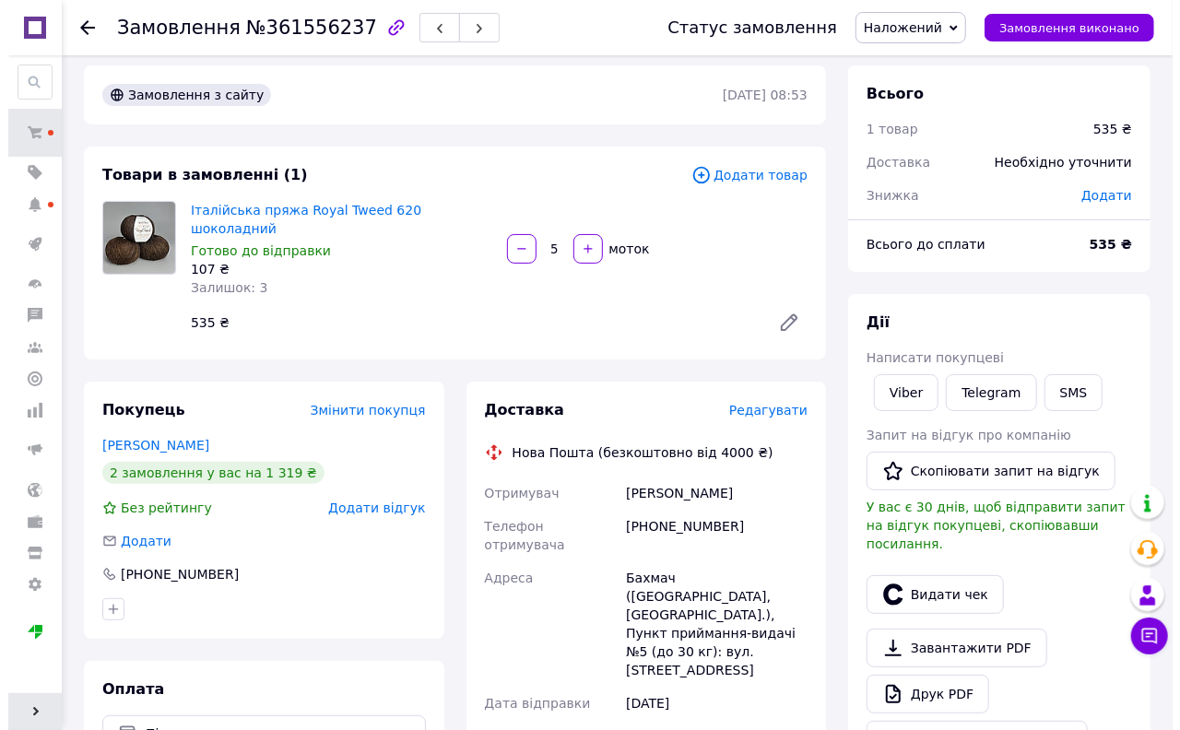
scroll to position [0, 0]
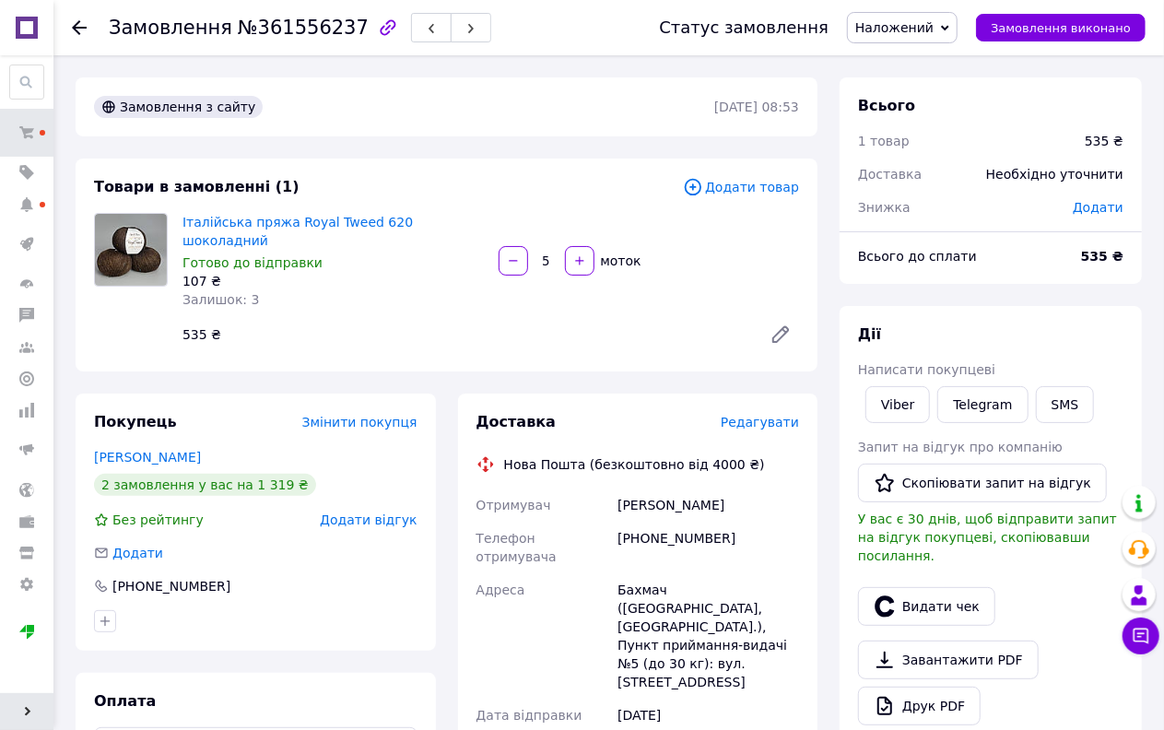
click at [776, 415] on span "Редагувати" at bounding box center [760, 422] width 78 height 15
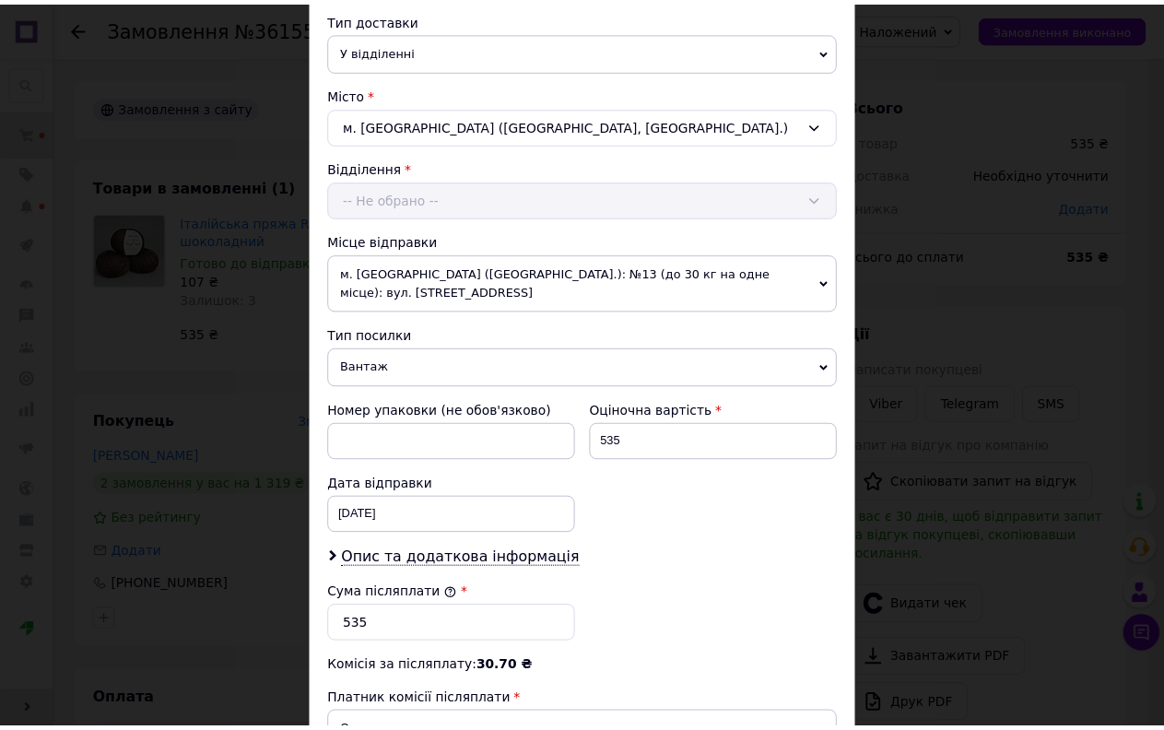
scroll to position [697, 0]
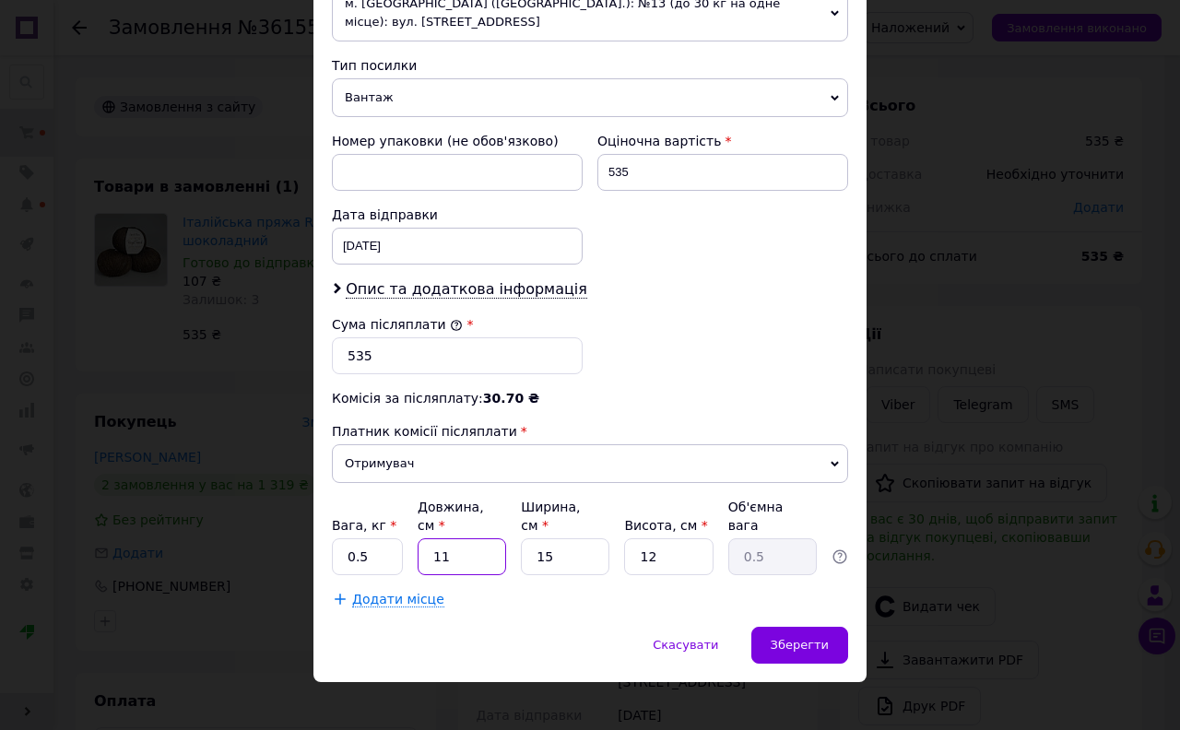
drag, startPoint x: 465, startPoint y: 548, endPoint x: 413, endPoint y: 565, distance: 54.2
click at [413, 565] on div "Платник Отримувач Відправник Прізвище отримувача [PERSON_NAME] Ім'я отримувача …" at bounding box center [590, 62] width 516 height 1092
type input "4"
type input "0.18"
type input "40"
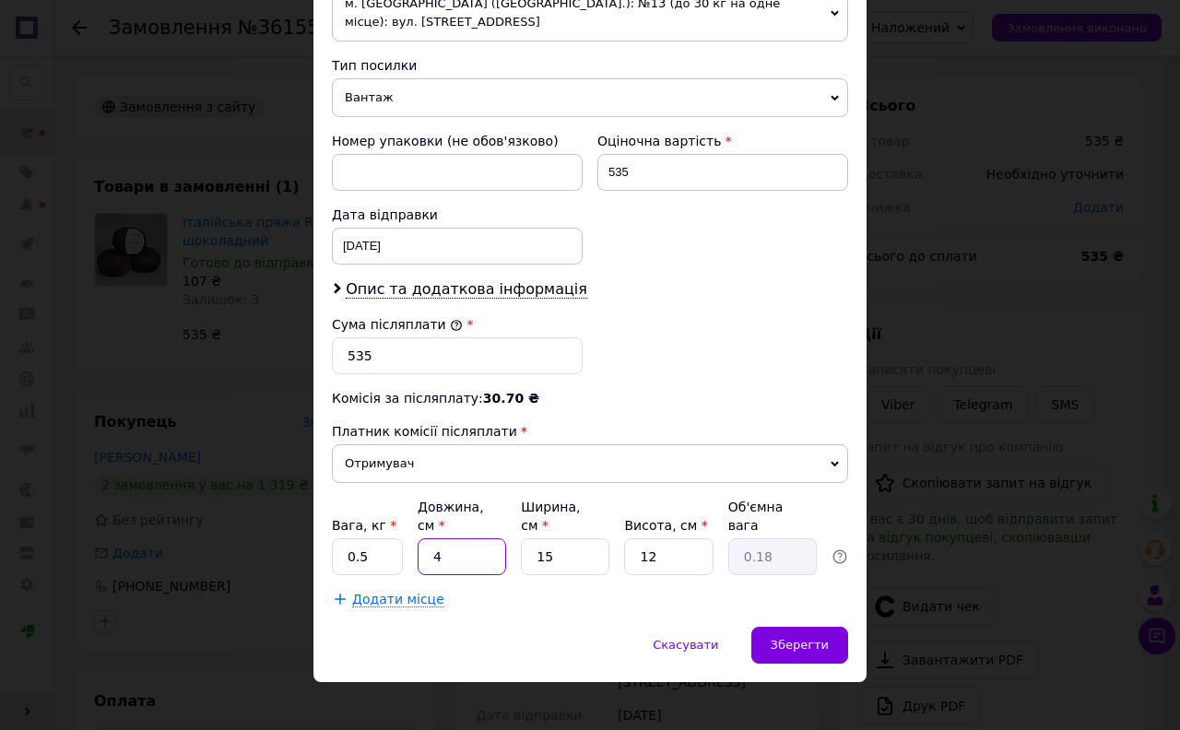
type input "1.8"
type input "40"
drag, startPoint x: 570, startPoint y: 541, endPoint x: 454, endPoint y: 558, distance: 116.4
click at [454, 558] on div "Вага, кг * 0.5 Довжина, см * 40 Ширина, см * 15 Висота, см * 12 Об'ємна вага 1.8" at bounding box center [590, 536] width 516 height 77
type input "2"
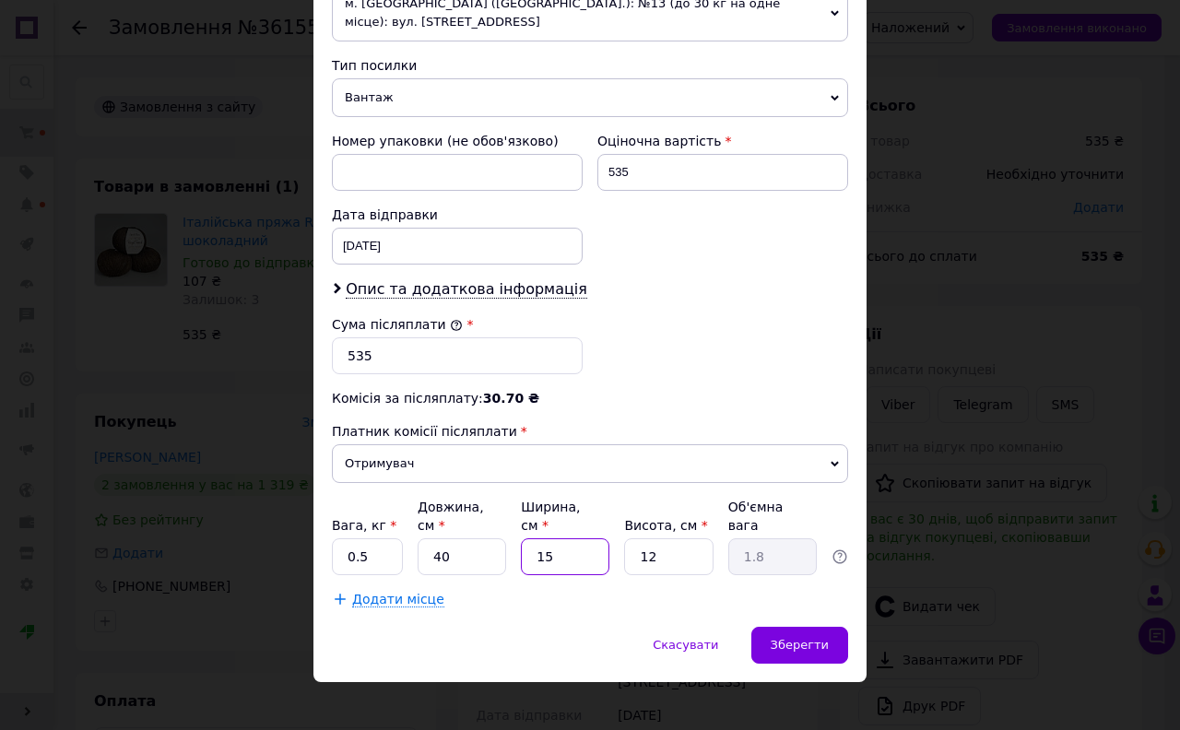
type input "0.24"
type input "20"
type input "2.4"
type input "20"
click at [647, 549] on input "12" at bounding box center [668, 556] width 88 height 37
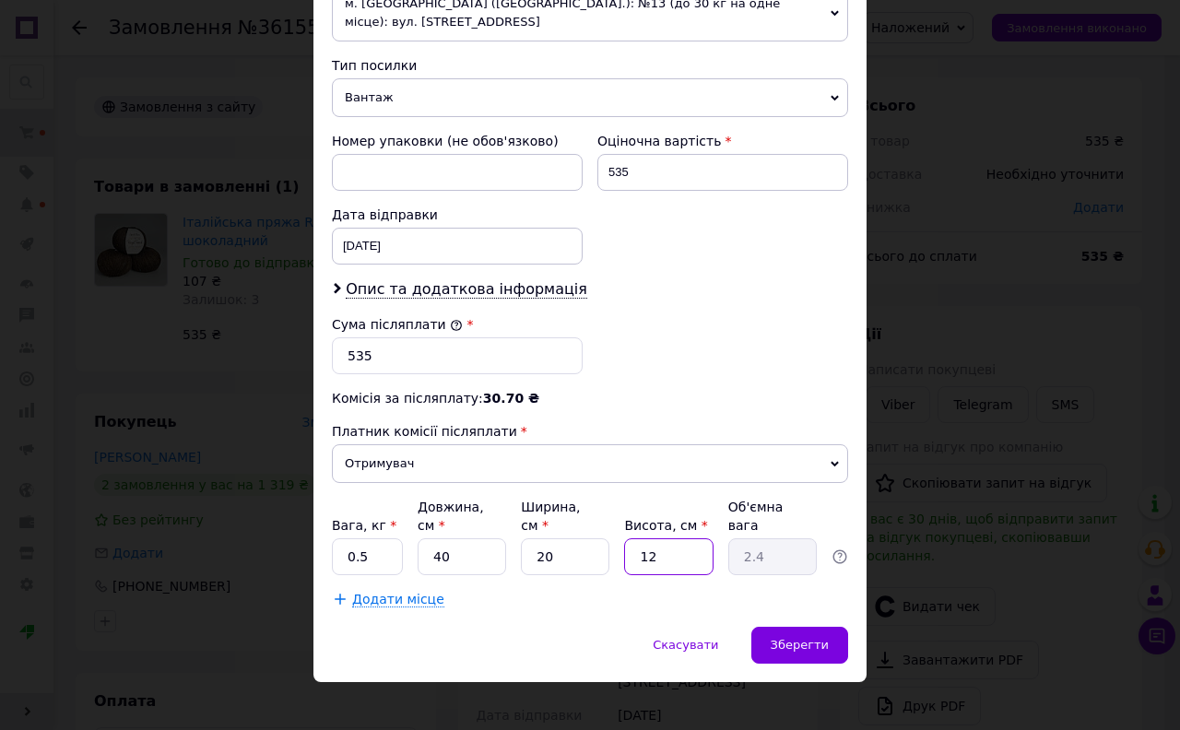
click at [679, 538] on input "12" at bounding box center [668, 556] width 88 height 37
type input "1"
type input "0.2"
type input "10"
type input "2"
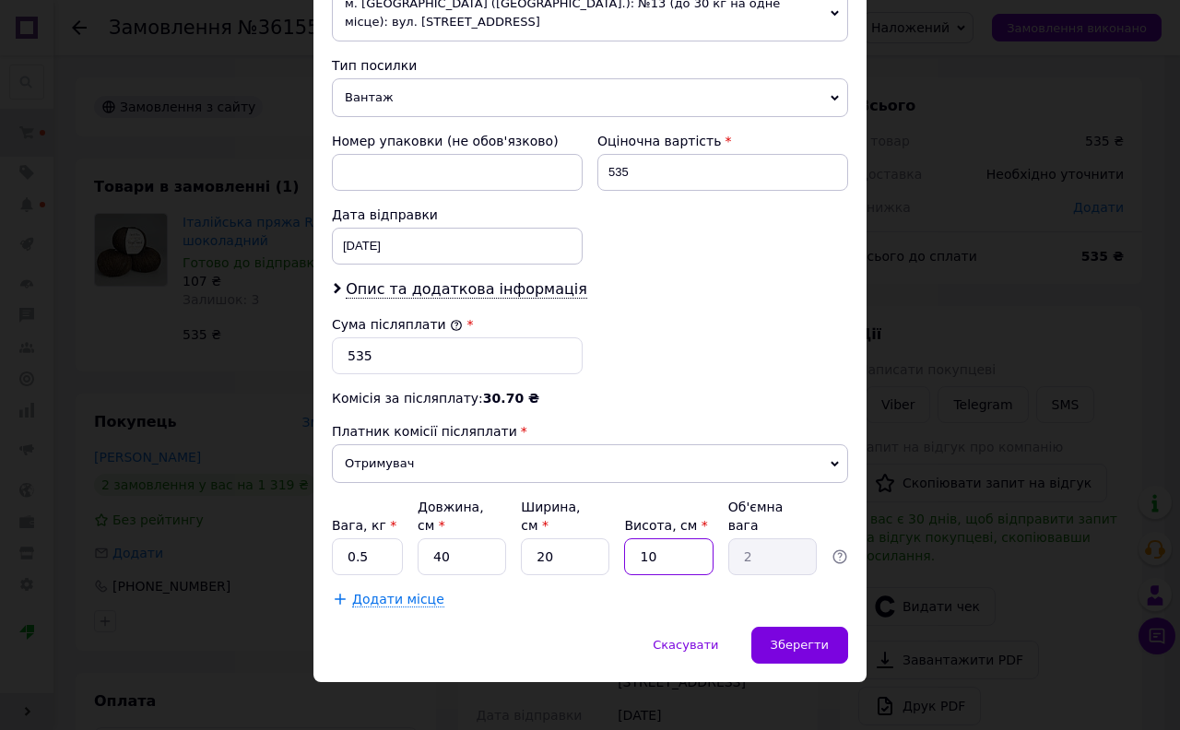
type input "10"
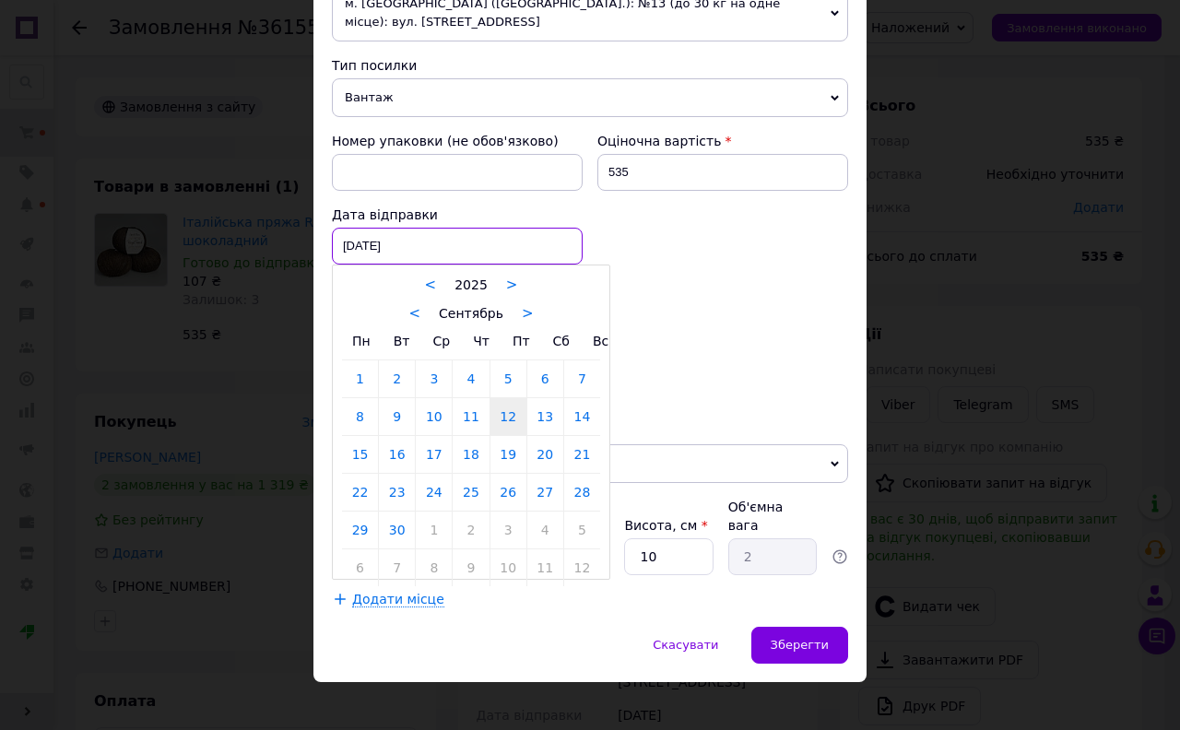
click at [390, 241] on div "[DATE] < 2025 > < Сентябрь > Пн Вт Ср Чт Пт Сб Вс 1 2 3 4 5 6 7 8 9 10 11 12 13…" at bounding box center [457, 246] width 251 height 37
click at [539, 420] on link "13" at bounding box center [545, 416] width 36 height 37
type input "[DATE]"
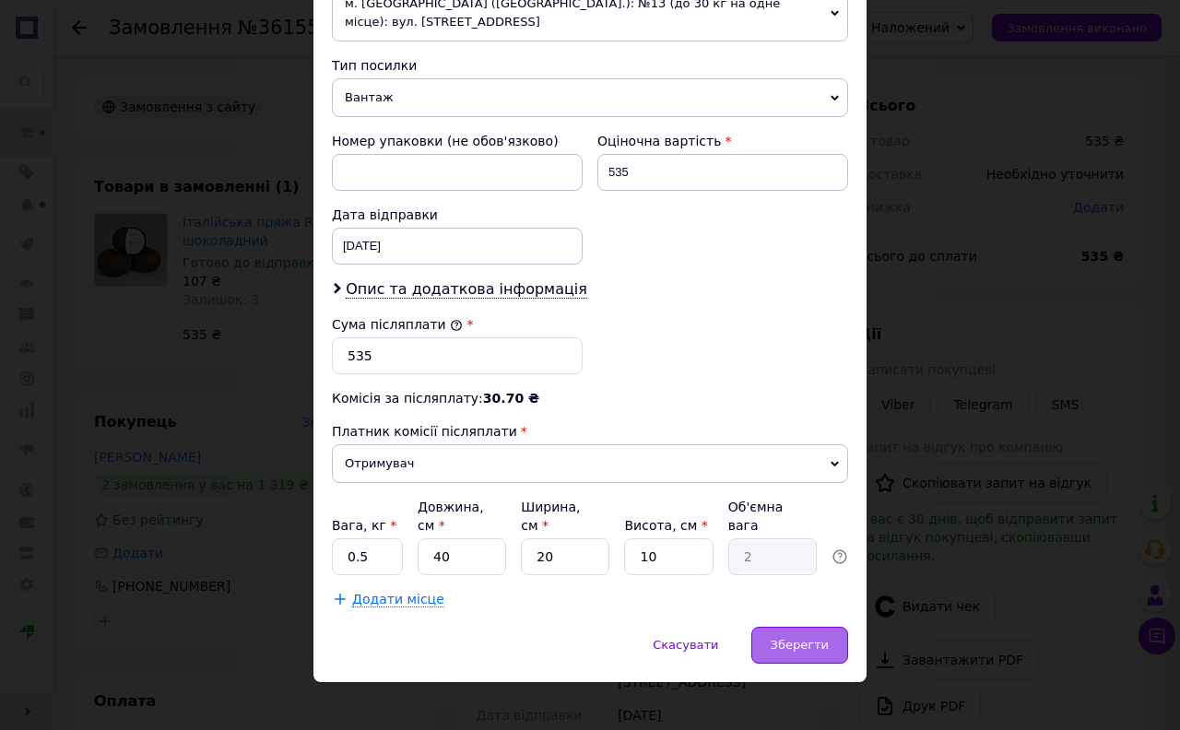
click at [814, 638] on span "Зберегти" at bounding box center [800, 645] width 58 height 14
